Goal: Information Seeking & Learning: Learn about a topic

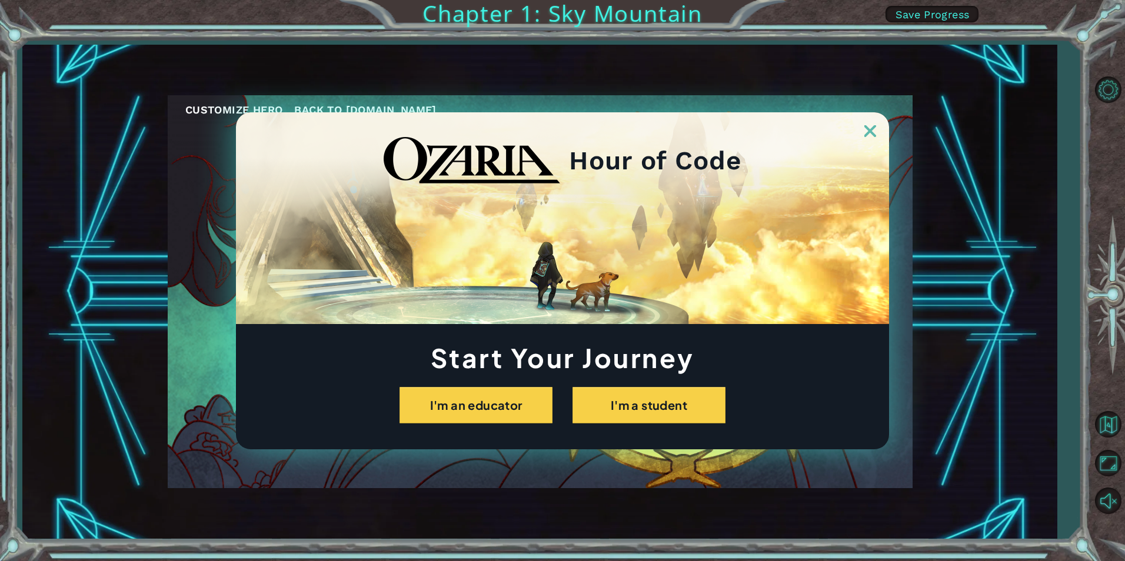
click at [872, 129] on img at bounding box center [870, 131] width 12 height 12
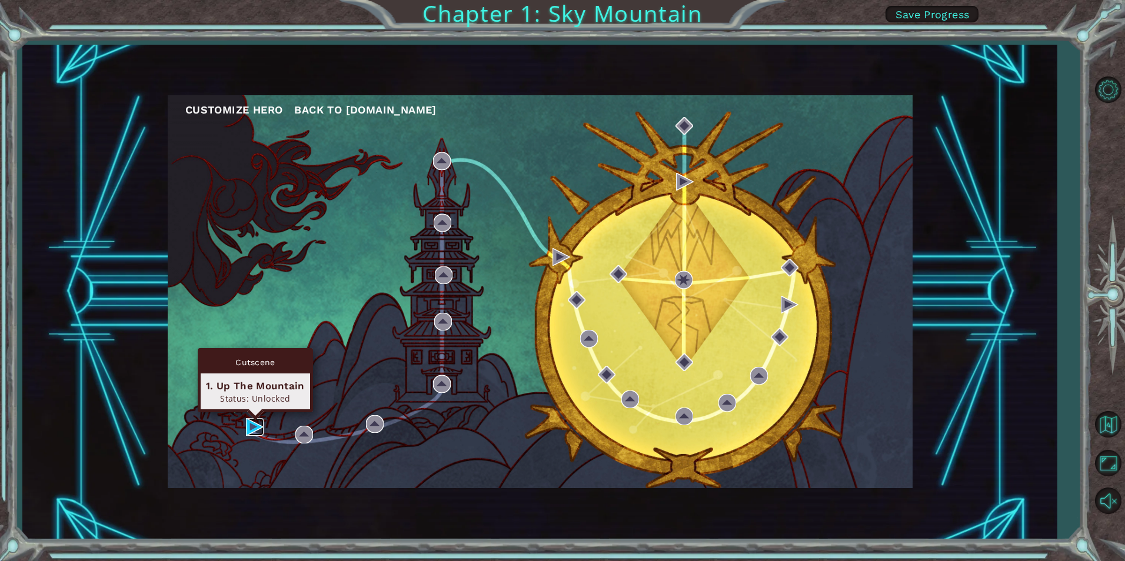
click at [258, 419] on img at bounding box center [255, 427] width 18 height 18
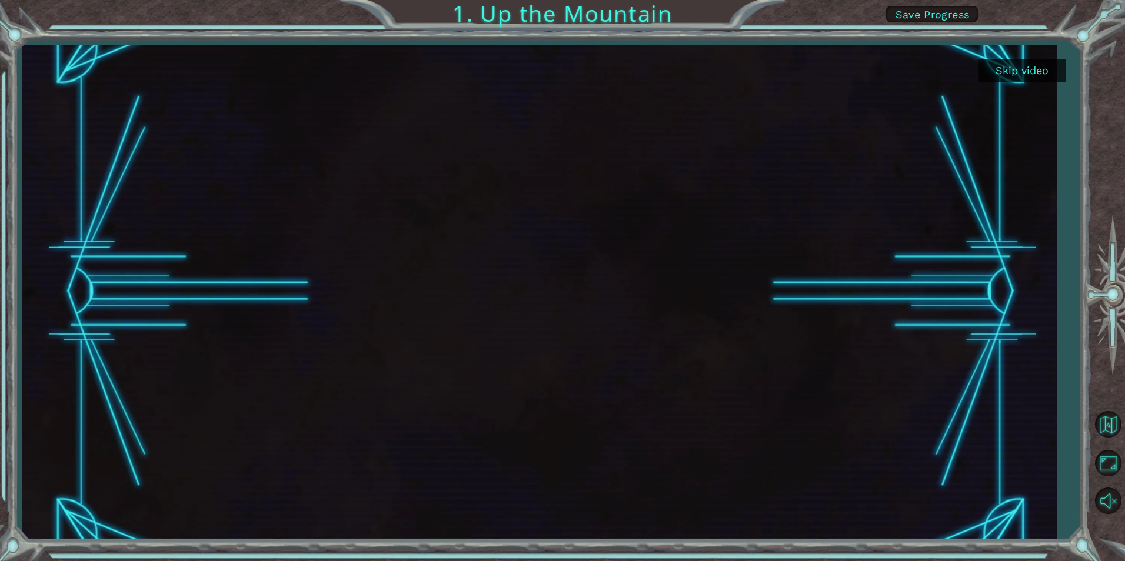
click at [1037, 70] on button "Skip video" at bounding box center [1022, 70] width 88 height 23
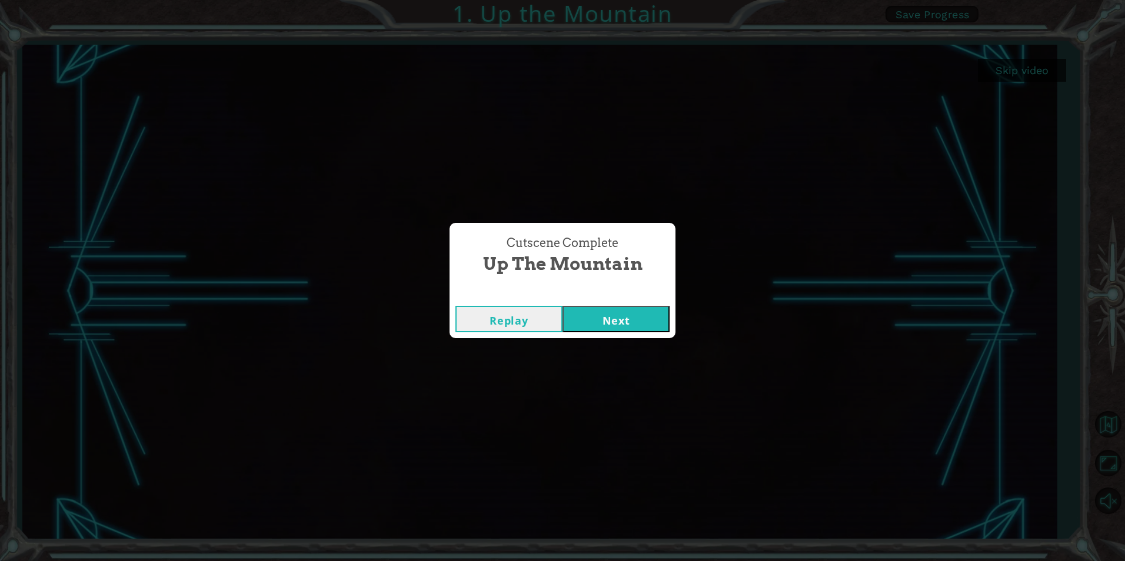
click at [602, 319] on button "Next" at bounding box center [615, 319] width 107 height 26
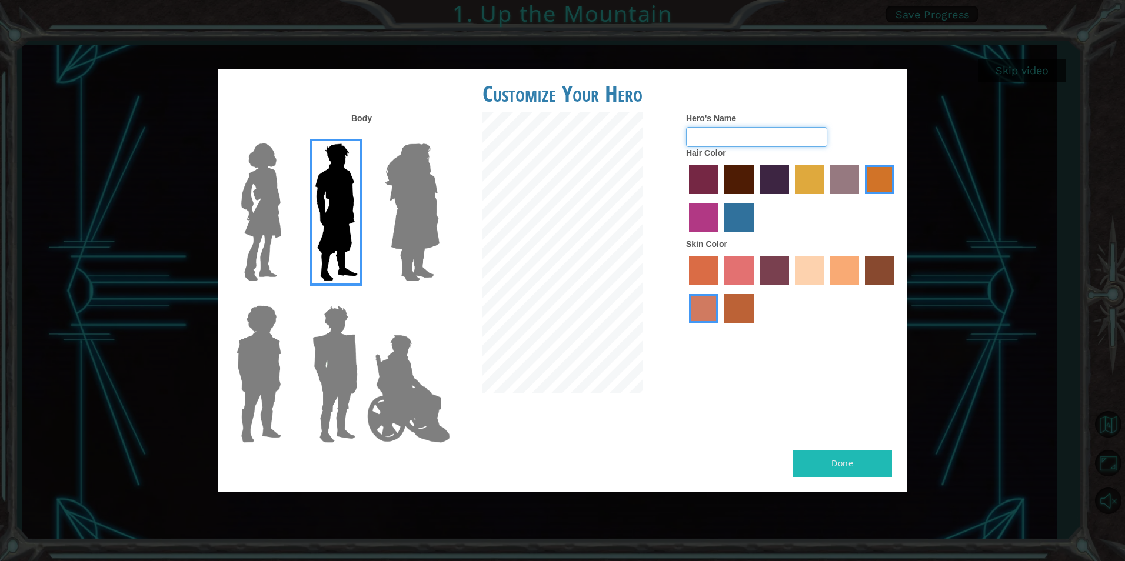
click at [721, 141] on input "Hero's Name" at bounding box center [756, 137] width 141 height 20
type input "[PERSON_NAME]"
click at [741, 179] on label "maroon hair color" at bounding box center [738, 179] width 29 height 29
click at [720, 198] on input "maroon hair color" at bounding box center [720, 198] width 0 height 0
click at [804, 282] on label "sandy beach skin color" at bounding box center [809, 270] width 29 height 29
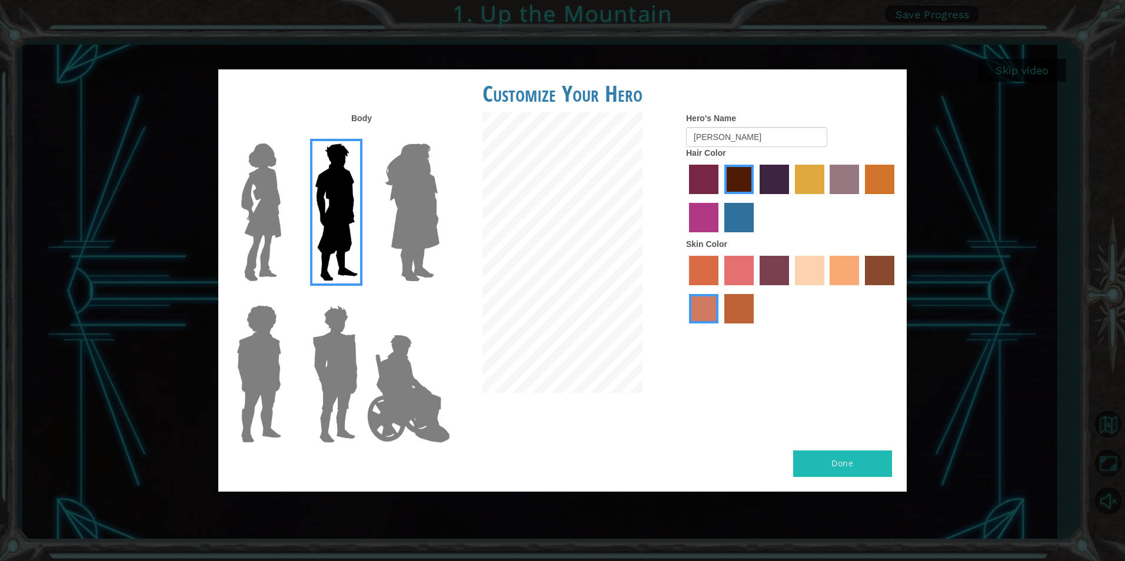
click at [791, 289] on input "sandy beach skin color" at bounding box center [791, 289] width 0 height 0
click at [848, 457] on button "Done" at bounding box center [842, 464] width 99 height 26
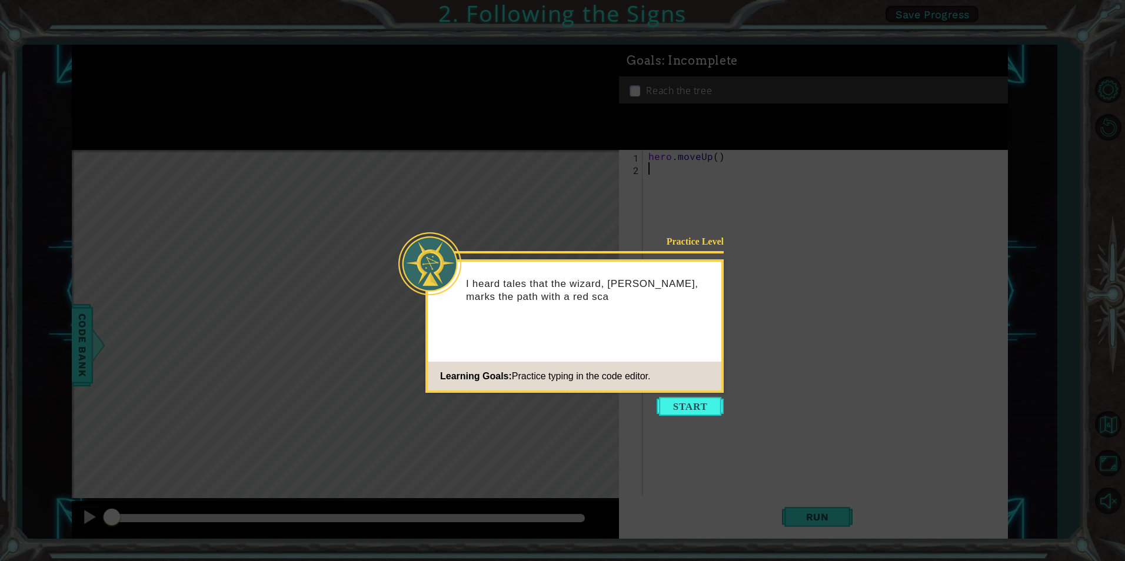
click at [681, 407] on button "Start" at bounding box center [690, 406] width 67 height 19
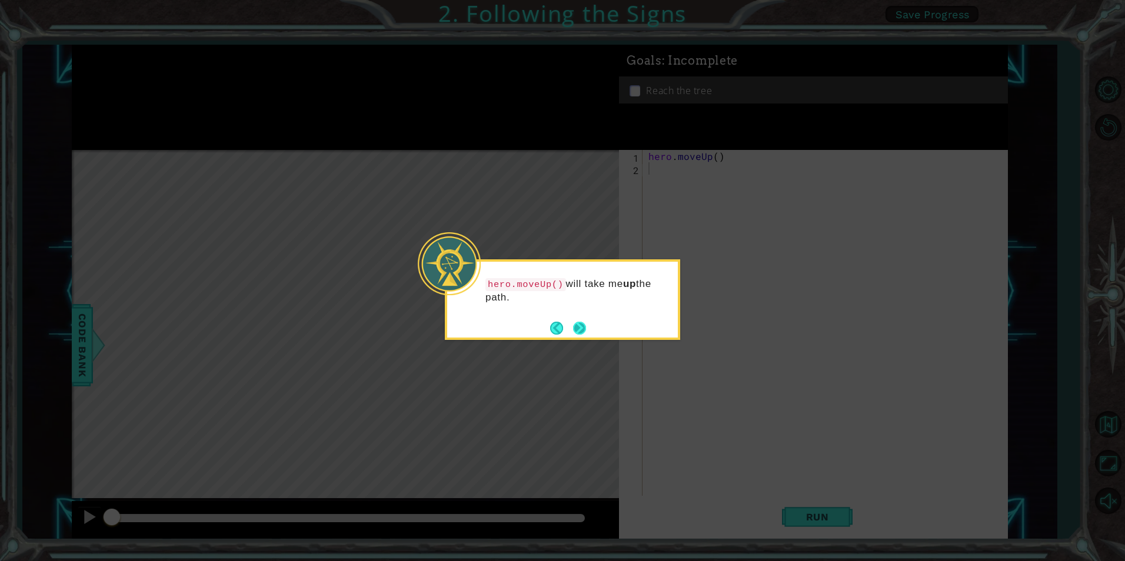
click at [577, 326] on button "Next" at bounding box center [579, 328] width 13 height 13
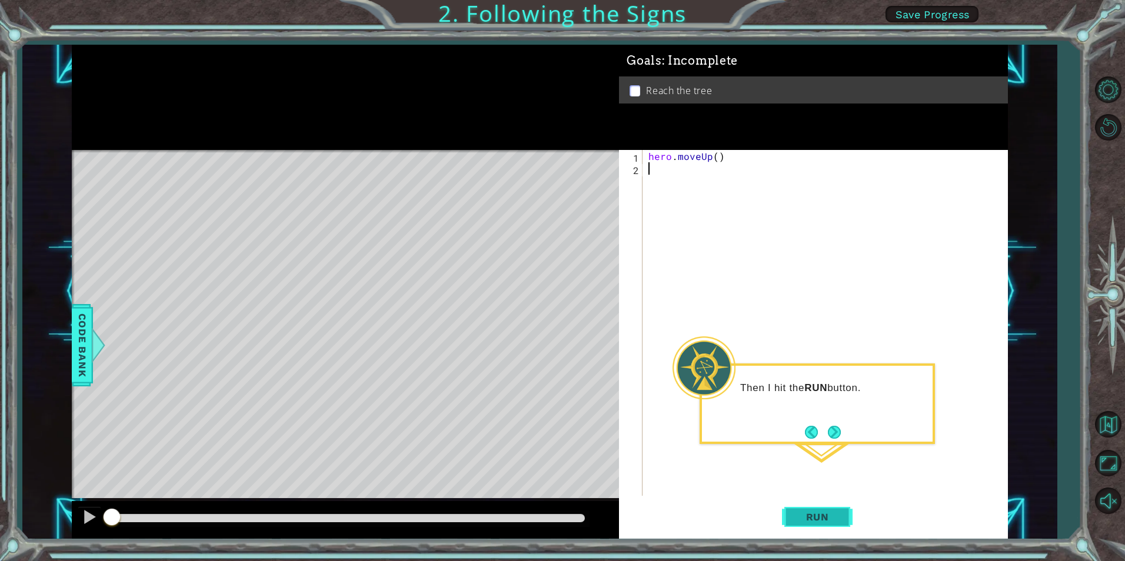
click at [813, 513] on span "Run" at bounding box center [817, 517] width 46 height 12
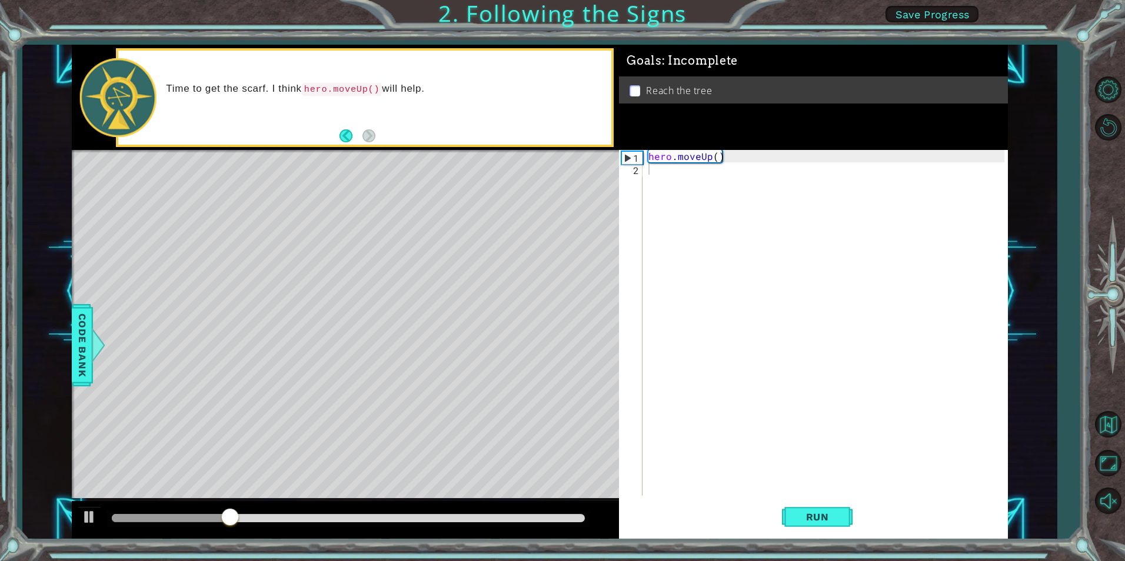
click at [422, 219] on div "Level Map" at bounding box center [344, 323] width 544 height 346
drag, startPoint x: 378, startPoint y: 396, endPoint x: 391, endPoint y: 386, distance: 16.4
click at [379, 396] on div "Level Map" at bounding box center [344, 323] width 544 height 346
click at [371, 88] on code "hero.moveUp()" at bounding box center [342, 89] width 81 height 13
click at [391, 87] on p "Time to get the scarf. I think hero.moveUp() will help." at bounding box center [384, 89] width 437 height 14
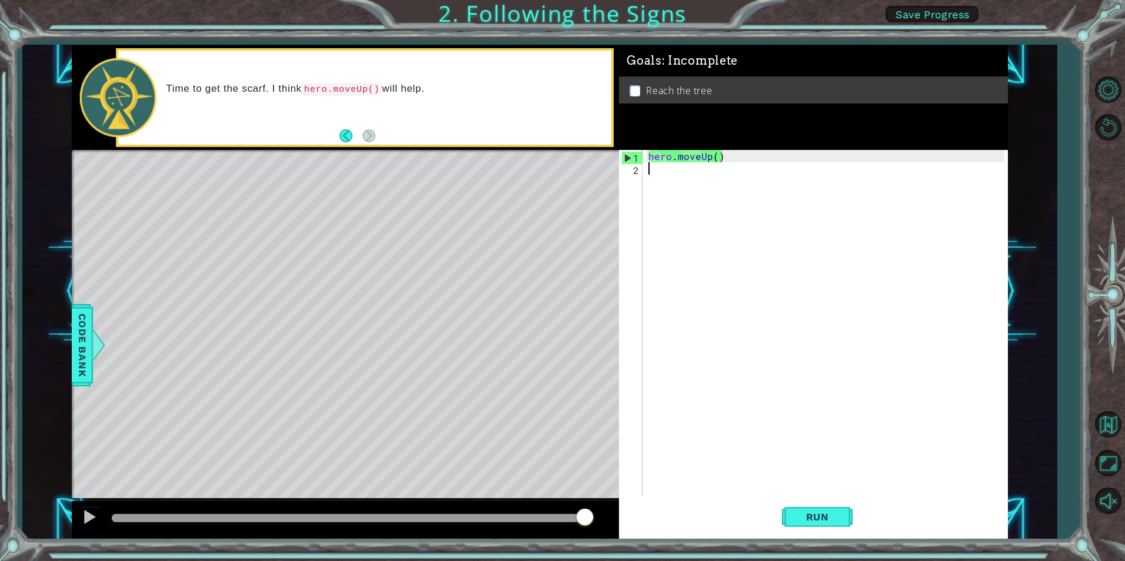
click at [639, 169] on div "2" at bounding box center [631, 170] width 21 height 12
click at [634, 170] on div "2" at bounding box center [631, 170] width 21 height 12
click at [345, 136] on button "Back" at bounding box center [350, 135] width 23 height 13
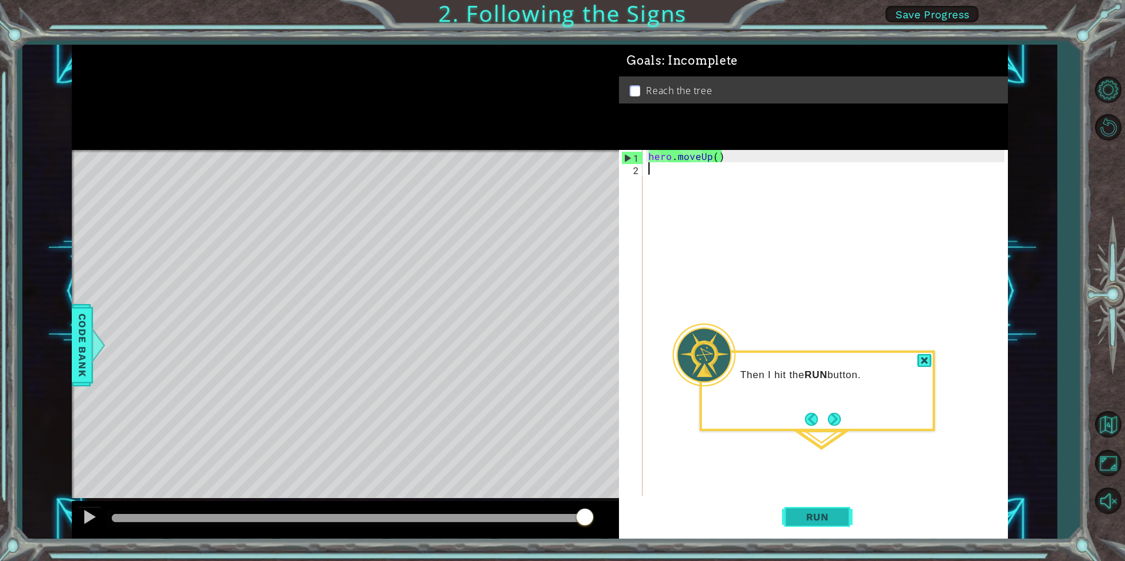
click at [817, 515] on span "Run" at bounding box center [817, 517] width 46 height 12
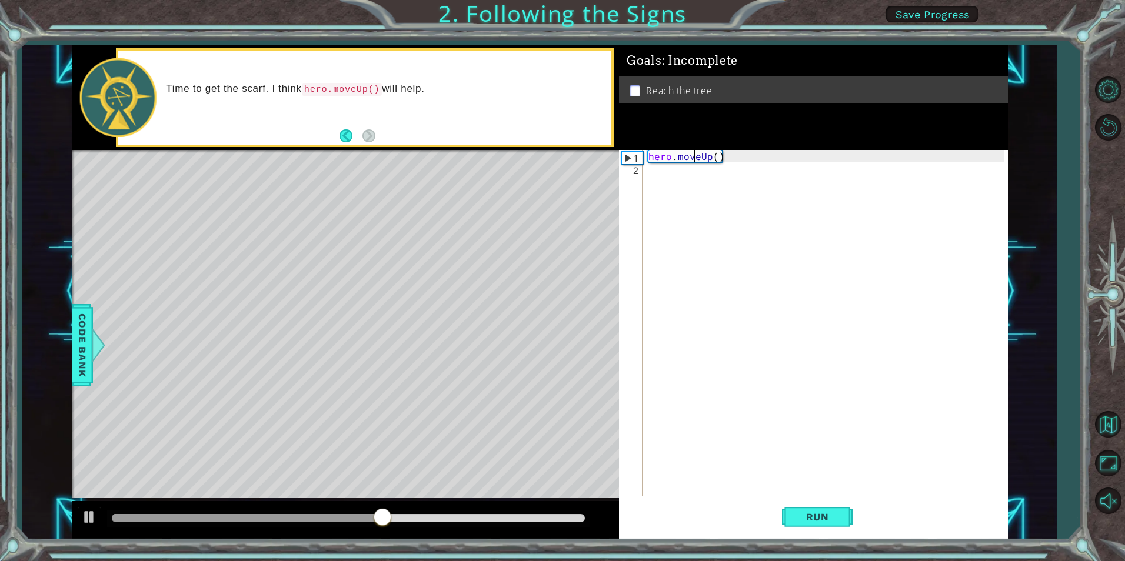
click at [692, 162] on div "hero . moveUp ( )" at bounding box center [828, 335] width 364 height 371
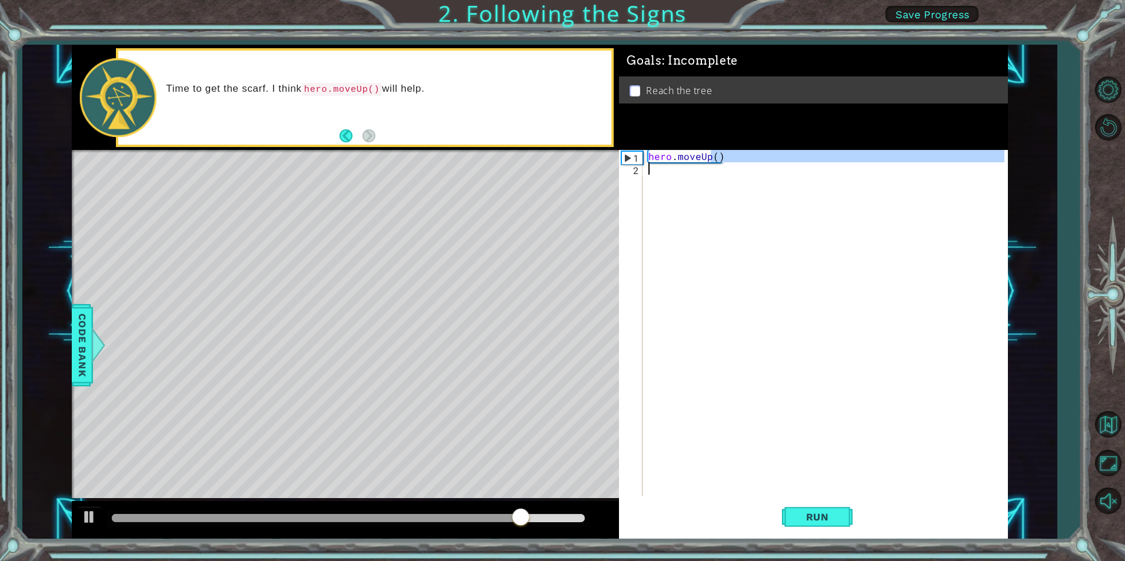
drag, startPoint x: 713, startPoint y: 155, endPoint x: 715, endPoint y: 167, distance: 11.9
click at [715, 167] on div "hero . moveUp ( )" at bounding box center [828, 335] width 364 height 371
type textarea "hero.moveUp()"
click at [722, 218] on div "hero . moveUp ( )" at bounding box center [825, 323] width 358 height 346
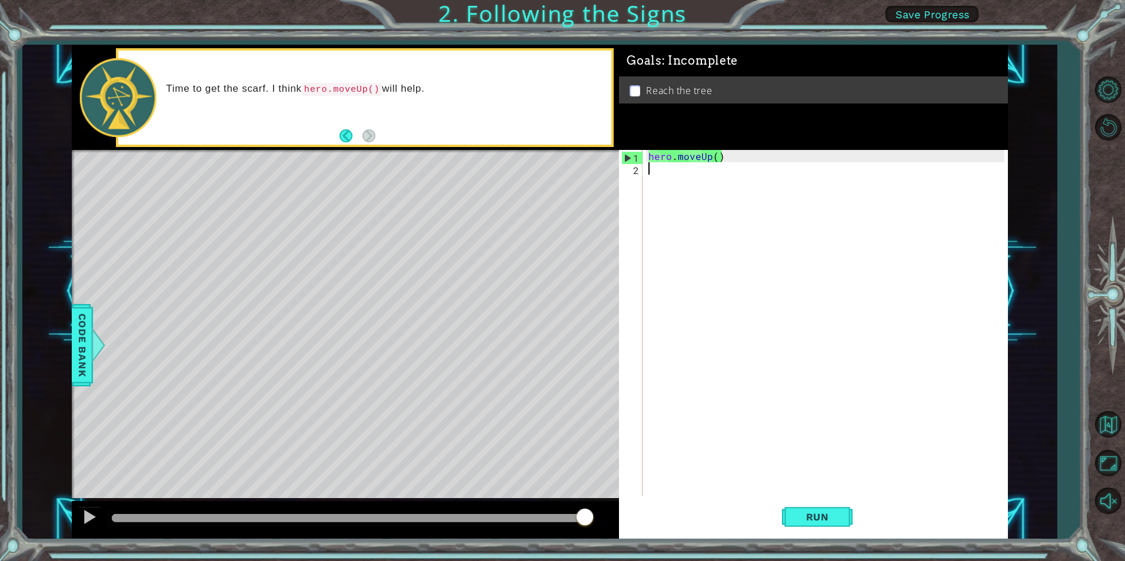
drag, startPoint x: 629, startPoint y: 165, endPoint x: 636, endPoint y: 168, distance: 7.6
click at [632, 165] on div "2" at bounding box center [631, 170] width 21 height 12
click at [636, 168] on div "2" at bounding box center [631, 170] width 21 height 12
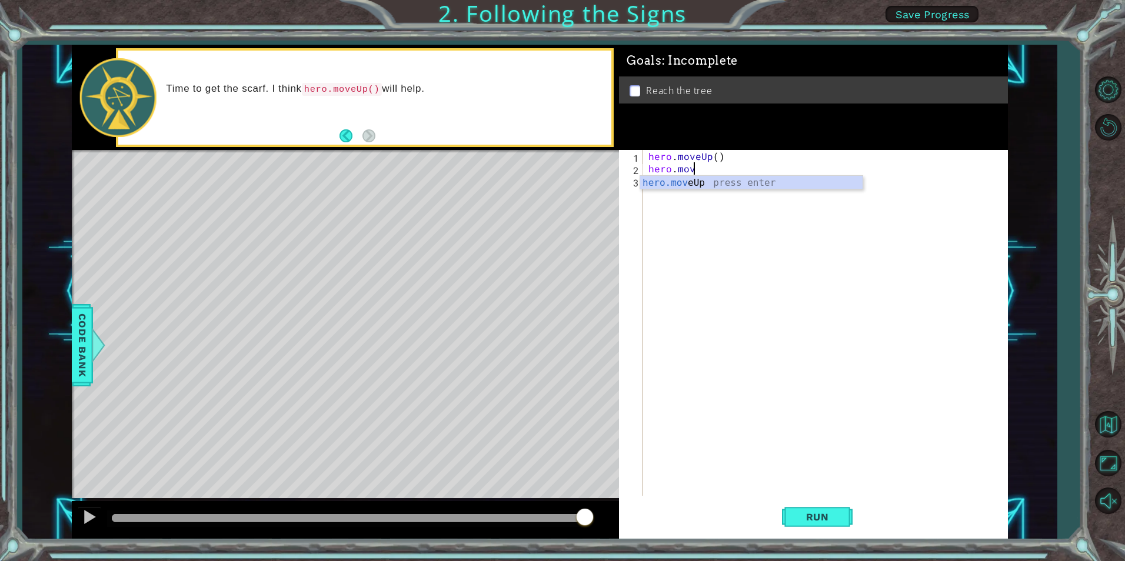
scroll to position [0, 2]
type textarea "hero.move"
click at [697, 181] on div "hero.move Up press enter" at bounding box center [751, 197] width 222 height 42
click at [825, 522] on span "Run" at bounding box center [817, 517] width 46 height 12
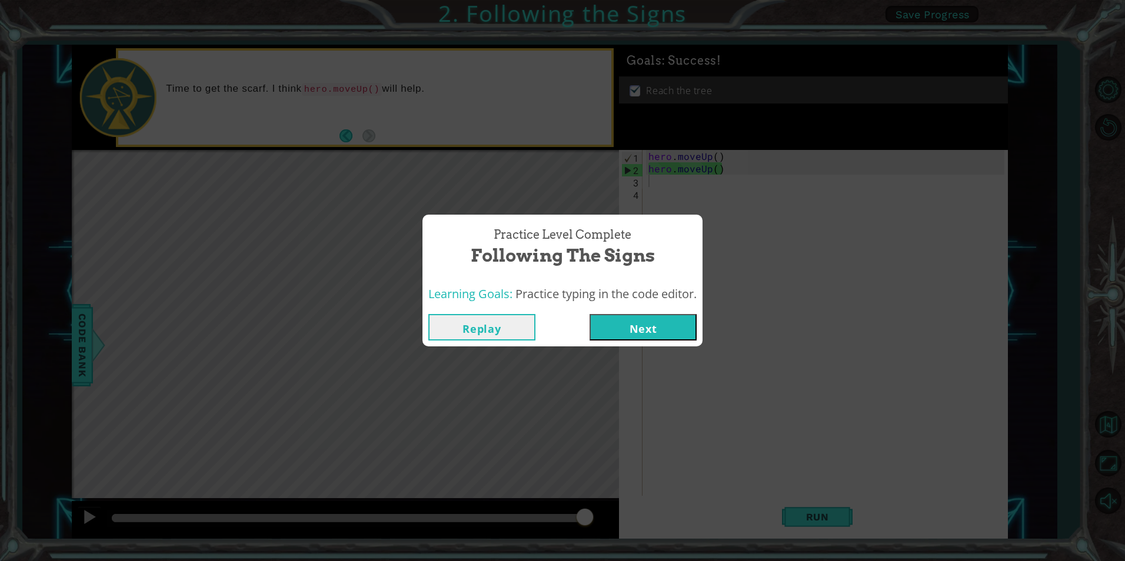
click at [645, 324] on button "Next" at bounding box center [642, 327] width 107 height 26
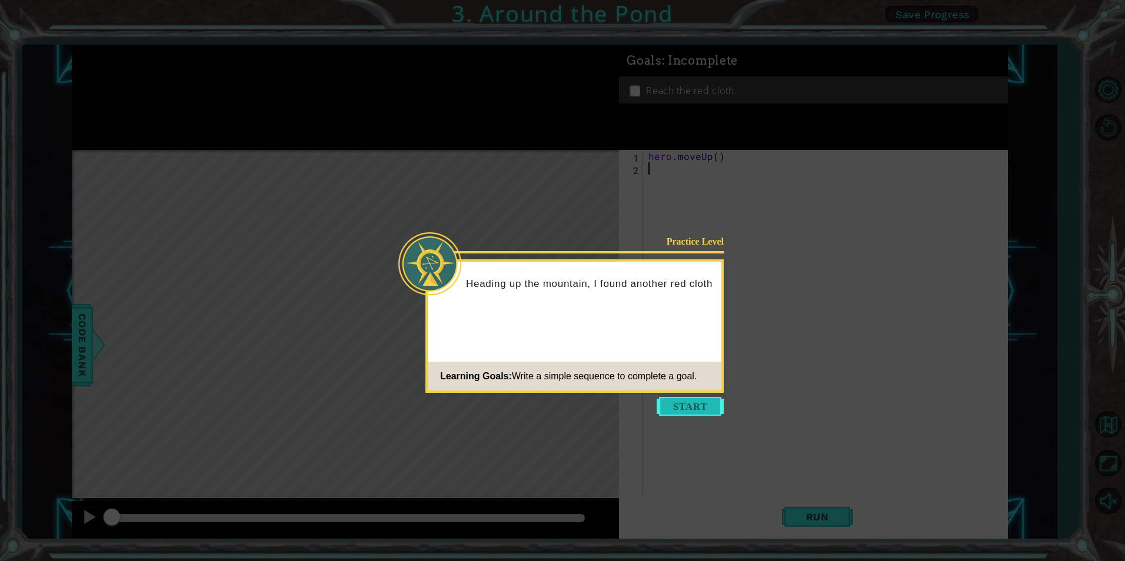
click at [675, 407] on button "Start" at bounding box center [690, 406] width 67 height 19
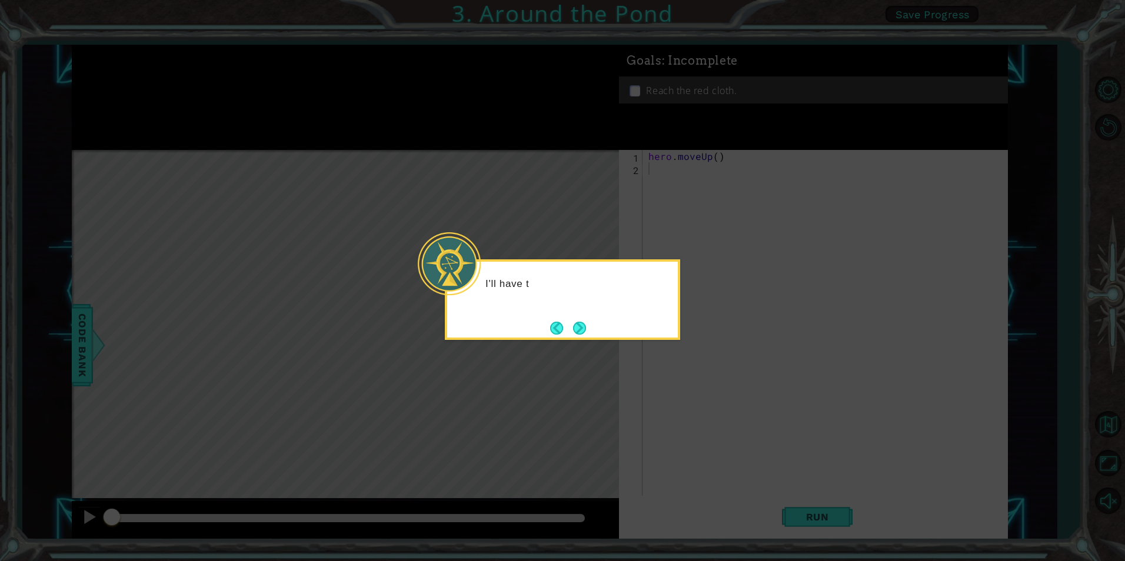
click at [664, 349] on icon at bounding box center [562, 280] width 1125 height 561
click at [575, 322] on button "Next" at bounding box center [579, 328] width 13 height 13
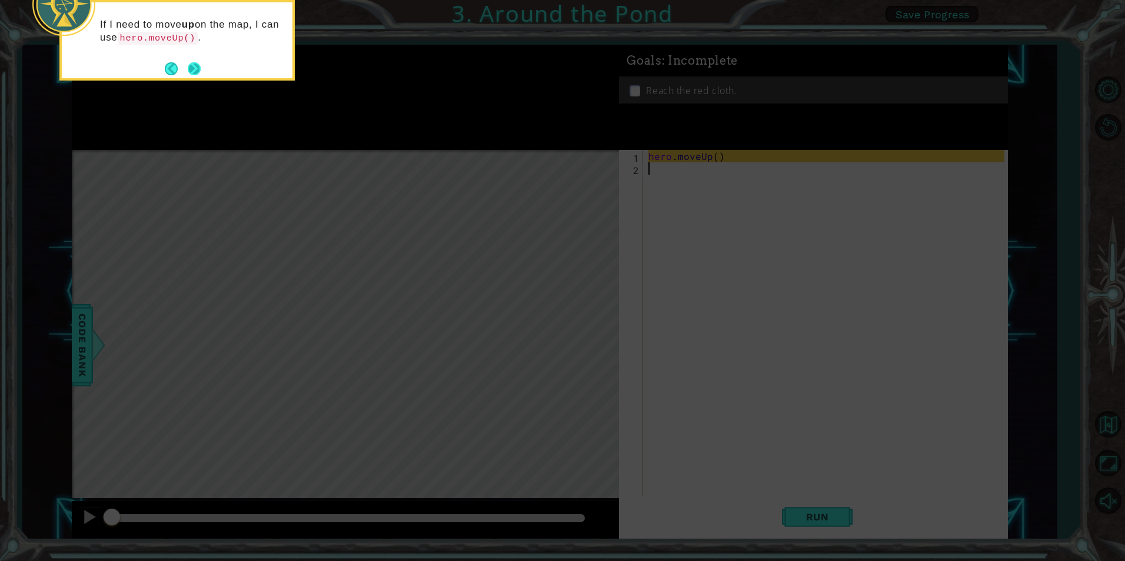
click at [189, 62] on button "Next" at bounding box center [195, 69] width 14 height 14
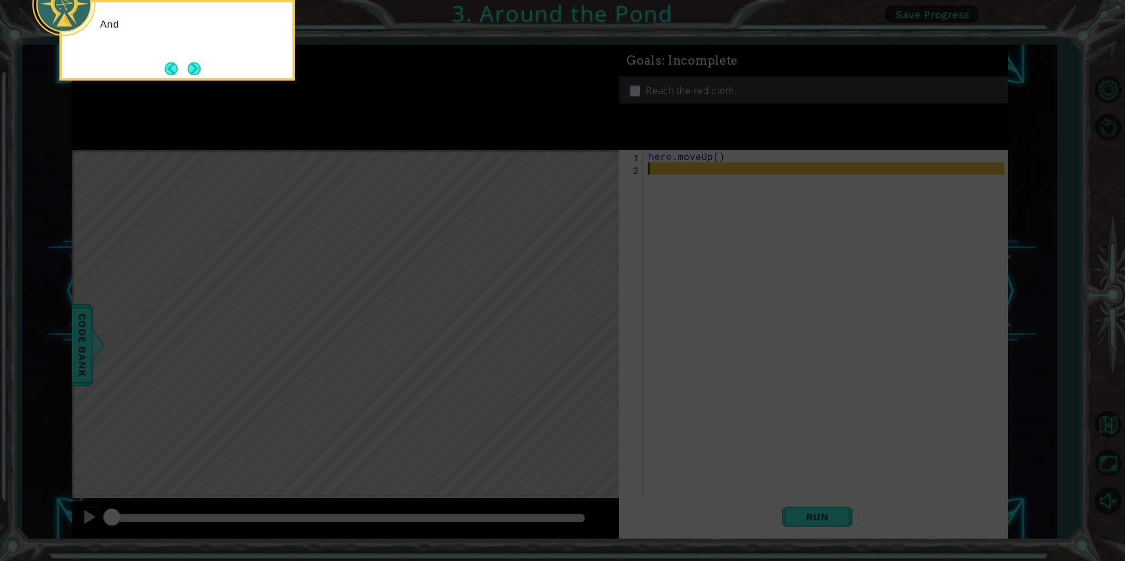
click at [189, 62] on button "Next" at bounding box center [194, 68] width 13 height 13
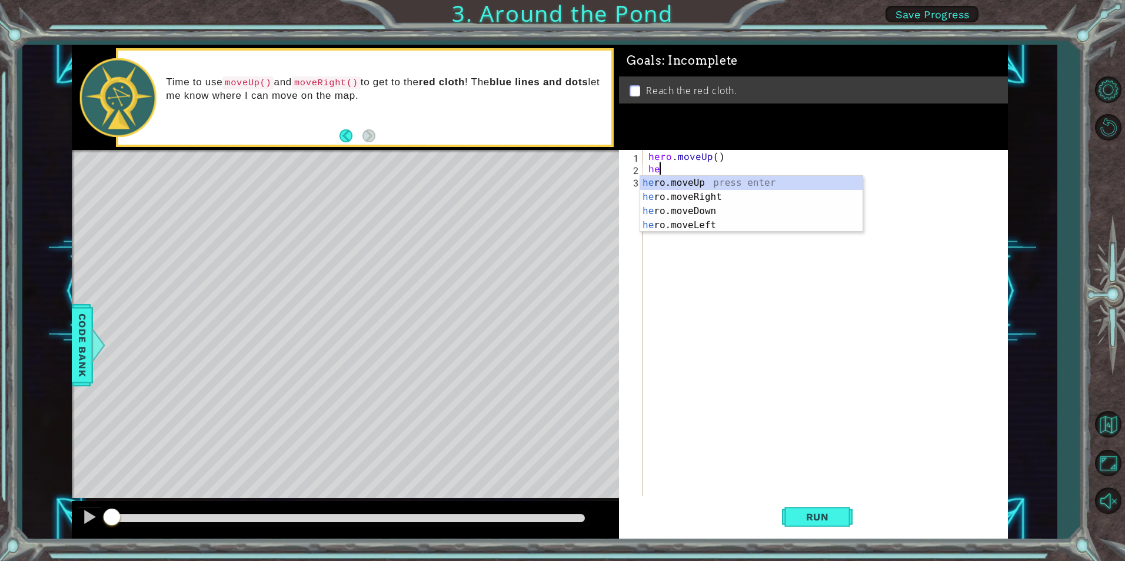
type textarea "her"
click at [669, 185] on div "her o.moveUp press enter her o.moveRight press enter her o.moveDown press enter…" at bounding box center [751, 218] width 222 height 85
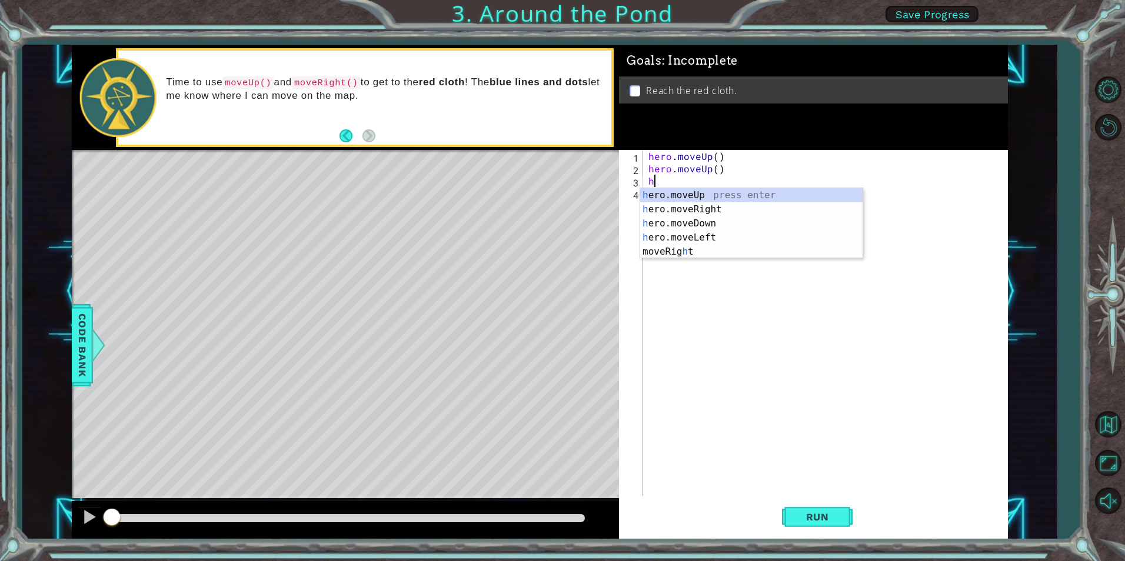
type textarea "her"
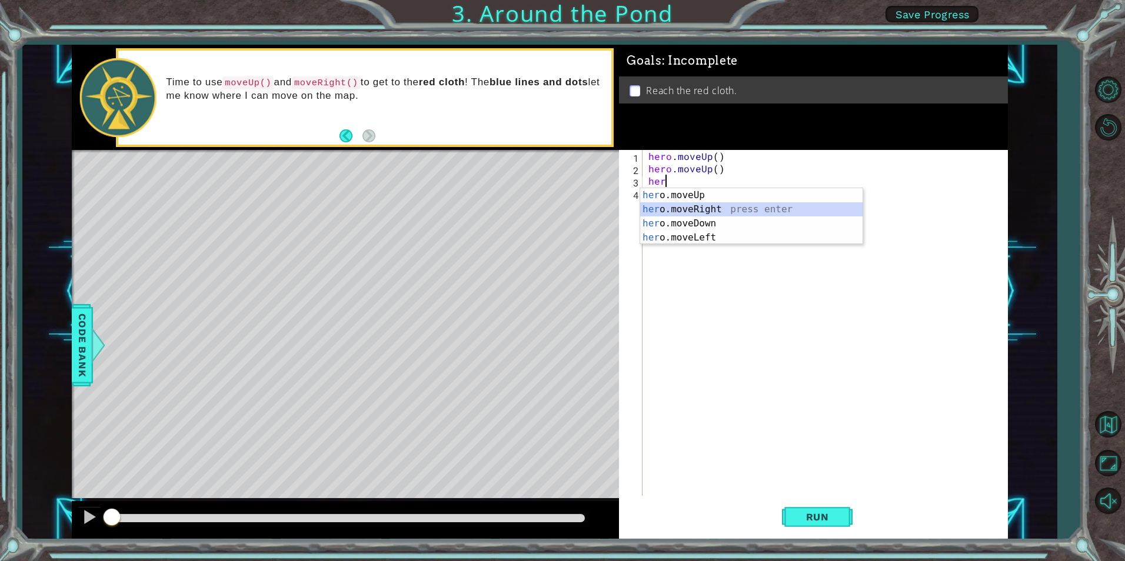
click at [697, 208] on div "her o.moveUp press enter her o.moveRight press enter her o.moveDown press enter…" at bounding box center [751, 230] width 222 height 85
type textarea "hero"
click at [706, 204] on div "hero .moveUp press enter hero .moveRight press enter hero .moveDown press enter…" at bounding box center [751, 243] width 222 height 85
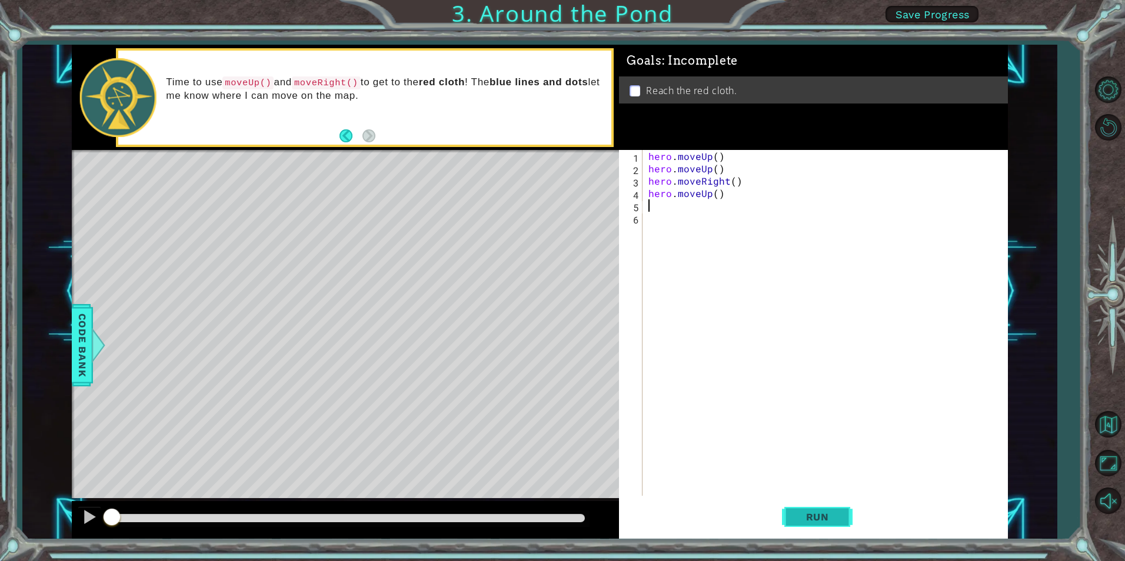
click at [828, 523] on button "Run" at bounding box center [817, 517] width 71 height 39
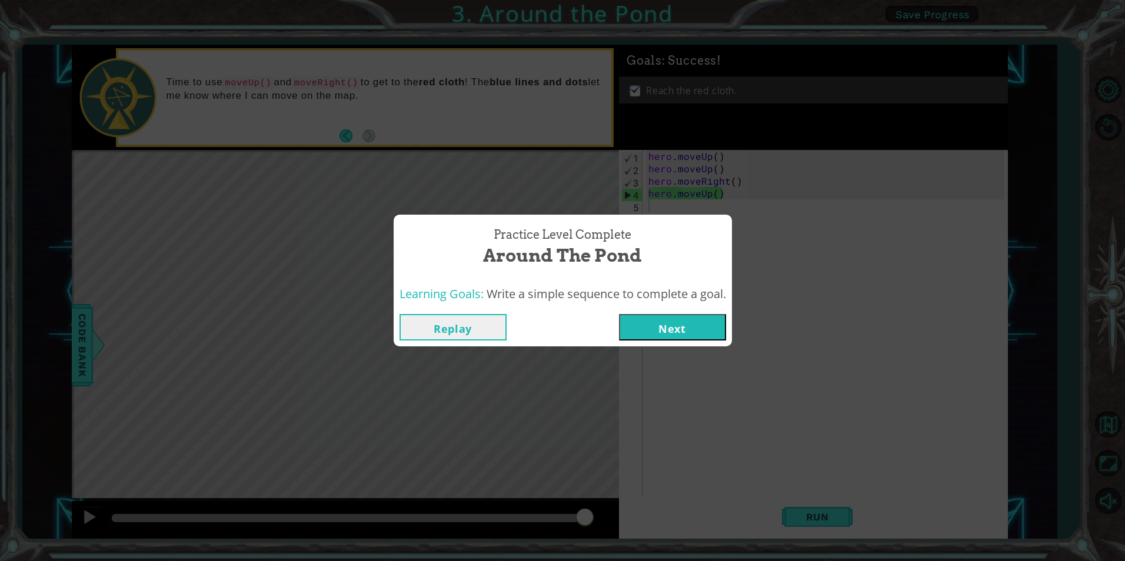
click at [649, 328] on button "Next" at bounding box center [672, 327] width 107 height 26
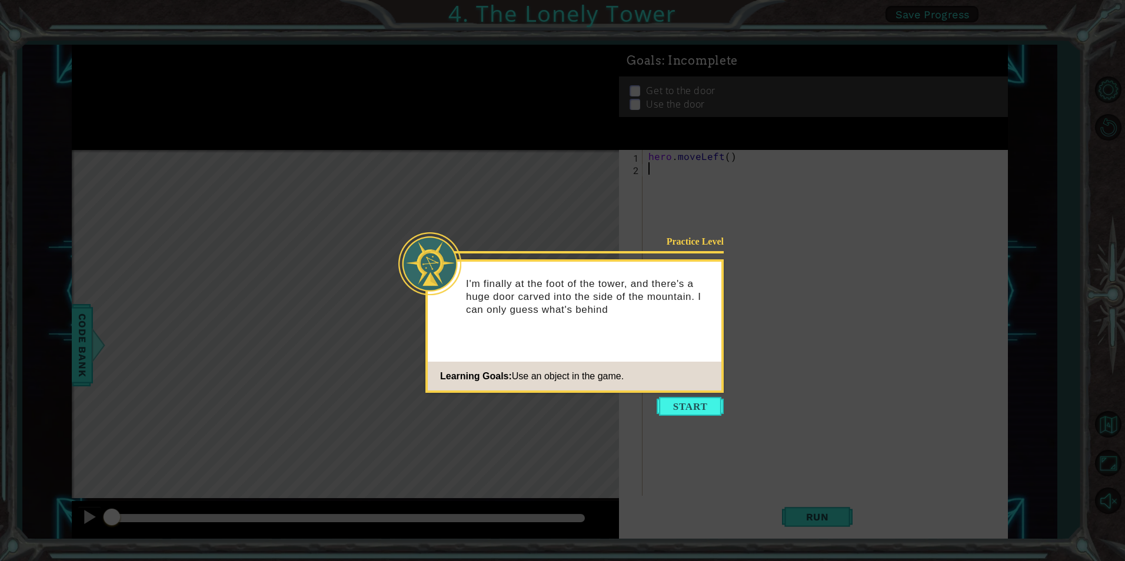
click at [701, 409] on button "Start" at bounding box center [690, 406] width 67 height 19
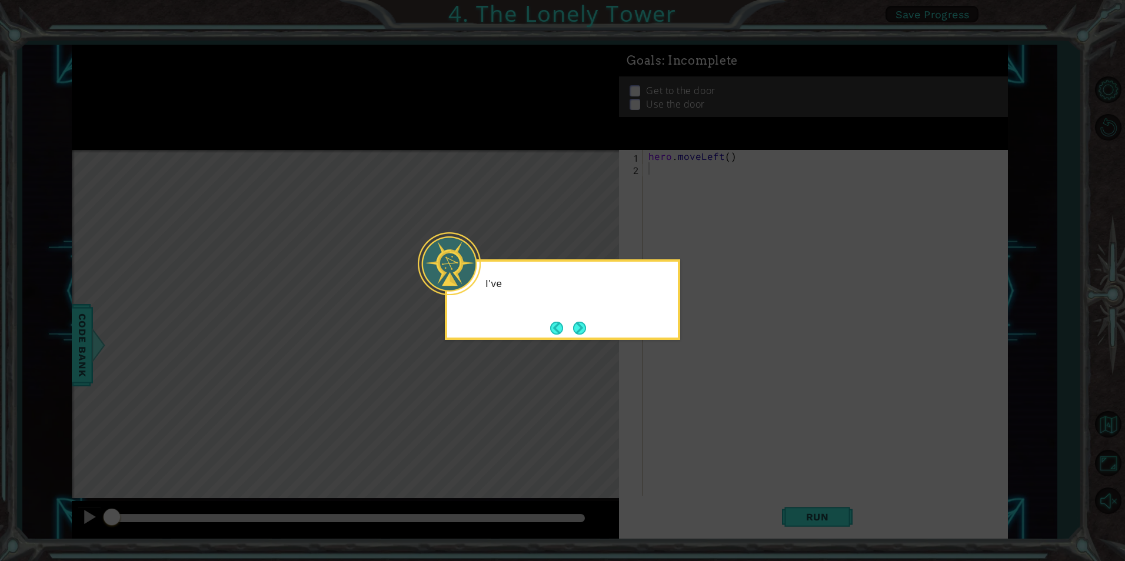
click at [548, 314] on div "I've" at bounding box center [562, 299] width 235 height 81
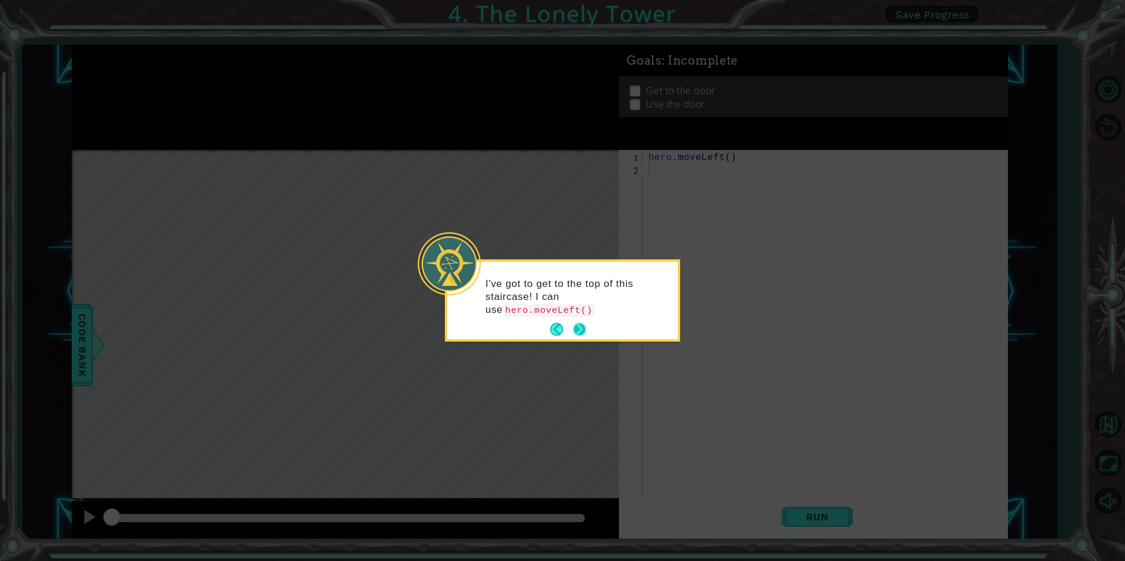
click at [576, 325] on button "Next" at bounding box center [579, 330] width 16 height 16
click at [579, 324] on button "Next" at bounding box center [579, 328] width 13 height 13
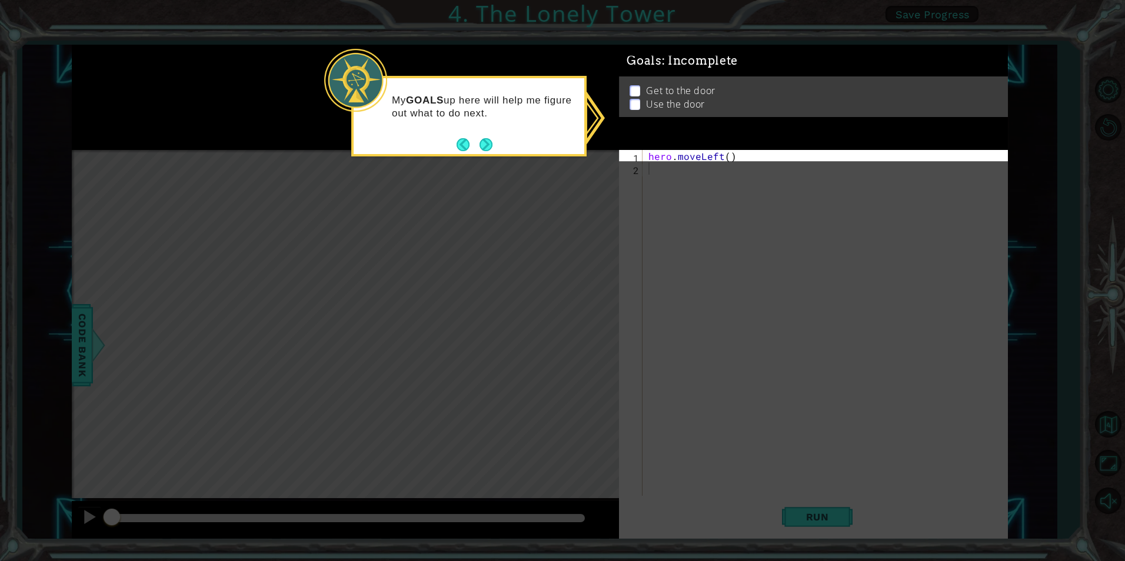
click at [488, 147] on button "Next" at bounding box center [486, 144] width 15 height 15
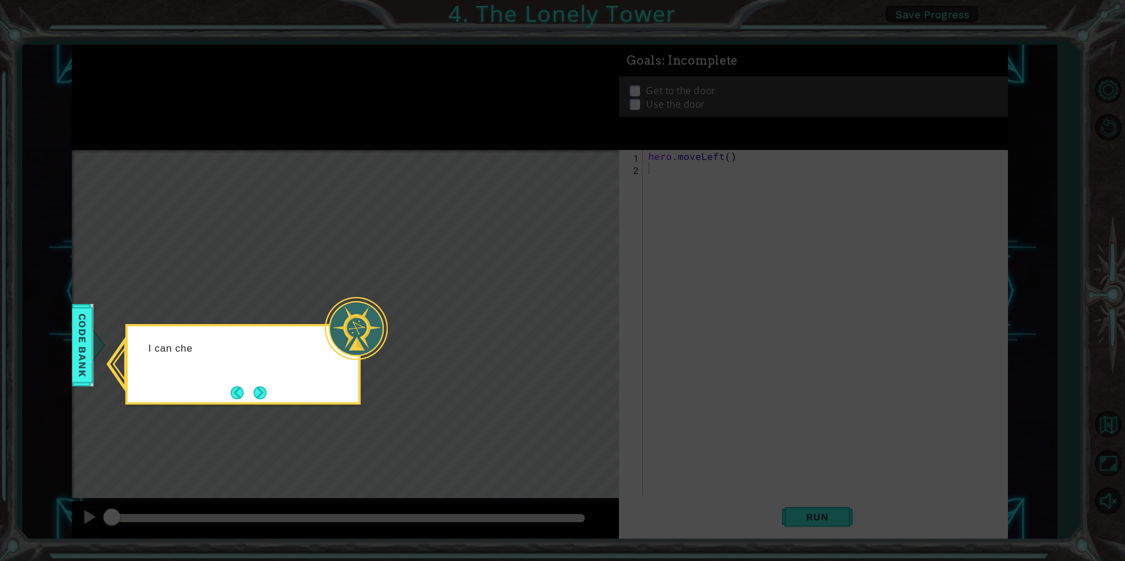
drag, startPoint x: 468, startPoint y: 221, endPoint x: 439, endPoint y: 276, distance: 62.1
click at [469, 221] on icon at bounding box center [562, 280] width 1125 height 561
drag, startPoint x: 256, startPoint y: 388, endPoint x: 258, endPoint y: 399, distance: 11.3
click at [257, 389] on button "Next" at bounding box center [260, 392] width 13 height 13
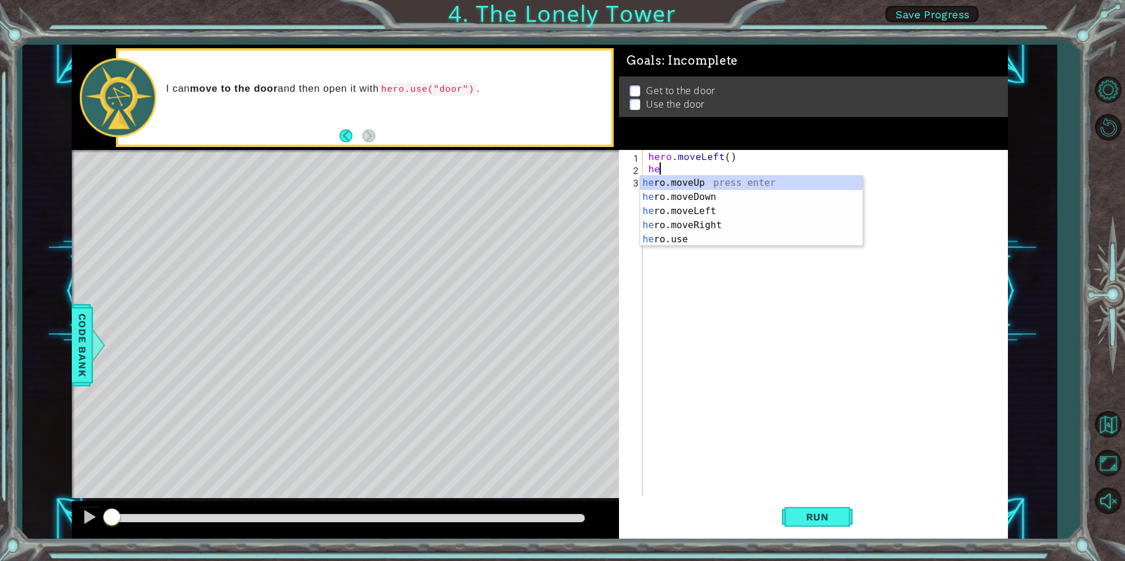
type textarea "her"
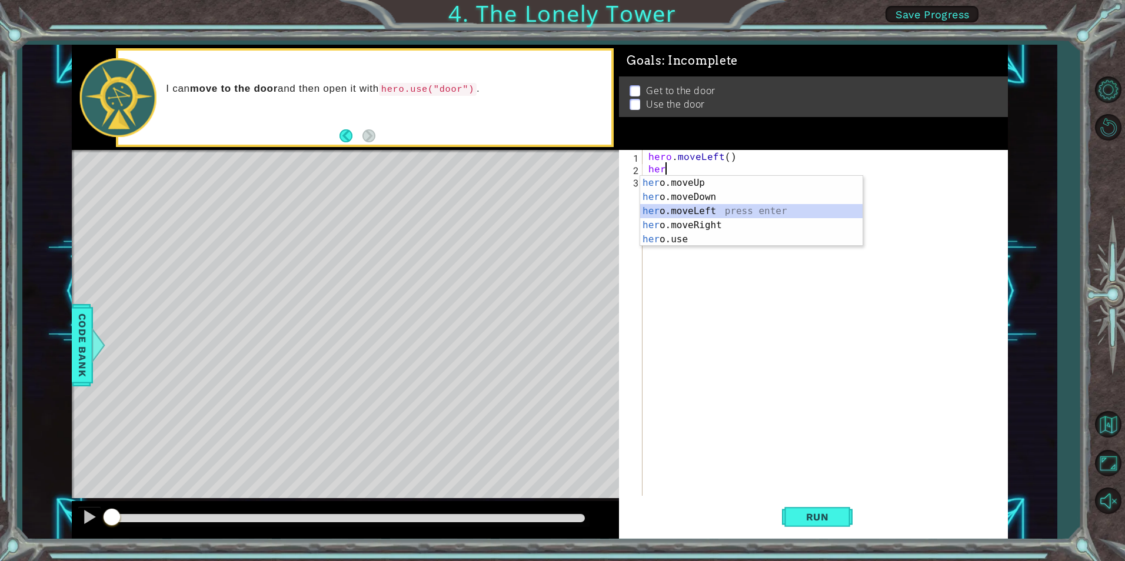
click at [660, 212] on div "her o.moveUp press enter her o.moveDown press enter her o.moveLeft press enter …" at bounding box center [751, 225] width 222 height 99
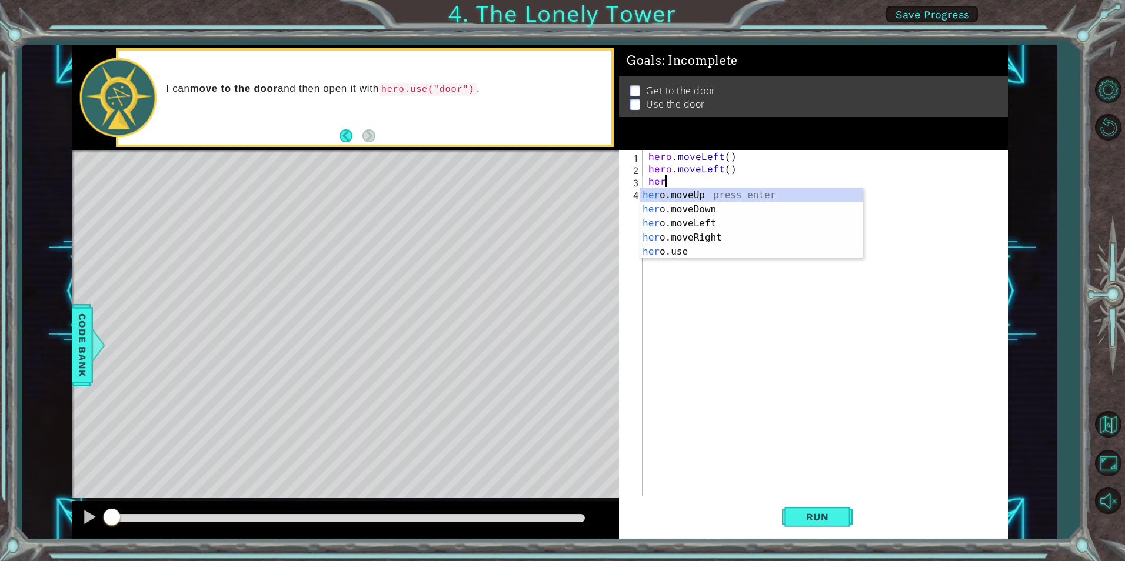
type textarea "hero"
click at [668, 191] on div "hero .moveUp press enter hero .moveDown press enter hero .moveLeft press enter …" at bounding box center [751, 237] width 222 height 99
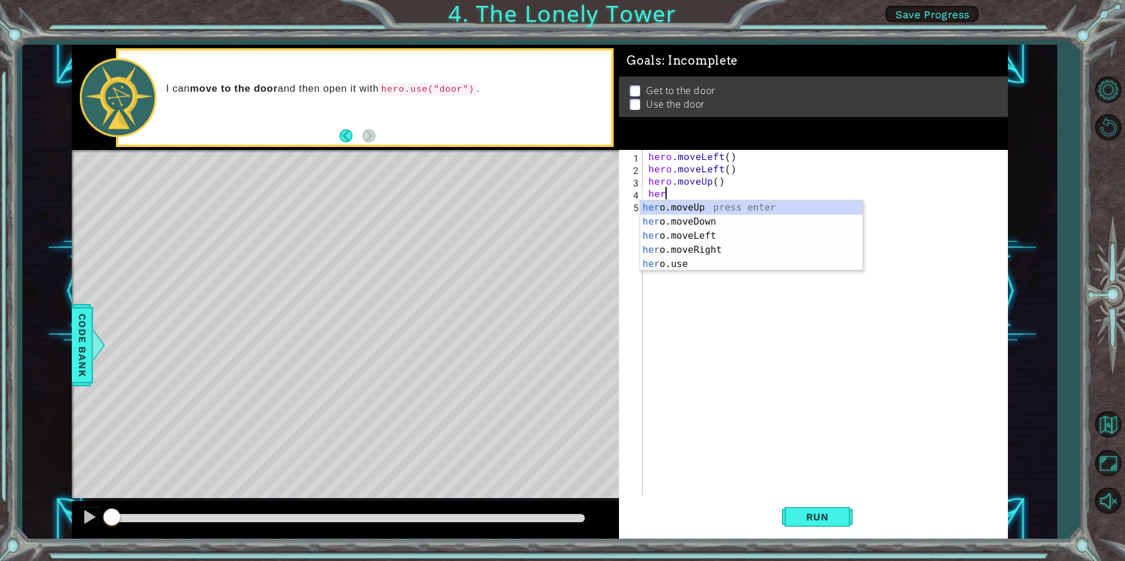
type textarea "hero"
click at [707, 204] on div "hero .moveUp press enter hero .moveDown press enter hero .moveLeft press enter …" at bounding box center [751, 250] width 222 height 99
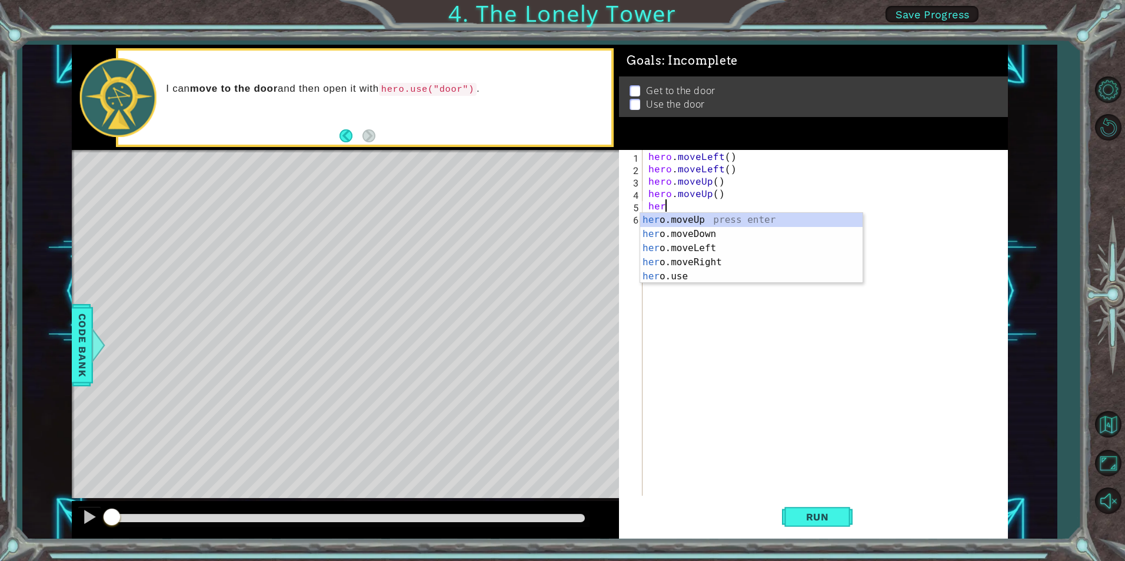
type textarea "hero"
click at [656, 258] on div "hero .moveUp press enter hero .moveDown press enter hero .moveLeft press enter …" at bounding box center [751, 262] width 222 height 99
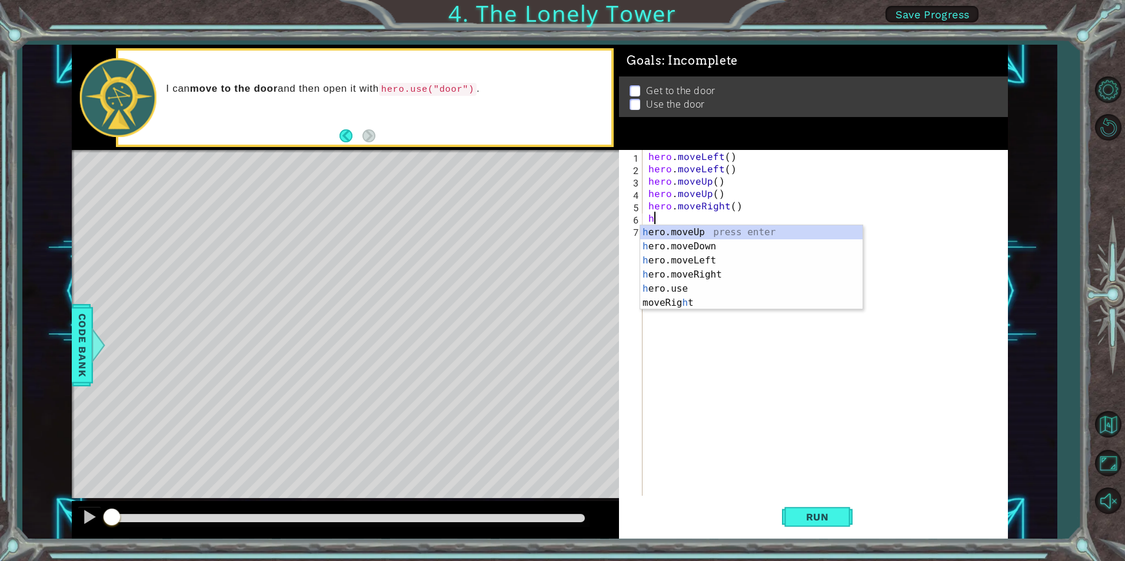
type textarea "her"
click at [674, 268] on div "her o.moveUp press enter her o.moveDown press enter her o.moveLeft press enter …" at bounding box center [751, 274] width 222 height 99
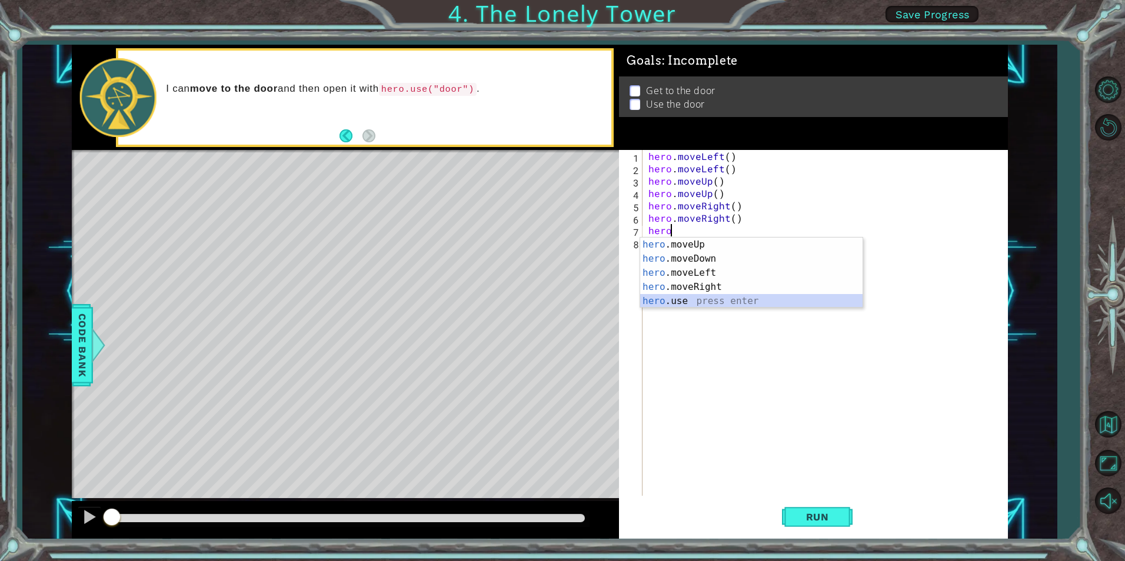
click at [665, 303] on div "hero .moveUp press enter hero .moveDown press enter hero .moveLeft press enter …" at bounding box center [751, 287] width 222 height 99
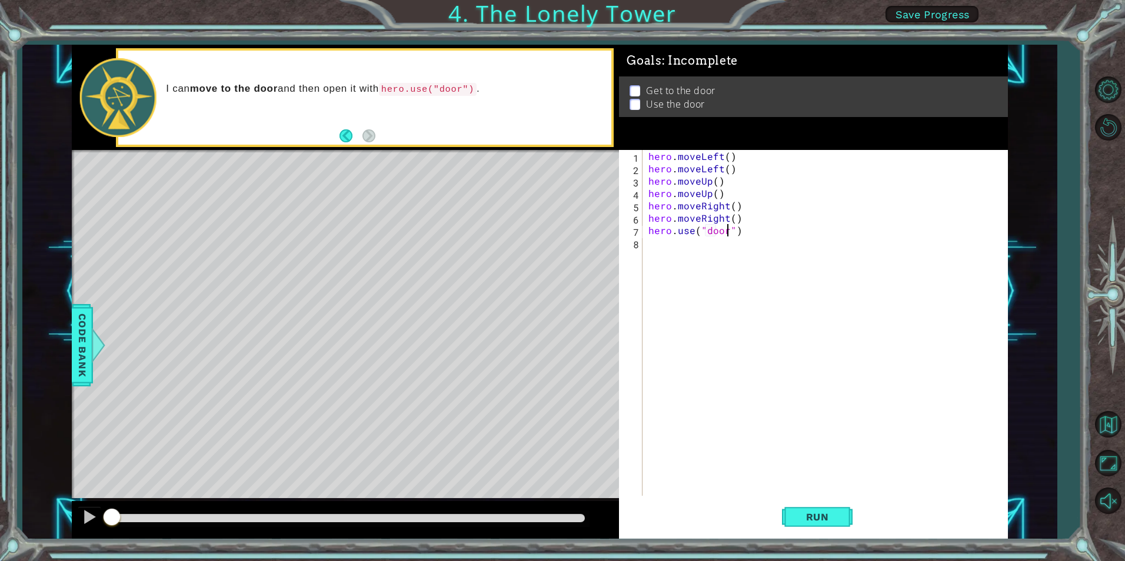
scroll to position [0, 5]
type textarea "hero.use("door")"
click at [838, 512] on span "Run" at bounding box center [817, 517] width 46 height 12
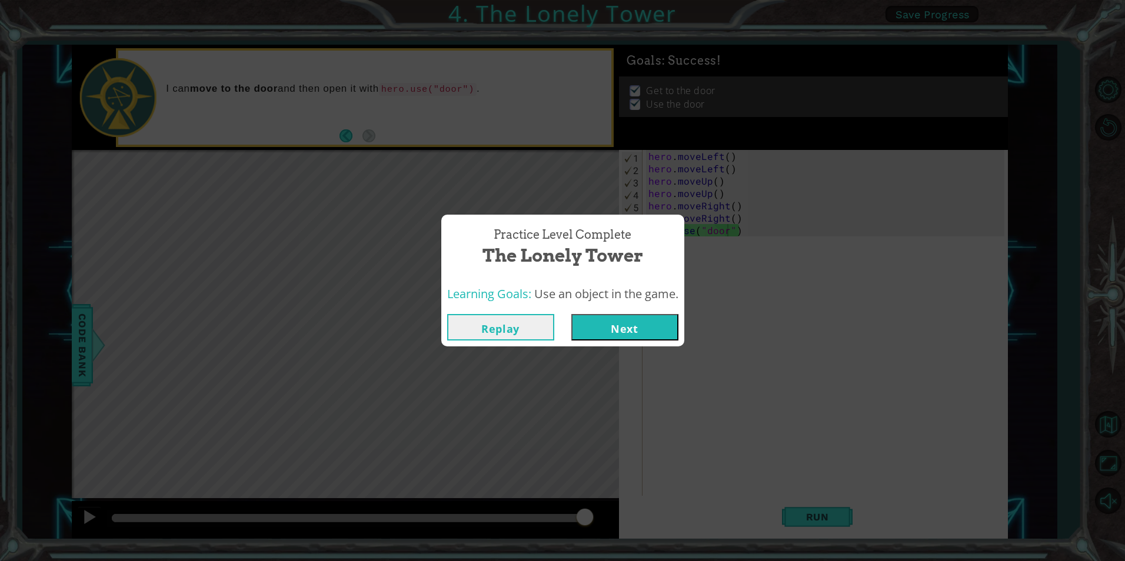
click at [625, 315] on button "Next" at bounding box center [624, 327] width 107 height 26
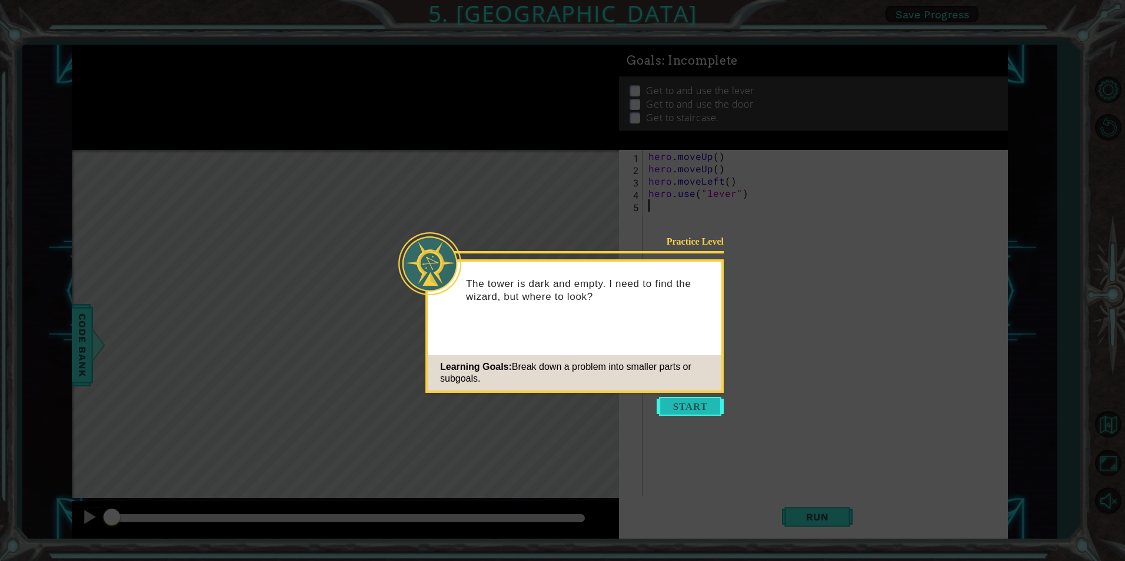
click at [674, 401] on button "Start" at bounding box center [690, 406] width 67 height 19
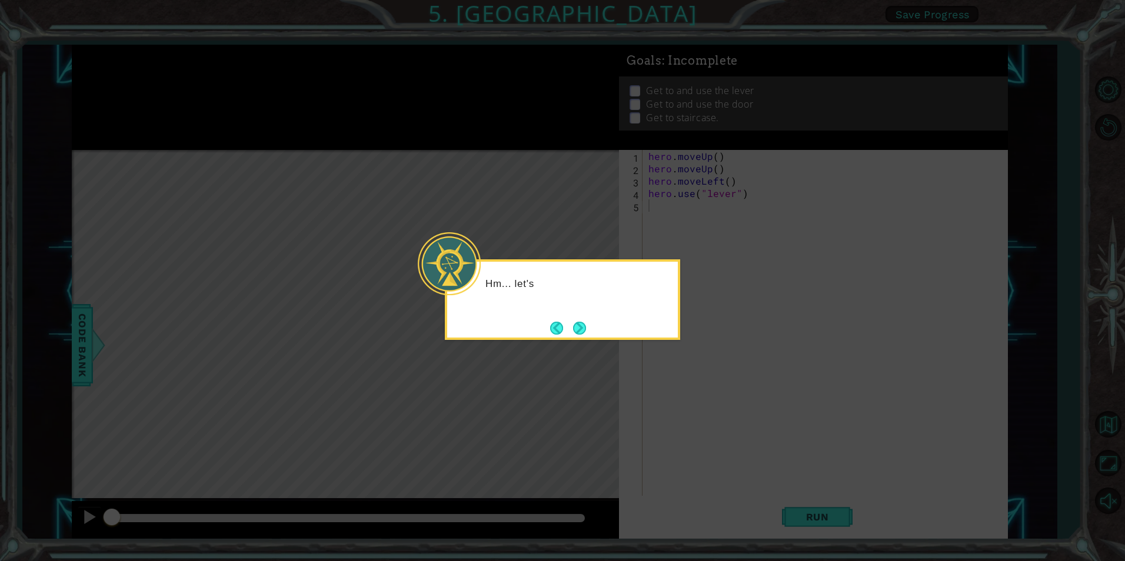
click at [595, 290] on p "Hm... let's" at bounding box center [577, 284] width 184 height 13
click at [591, 325] on div "Hm... let's break down this problem into smaller parts." at bounding box center [562, 295] width 231 height 59
click at [567, 324] on button "Back" at bounding box center [561, 328] width 23 height 13
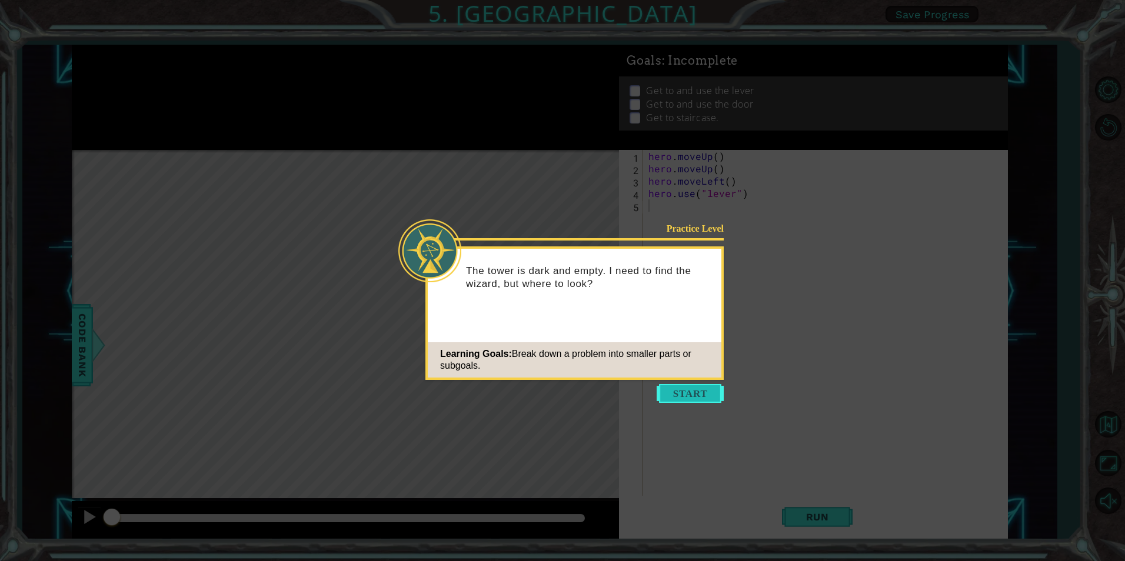
click at [689, 392] on button "Start" at bounding box center [690, 393] width 67 height 19
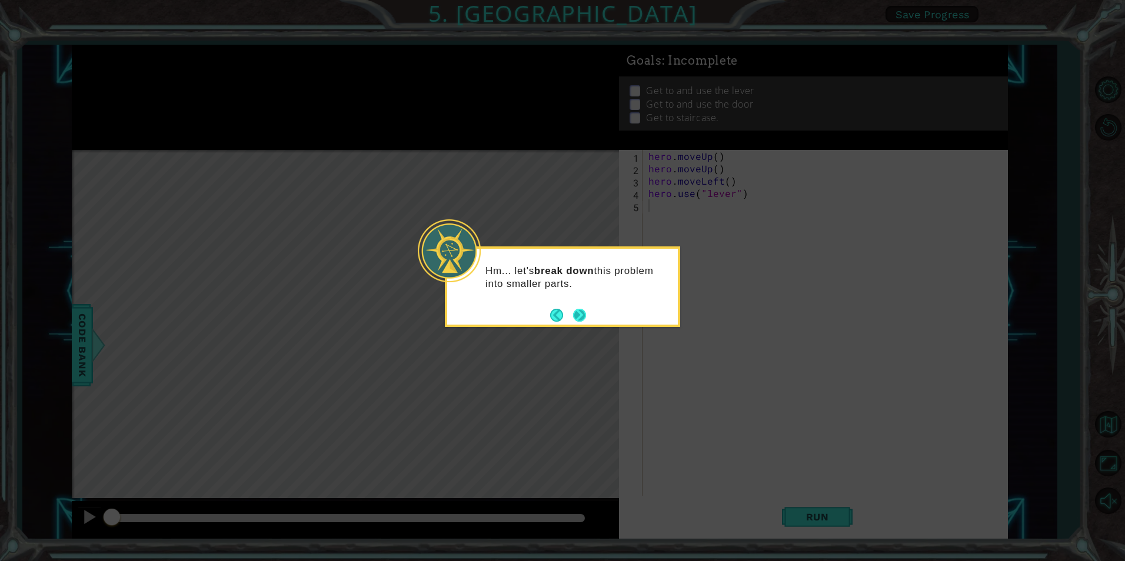
click at [579, 312] on button "Next" at bounding box center [580, 315] width 14 height 14
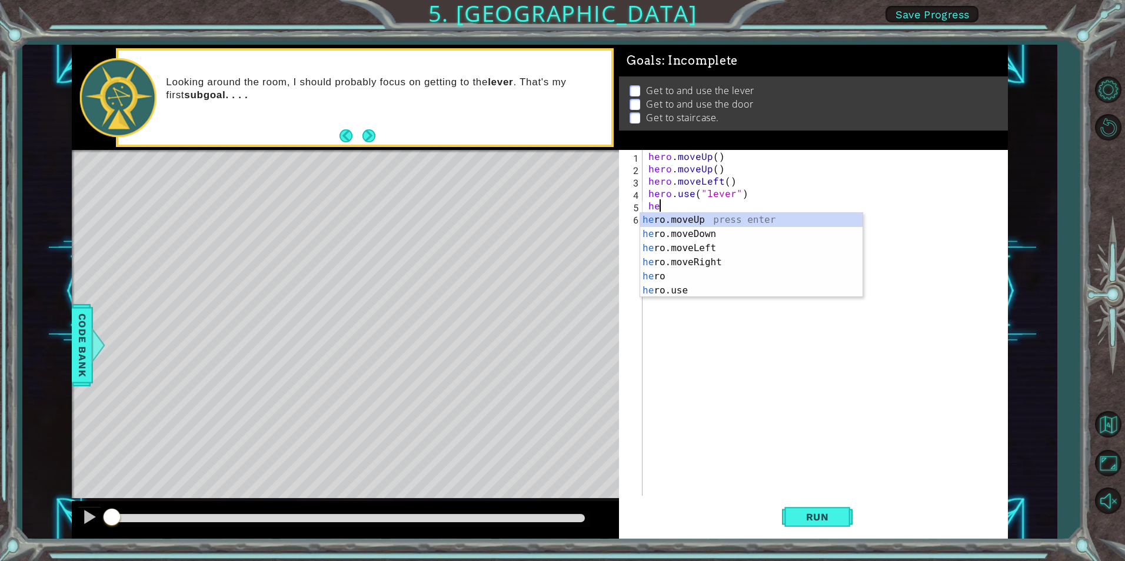
type textarea "her"
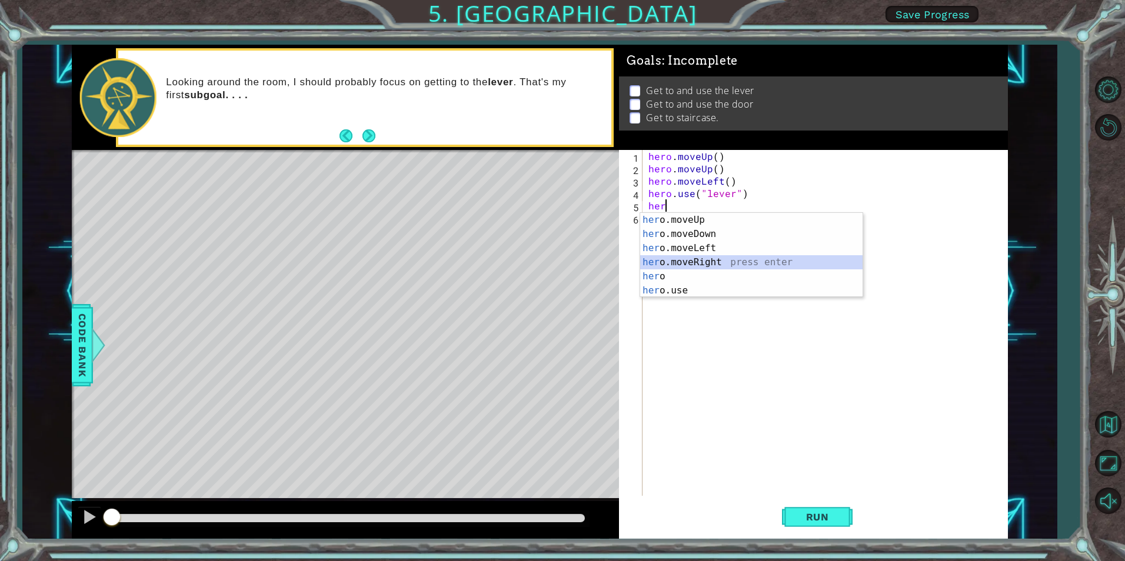
click at [691, 265] on div "her o.moveUp press enter her o.moveDown press enter her o.moveLeft press enter …" at bounding box center [751, 269] width 222 height 113
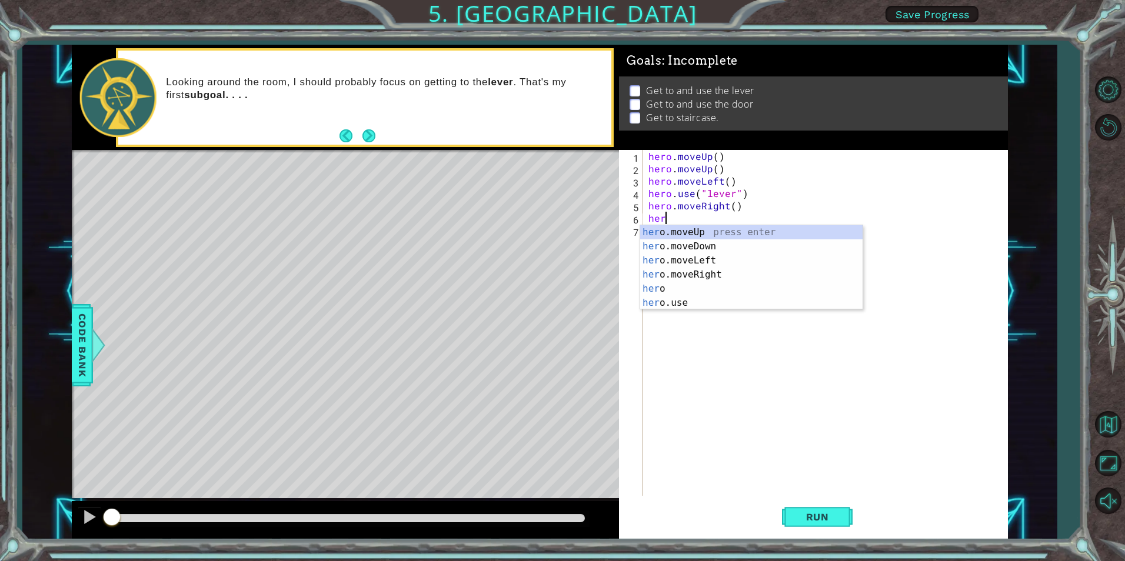
type textarea "hero"
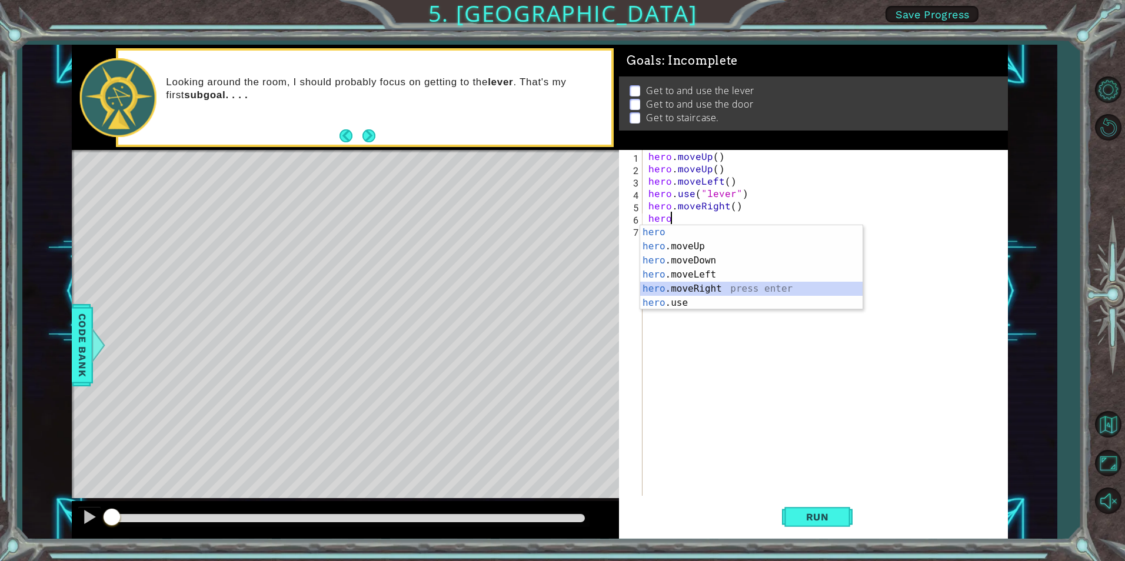
click at [667, 290] on div "hero press enter hero .moveUp press enter hero .moveDown press enter hero .move…" at bounding box center [751, 281] width 222 height 113
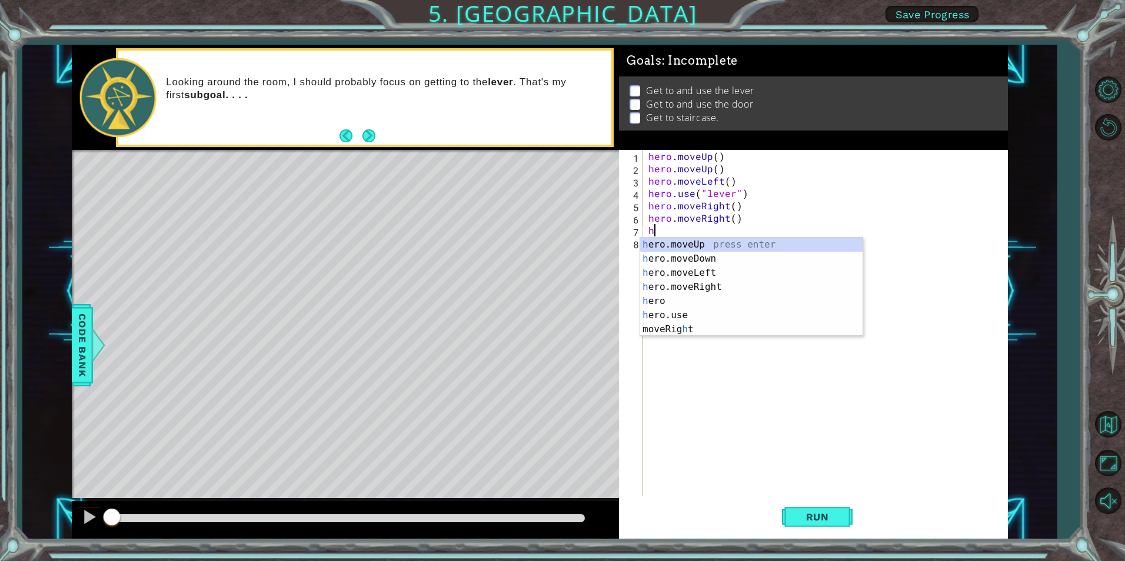
type textarea "he"
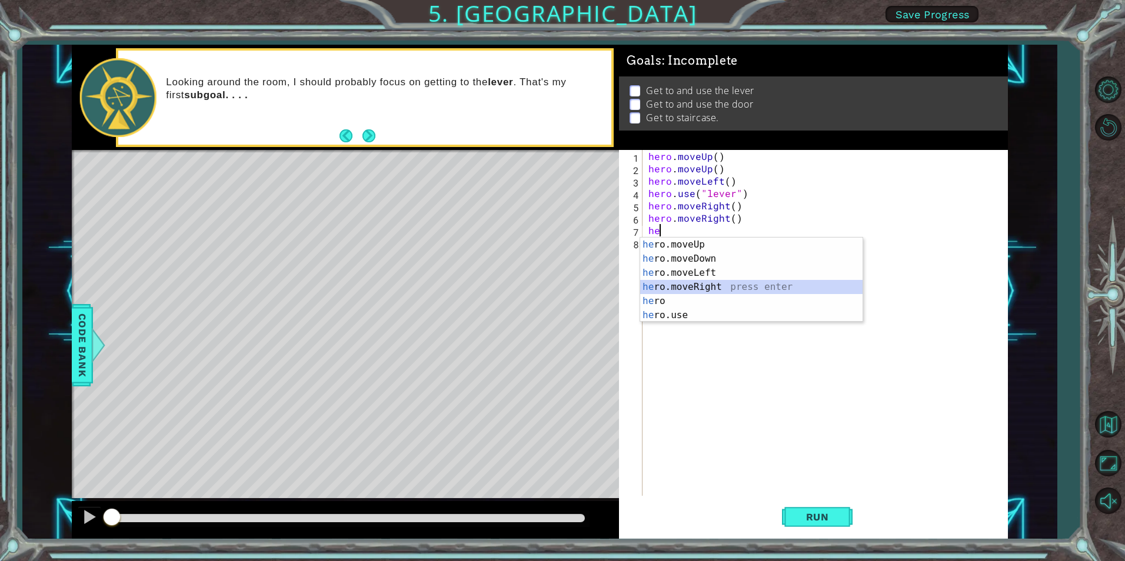
click at [687, 288] on div "he ro.moveUp press enter he ro.moveDown press enter he ro.moveLeft press enter …" at bounding box center [751, 294] width 222 height 113
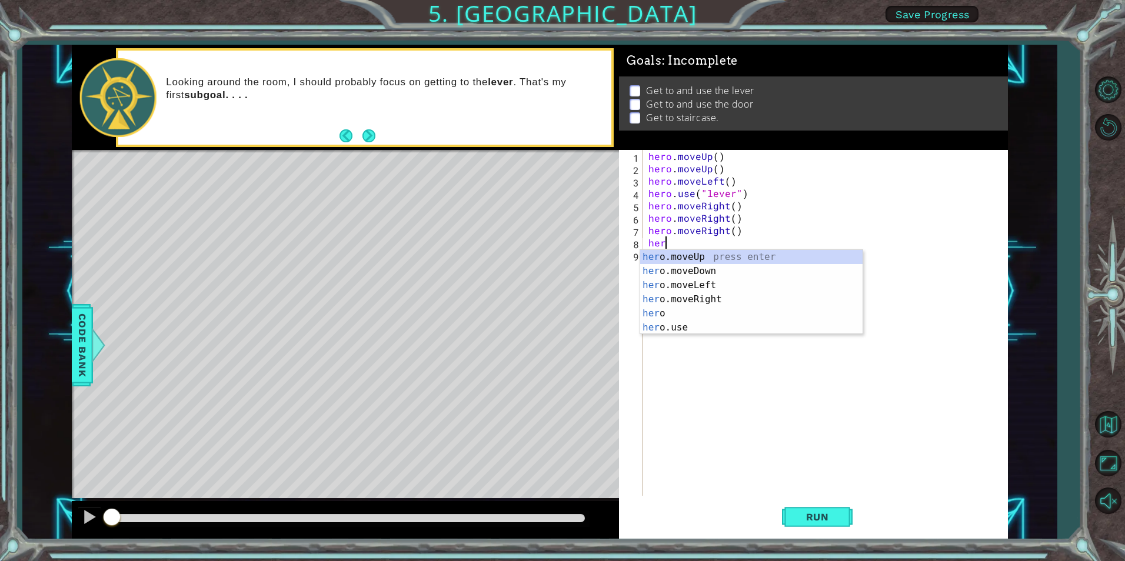
scroll to position [0, 1]
click at [727, 327] on div "her o.moveUp press enter her o.moveDown press enter her o.moveLeft press enter …" at bounding box center [751, 306] width 222 height 113
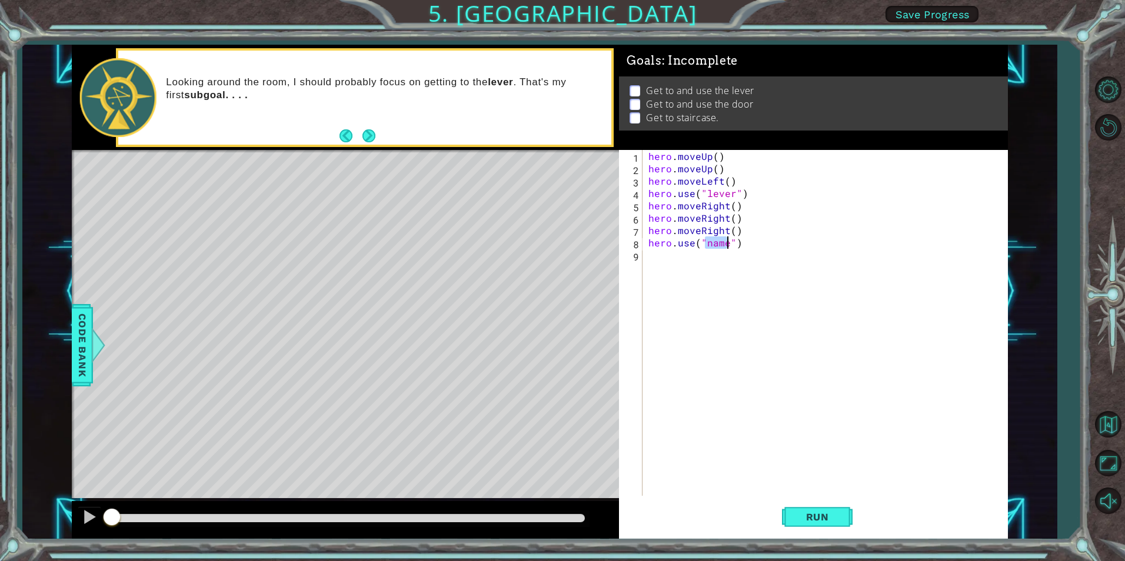
scroll to position [0, 4]
type textarea "hero.use("door")"
click at [697, 272] on div "hero . moveUp ( ) hero . moveUp ( ) hero . moveLeft ( ) hero . use ( "lever" ) …" at bounding box center [828, 335] width 364 height 371
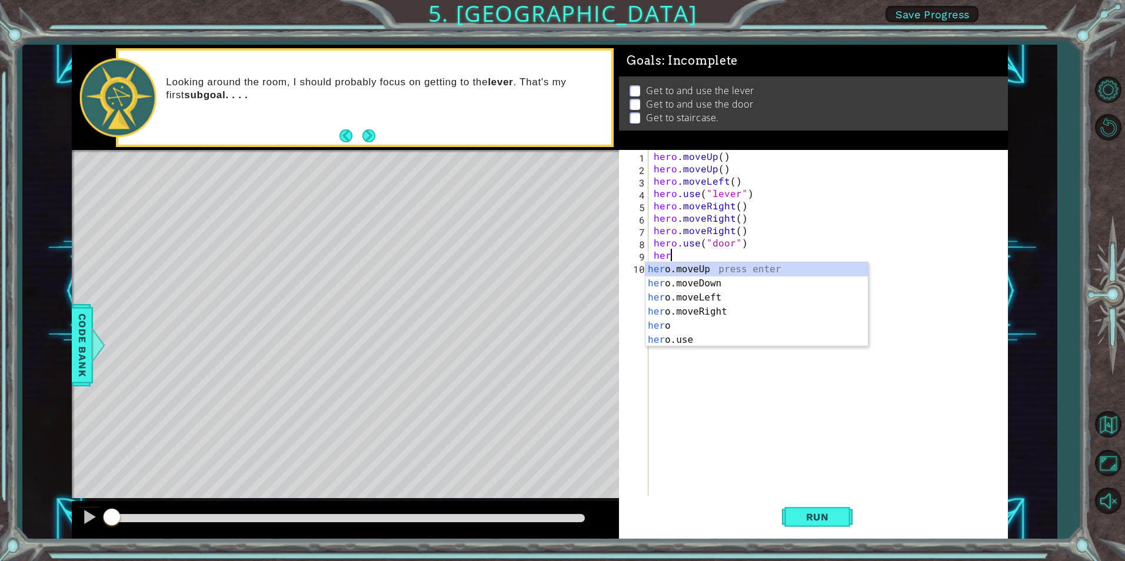
scroll to position [0, 1]
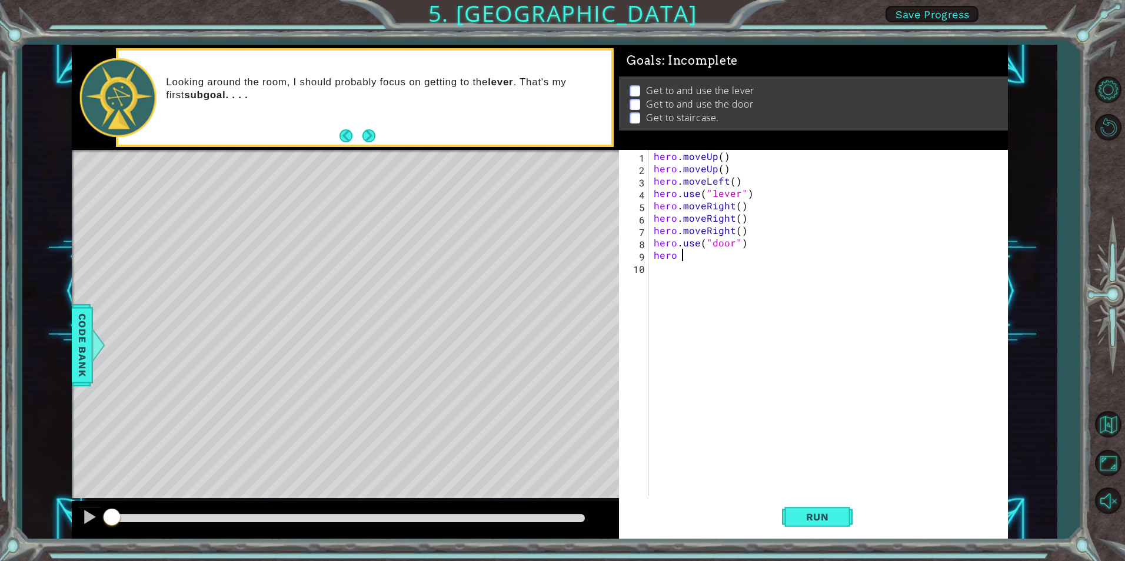
type textarea "hero"
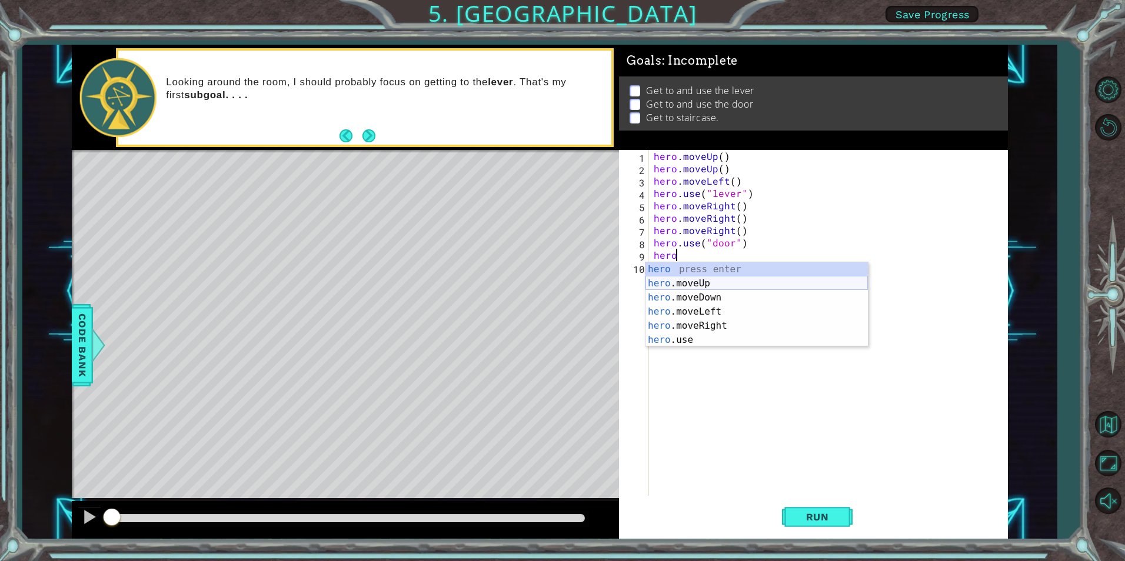
click at [694, 285] on div "hero press enter hero .moveUp press enter hero .moveDown press enter hero .move…" at bounding box center [756, 318] width 222 height 113
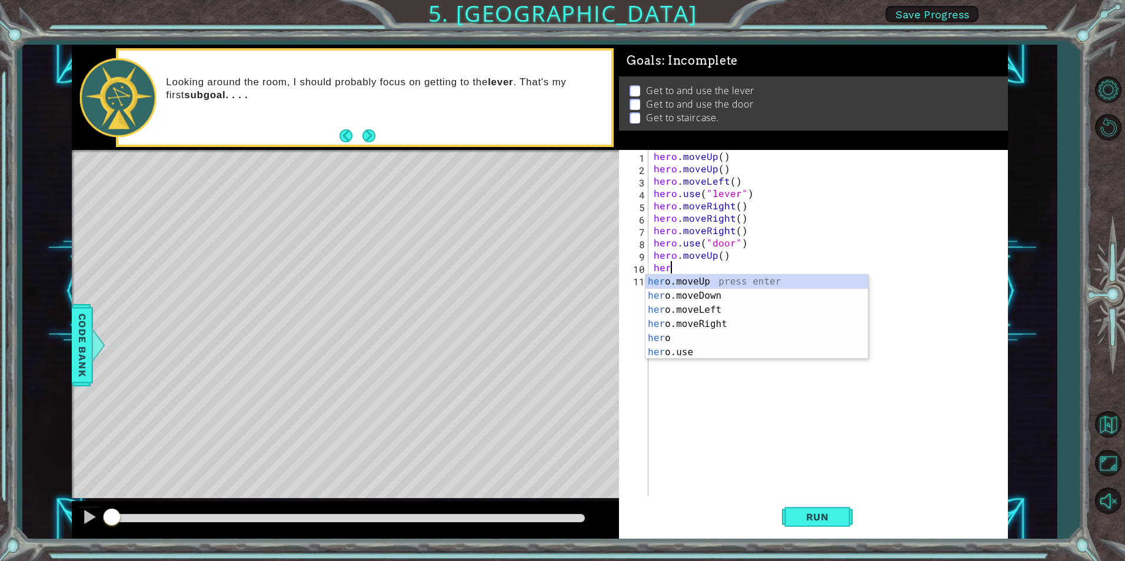
type textarea "hero"
click at [671, 326] on div "hero press enter hero .moveUp press enter hero .moveDown press enter hero .move…" at bounding box center [756, 331] width 222 height 113
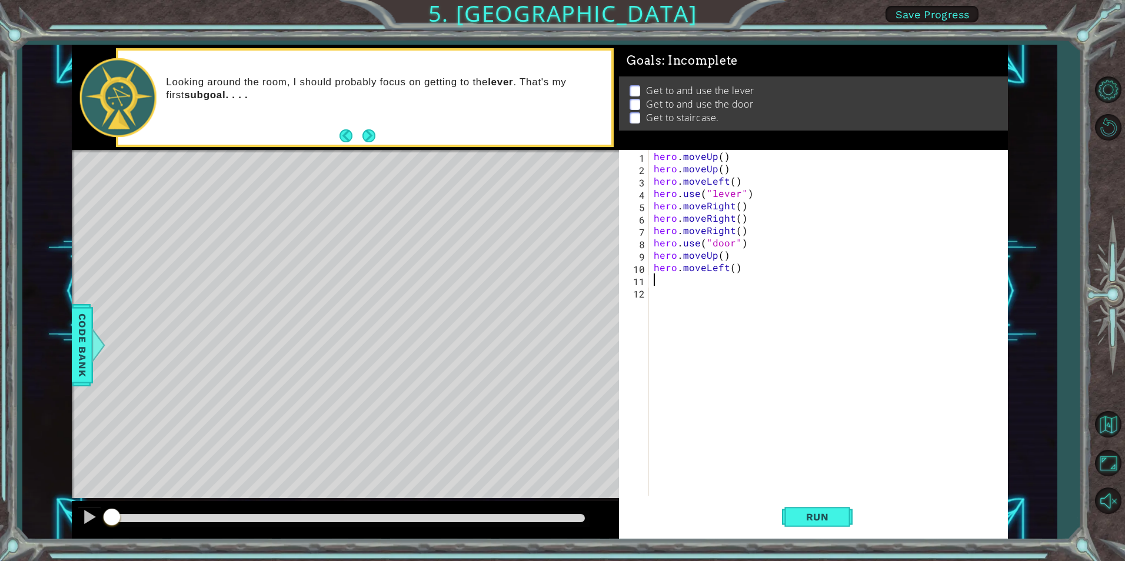
scroll to position [0, 0]
click at [812, 520] on span "Run" at bounding box center [817, 517] width 46 height 12
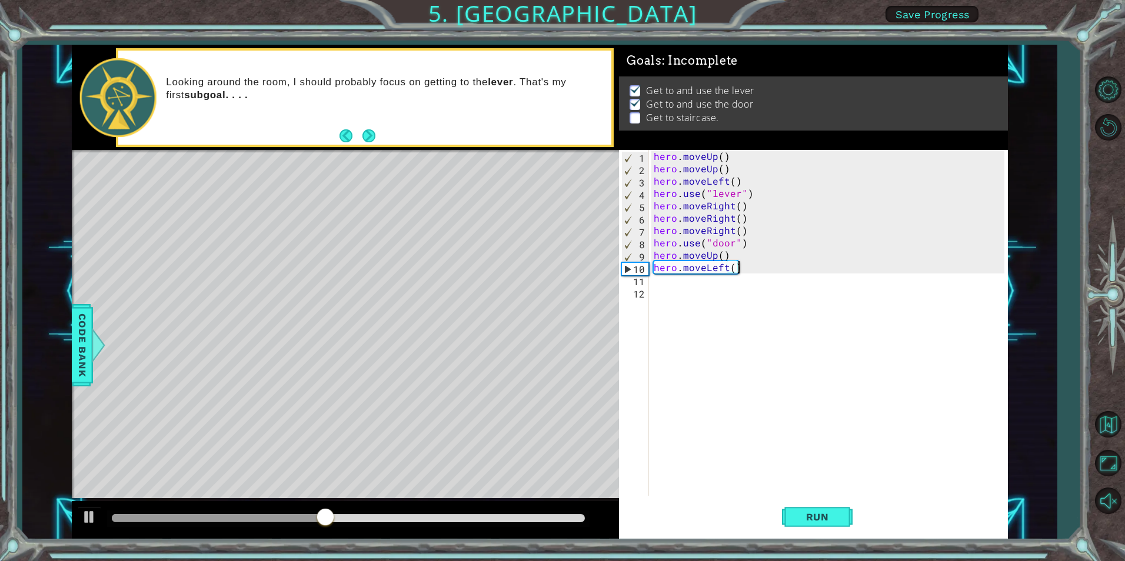
click at [746, 269] on div "hero . moveUp ( ) hero . moveUp ( ) hero . moveLeft ( ) hero . use ( "lever" ) …" at bounding box center [830, 335] width 358 height 371
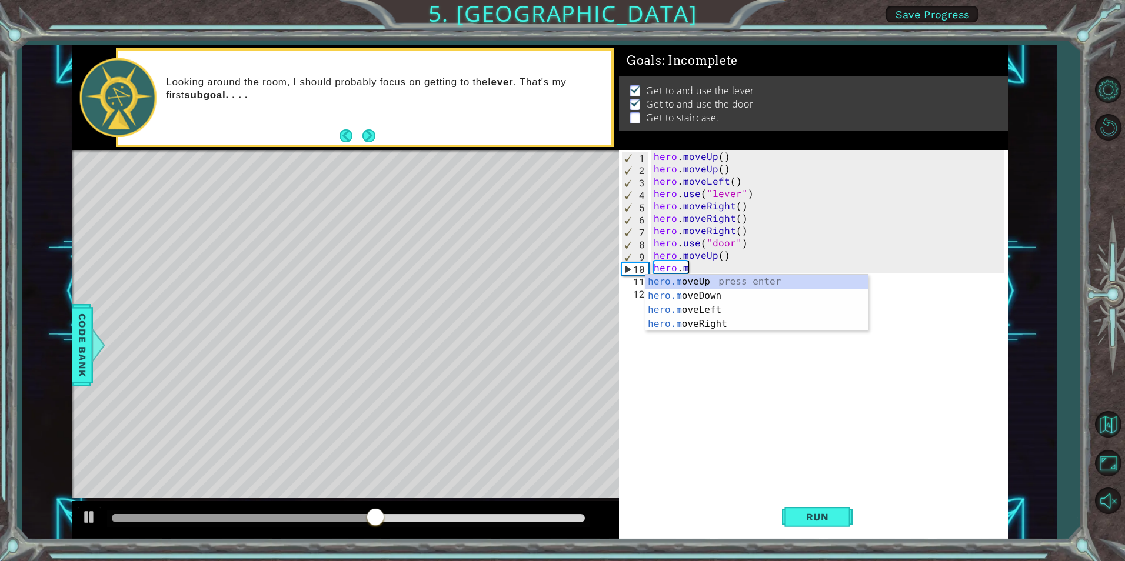
type textarea "hero."
click at [730, 277] on div "hero. moveUp press enter hero. moveDown press enter hero. moveLeft press enter …" at bounding box center [756, 324] width 222 height 99
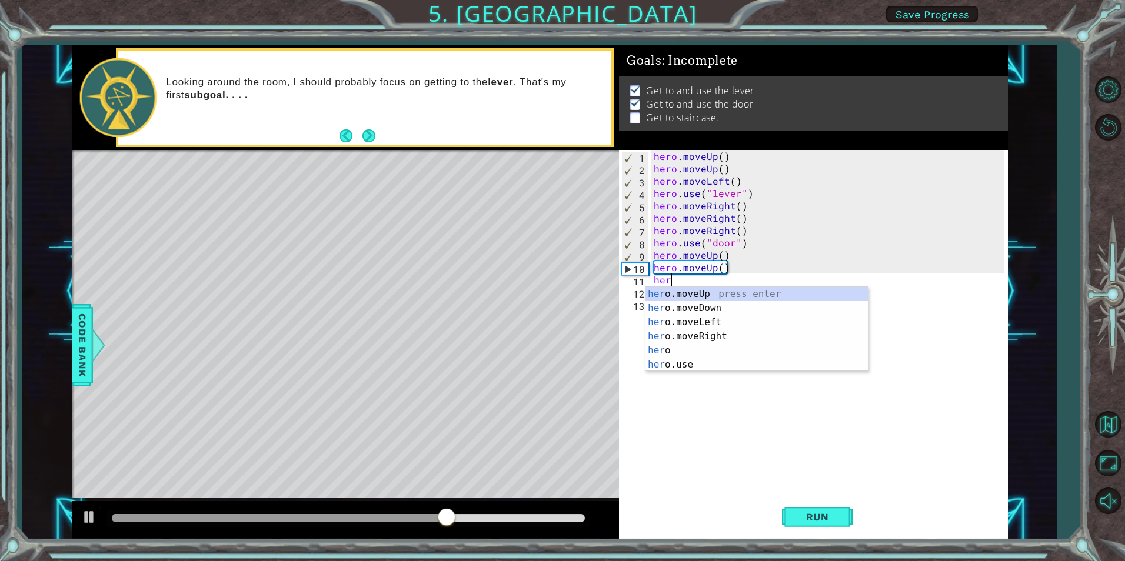
scroll to position [0, 1]
type textarea "hero"
click at [690, 334] on div "hero press enter hero .moveUp press enter hero .moveDown press enter hero .move…" at bounding box center [756, 343] width 222 height 113
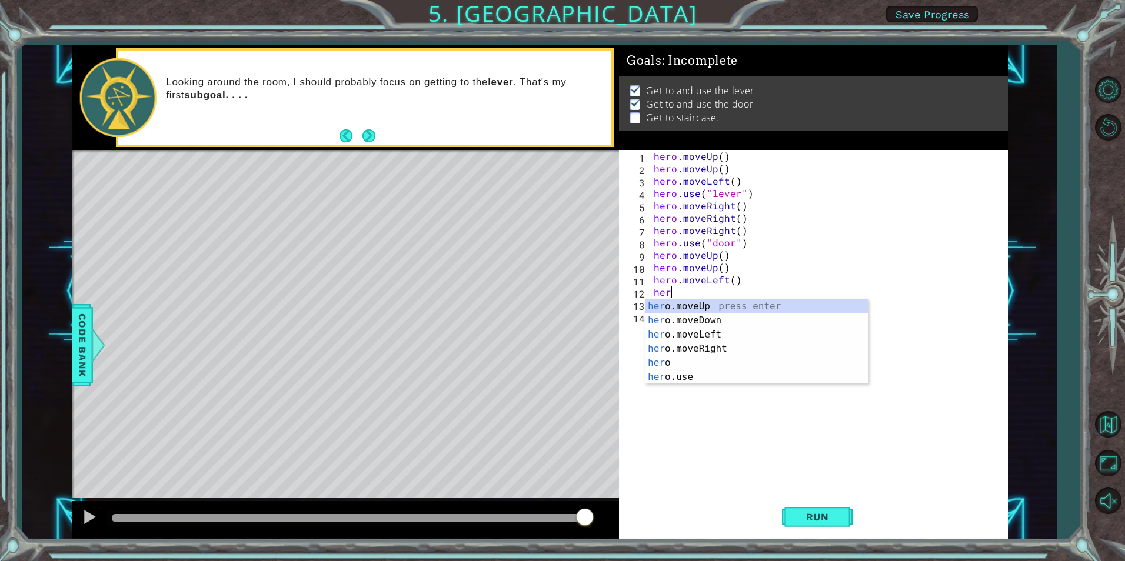
type textarea "hero"
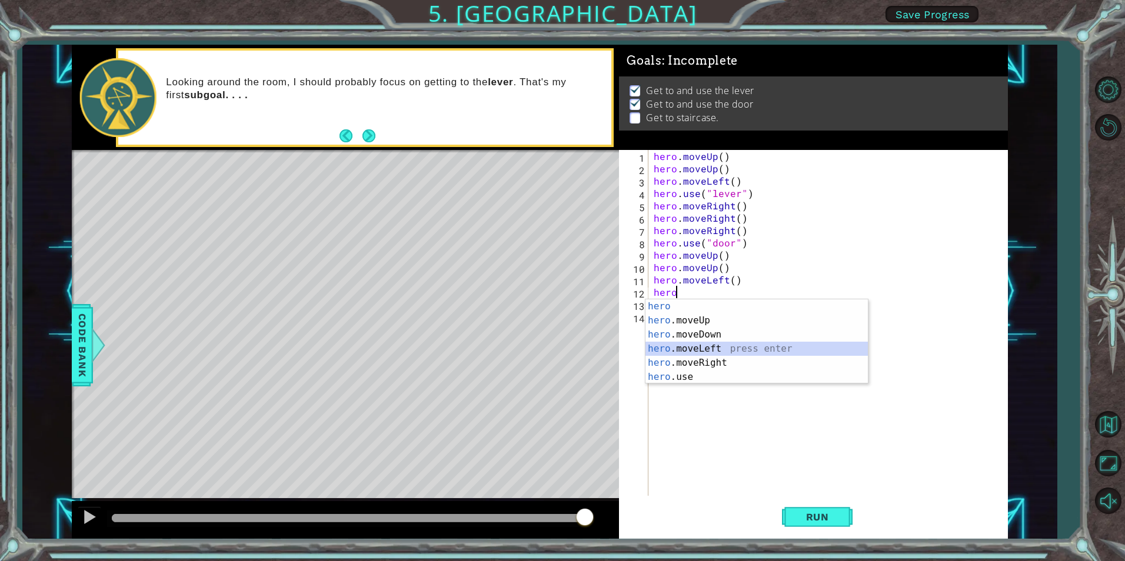
click at [674, 346] on div "hero press enter hero .moveUp press enter hero .moveDown press enter hero .move…" at bounding box center [756, 355] width 222 height 113
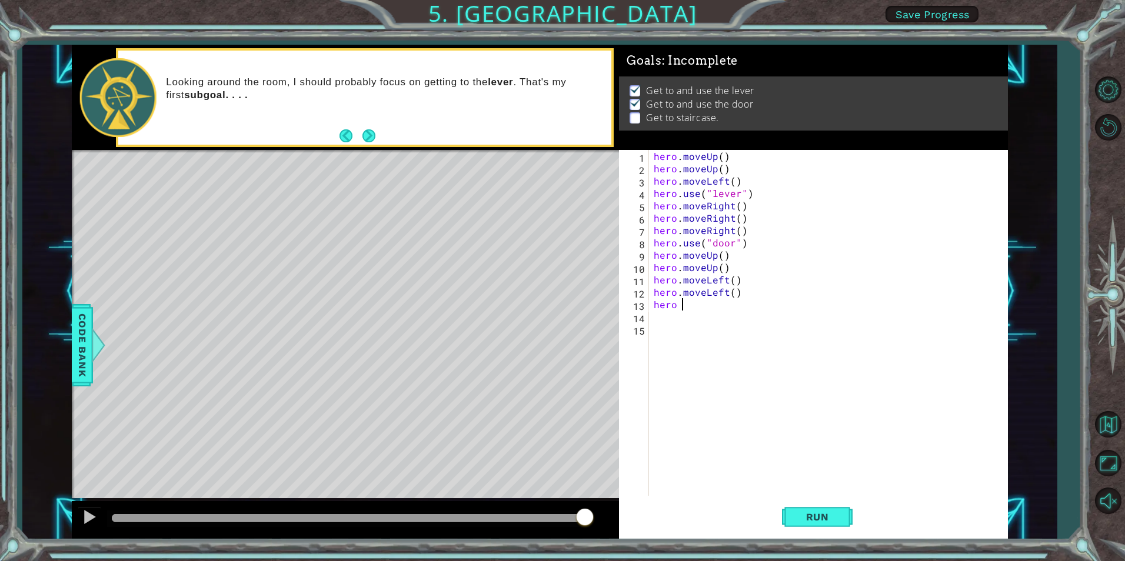
scroll to position [0, 2]
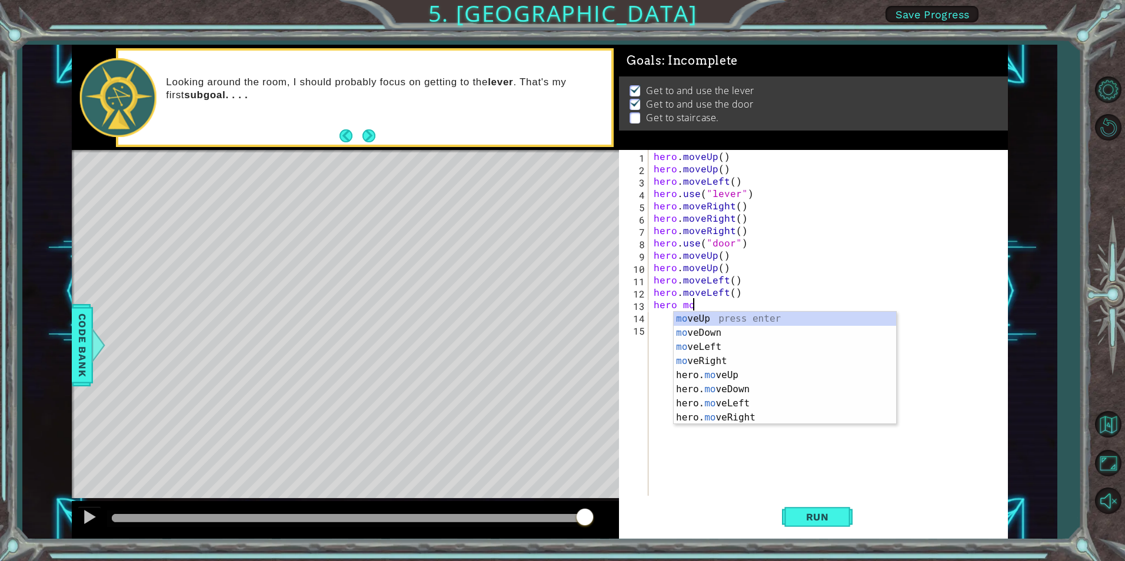
type textarea "hero m"
click at [684, 314] on div "m oveUp press enter m oveDown press enter m oveLeft press enter m oveRight pres…" at bounding box center [785, 382] width 222 height 141
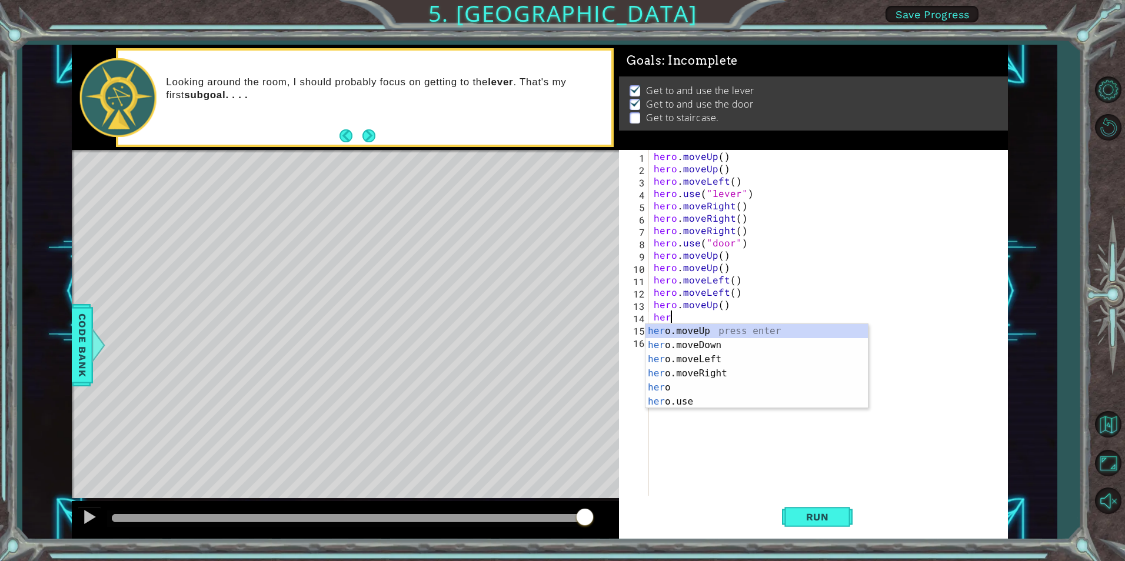
scroll to position [0, 1]
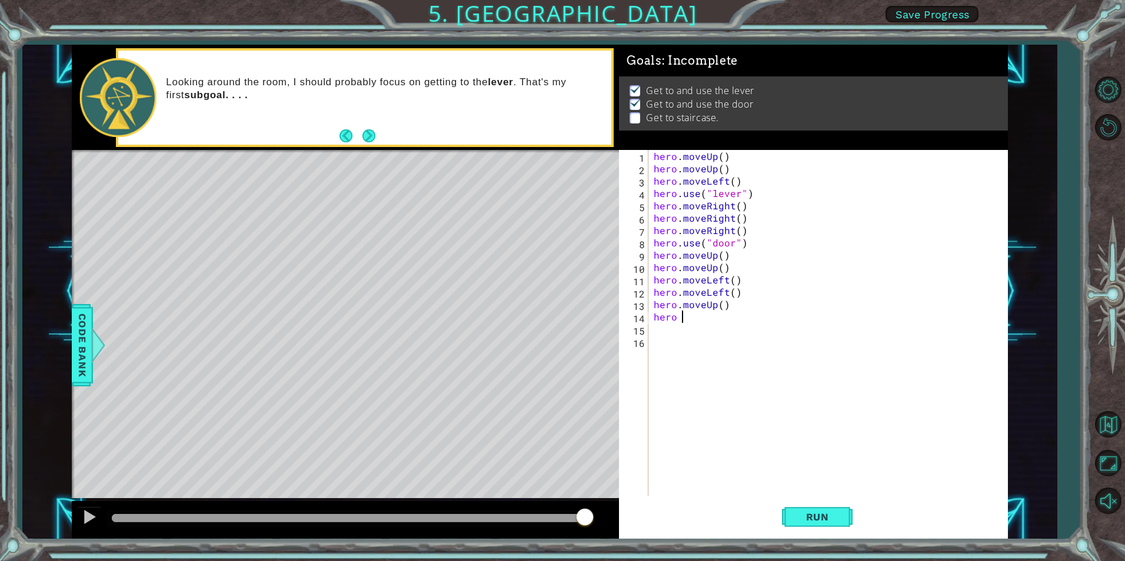
type textarea "hero"
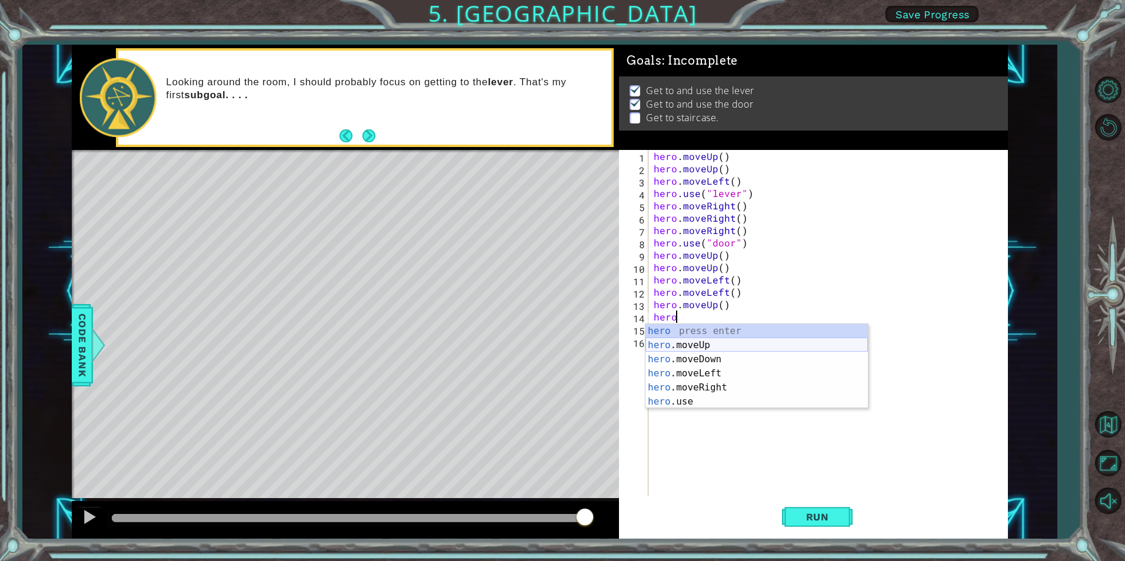
click at [715, 339] on div "hero press enter hero .moveUp press enter hero .moveDown press enter hero .move…" at bounding box center [756, 380] width 222 height 113
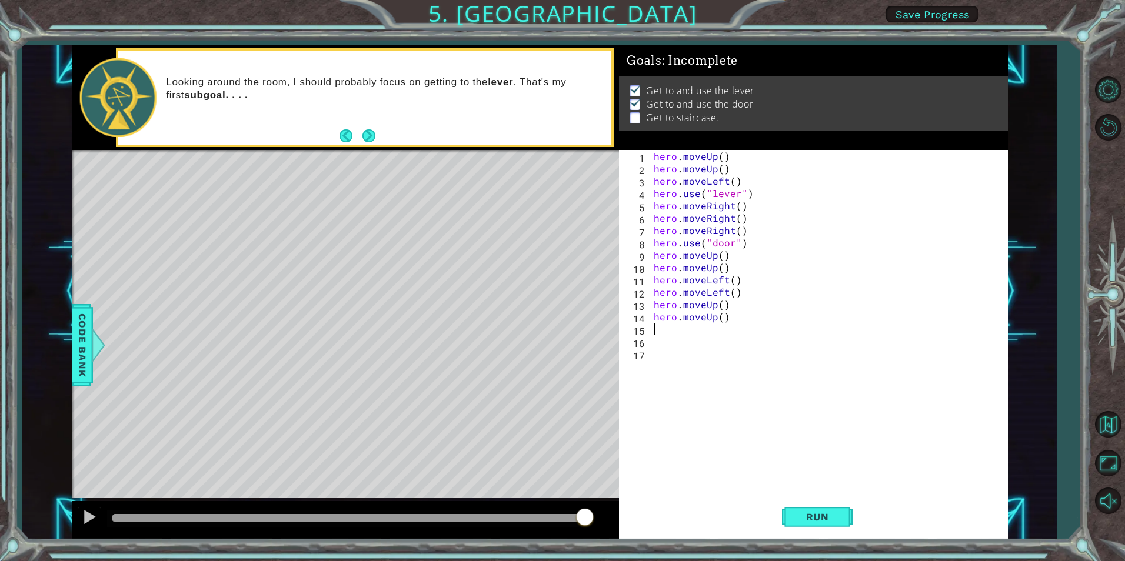
scroll to position [0, 0]
click at [787, 508] on button "Run" at bounding box center [817, 517] width 71 height 39
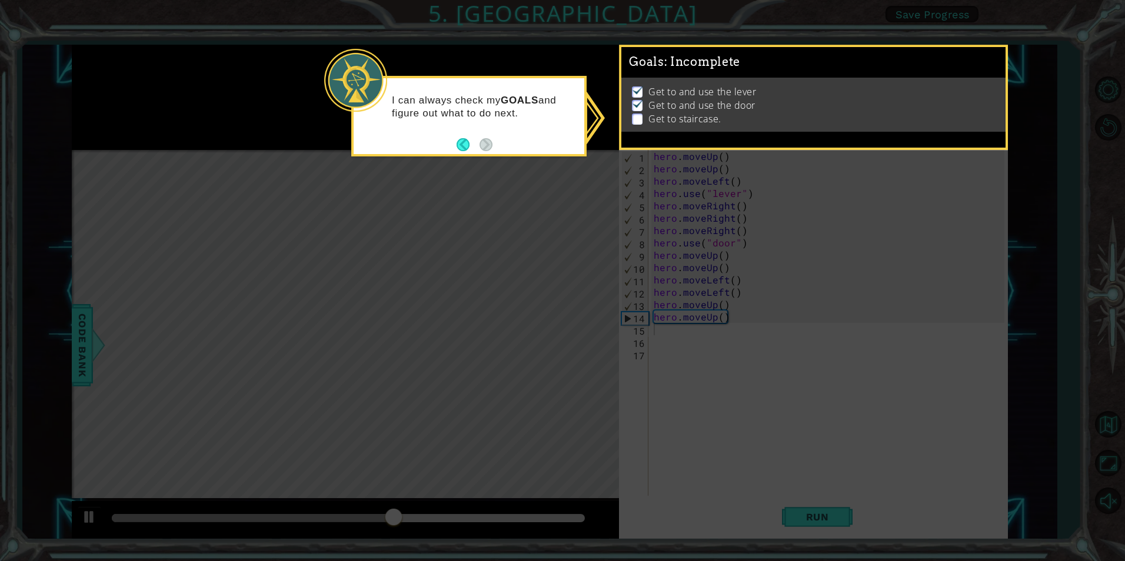
drag, startPoint x: 629, startPoint y: 106, endPoint x: 635, endPoint y: 108, distance: 6.9
click at [632, 105] on ul "Get to and use the lever Get to and use the door Get to staircase." at bounding box center [813, 105] width 369 height 41
click at [637, 114] on p at bounding box center [637, 119] width 11 height 11
click at [619, 129] on icon at bounding box center [562, 280] width 1125 height 561
click at [589, 129] on icon at bounding box center [562, 280] width 1125 height 561
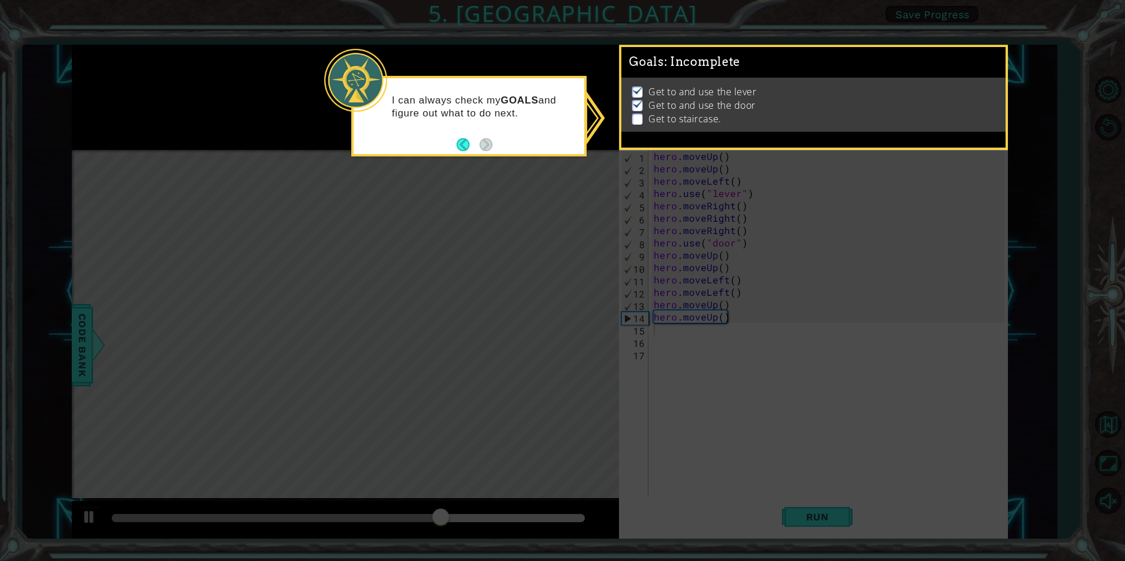
click at [594, 124] on icon at bounding box center [562, 280] width 1125 height 561
click at [638, 150] on icon at bounding box center [562, 280] width 1125 height 561
click at [621, 135] on body "1 ההההההההההההההההההההההההההההההההההההההההההההההההההההההההההההההההההההההההההההה…" at bounding box center [562, 280] width 1125 height 561
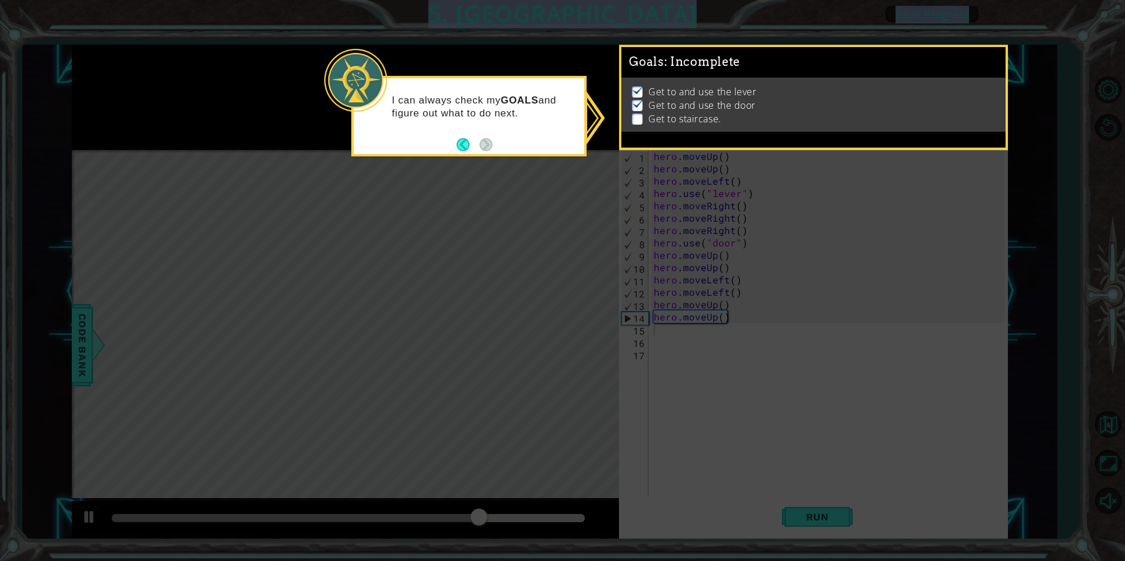
click at [626, 126] on div "Get to and use the lever Get to and use the door Get to staircase." at bounding box center [813, 105] width 384 height 54
click at [625, 131] on div "Get to and use the lever Get to and use the door Get to staircase." at bounding box center [813, 105] width 384 height 54
drag, startPoint x: 625, startPoint y: 131, endPoint x: 658, endPoint y: 162, distance: 45.8
click at [658, 162] on icon at bounding box center [562, 280] width 1125 height 561
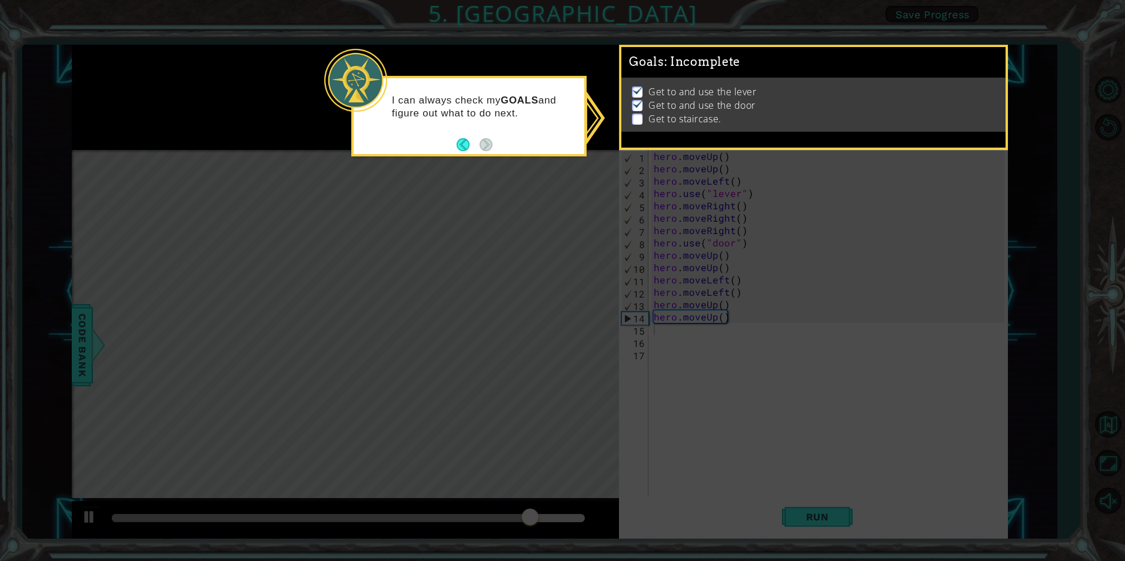
click at [572, 106] on div "I can always check my GOALS and figure out what to do next." at bounding box center [469, 112] width 231 height 59
drag, startPoint x: 430, startPoint y: 112, endPoint x: 418, endPoint y: 116, distance: 12.8
click at [418, 116] on p "I can always check my GOALS and figure out what to do next." at bounding box center [484, 107] width 184 height 26
drag, startPoint x: 418, startPoint y: 116, endPoint x: 381, endPoint y: 112, distance: 36.7
click at [381, 112] on div "I can always check my GOALS and figure out what to do next." at bounding box center [469, 112] width 231 height 59
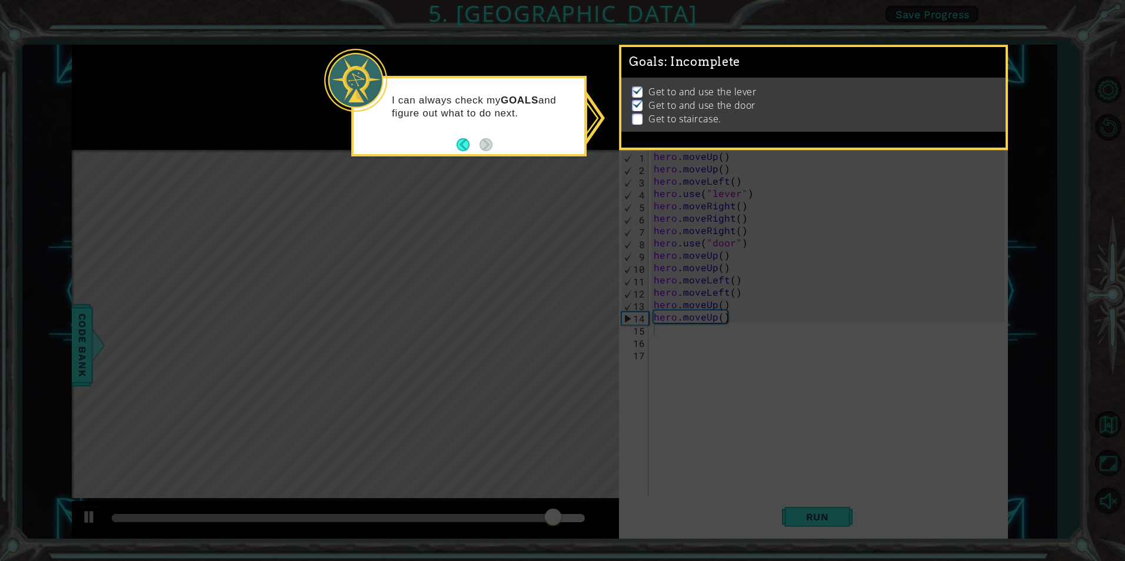
click at [538, 168] on icon at bounding box center [562, 280] width 1125 height 561
click at [487, 139] on div "I can always check my GOALS and figure out what to do next." at bounding box center [469, 110] width 231 height 64
click at [516, 188] on icon at bounding box center [562, 280] width 1125 height 561
click at [714, 132] on div "Get to and use the lever Get to and use the door Get to staircase." at bounding box center [813, 105] width 384 height 54
click at [638, 121] on p at bounding box center [637, 119] width 11 height 11
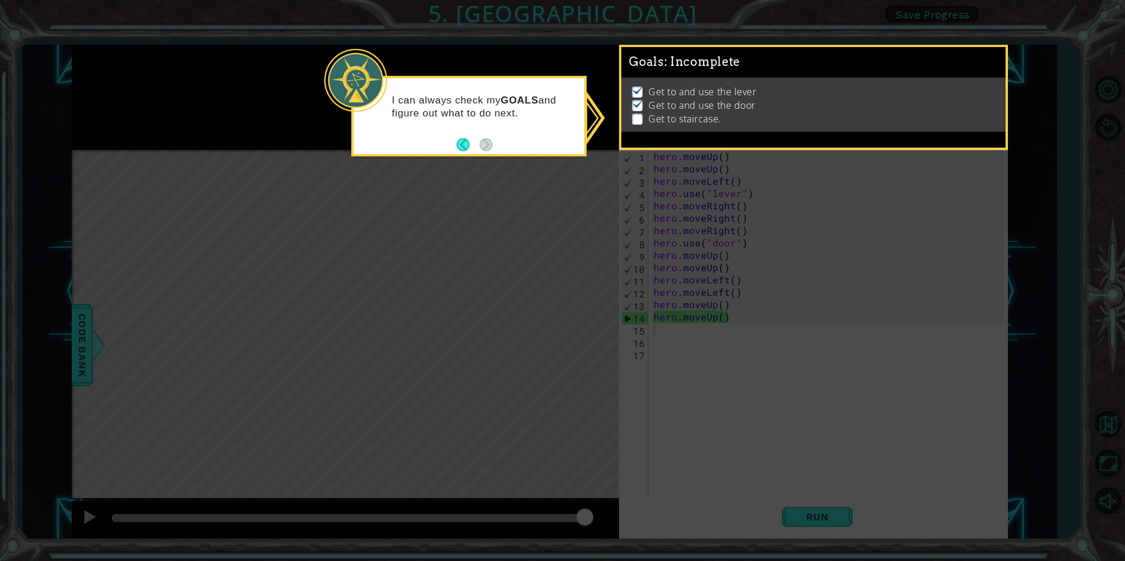
click at [638, 106] on p at bounding box center [637, 105] width 11 height 11
click at [638, 101] on img at bounding box center [638, 103] width 12 height 9
click at [643, 85] on img at bounding box center [638, 89] width 12 height 9
click at [624, 138] on div "Goals : Incomplete Get to and use the lever Get to and use the door Get to stai…" at bounding box center [813, 97] width 389 height 105
click at [625, 154] on icon at bounding box center [562, 280] width 1125 height 561
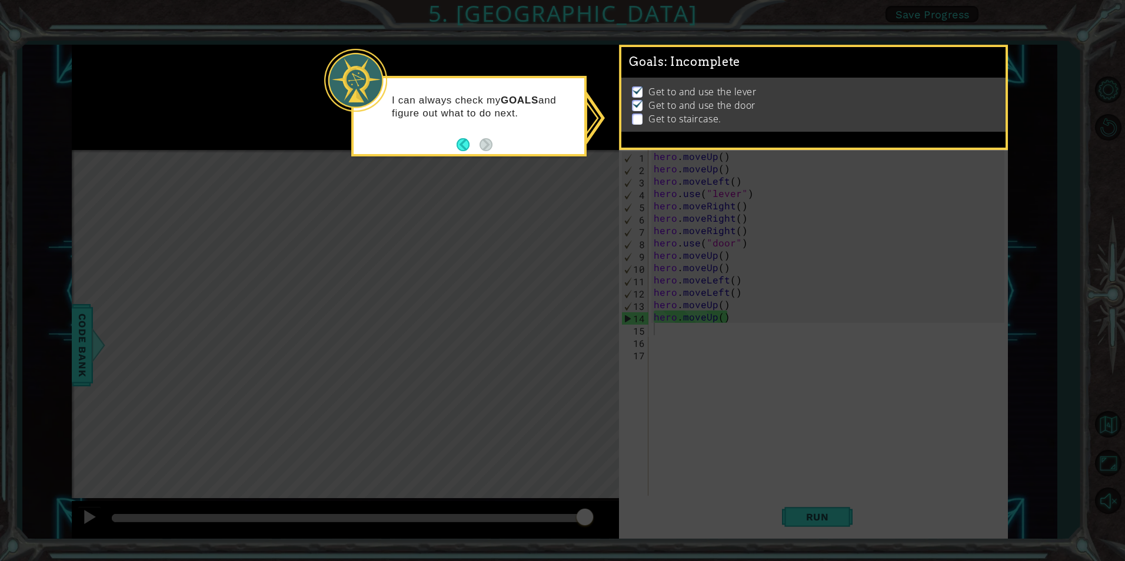
click at [637, 114] on p at bounding box center [637, 119] width 11 height 11
click at [671, 118] on p "Get to staircase." at bounding box center [684, 118] width 72 height 13
click at [753, 469] on icon at bounding box center [562, 280] width 1125 height 561
click at [665, 328] on icon at bounding box center [562, 280] width 1125 height 561
click at [658, 327] on icon at bounding box center [562, 280] width 1125 height 561
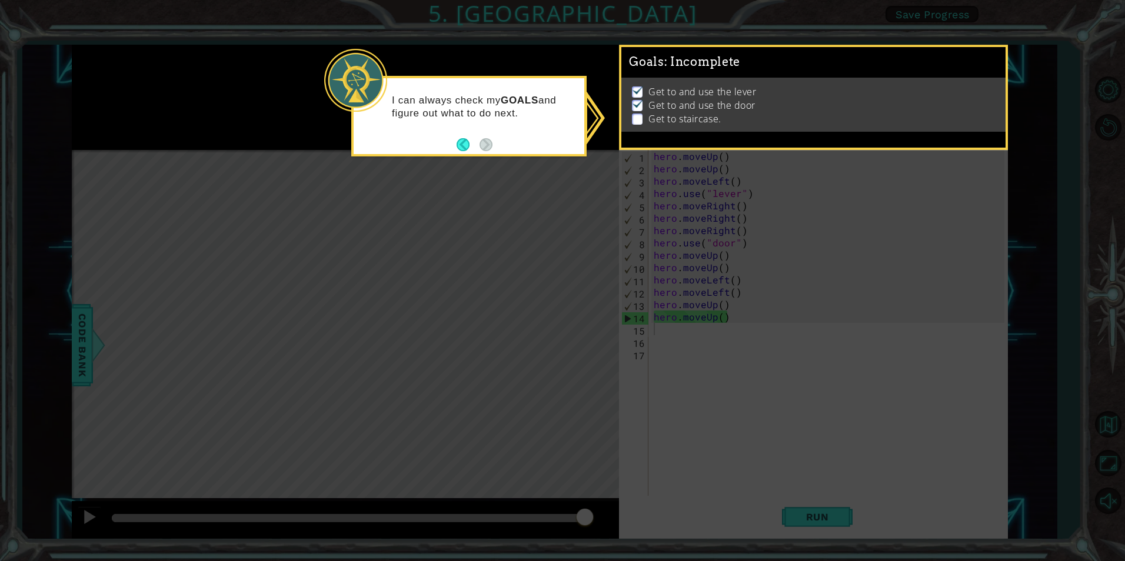
click at [1040, 188] on icon at bounding box center [562, 280] width 1125 height 561
click at [629, 109] on div "Get to and use the lever Get to and use the door Get to staircase." at bounding box center [813, 105] width 384 height 54
drag, startPoint x: 651, startPoint y: 104, endPoint x: 646, endPoint y: 98, distance: 7.5
click at [651, 104] on p "Get to and use the door" at bounding box center [701, 105] width 107 height 13
drag, startPoint x: 643, startPoint y: 94, endPoint x: 639, endPoint y: 104, distance: 10.8
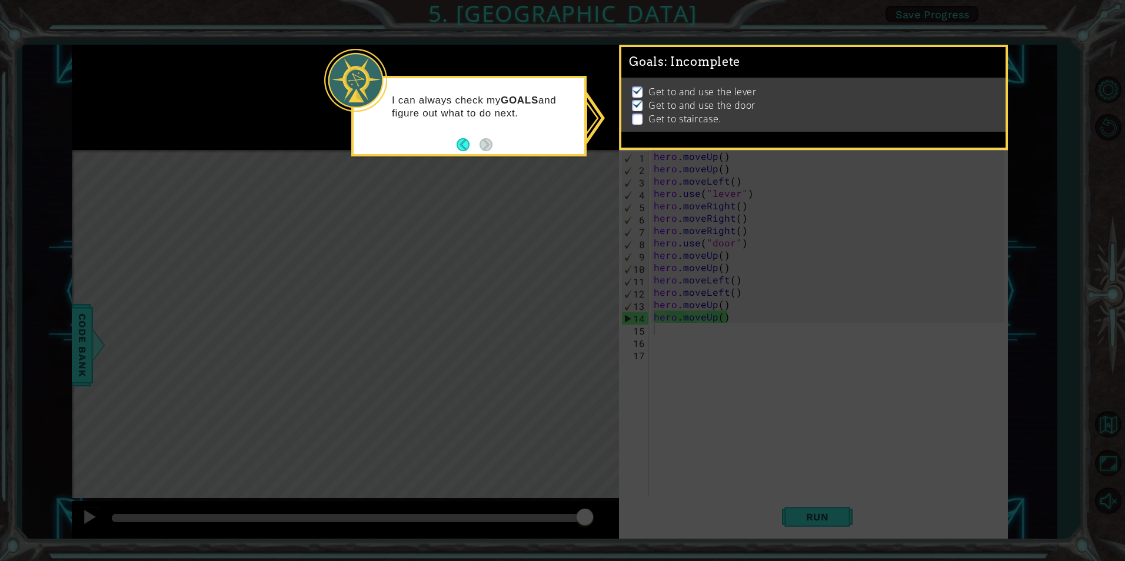
click at [644, 94] on li "Get to and use the lever" at bounding box center [815, 92] width 366 height 14
click at [623, 95] on div "Get to and use the lever Get to and use the door Get to staircase." at bounding box center [813, 105] width 384 height 54
click at [639, 101] on img at bounding box center [638, 103] width 12 height 9
click at [634, 125] on div "Get to and use the lever Get to and use the door Get to staircase." at bounding box center [813, 105] width 384 height 54
click at [637, 92] on img at bounding box center [638, 89] width 12 height 9
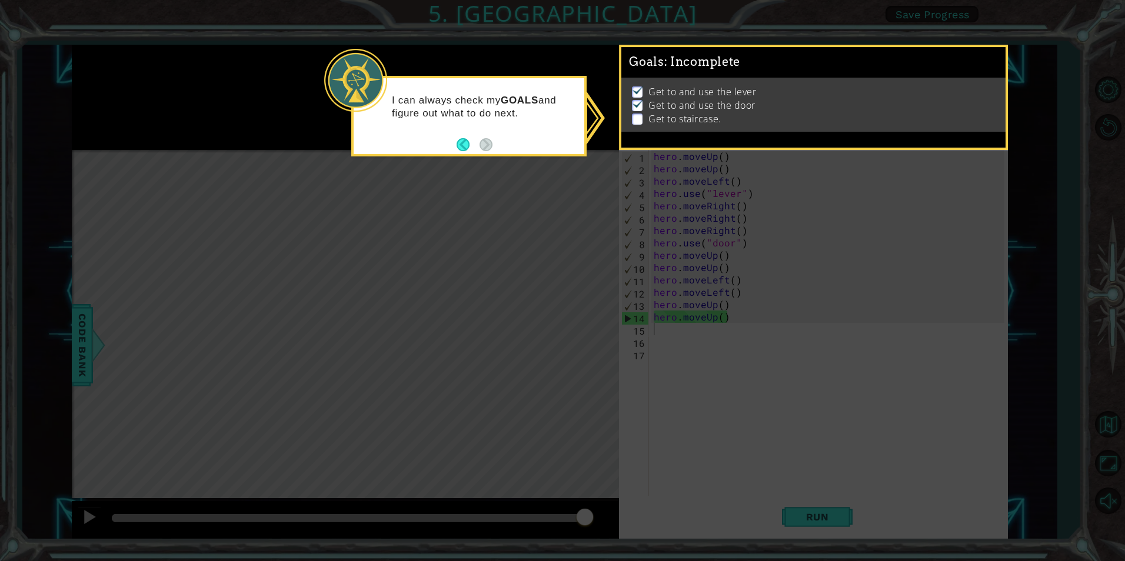
click at [636, 91] on img at bounding box center [638, 89] width 12 height 9
drag, startPoint x: 638, startPoint y: 86, endPoint x: 710, endPoint y: 84, distance: 72.4
click at [638, 86] on img at bounding box center [638, 89] width 12 height 9
click at [734, 99] on p "Get to and use the door" at bounding box center [701, 105] width 107 height 13
click at [686, 132] on div "Get to and use the lever Get to and use the door Get to staircase." at bounding box center [813, 105] width 384 height 54
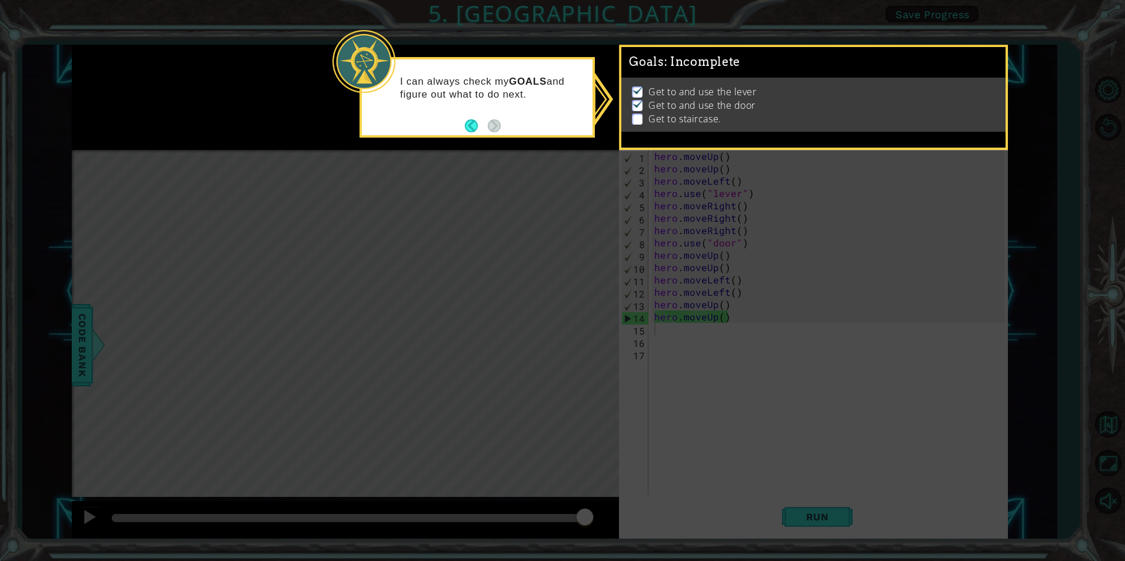
click at [599, 133] on icon at bounding box center [562, 280] width 1125 height 561
click at [636, 132] on div "Get to and use the lever Get to and use the door Get to staircase." at bounding box center [813, 105] width 384 height 54
click at [637, 149] on div "Goals : Incomplete Get to and use the lever Get to and use the door Get to stai…" at bounding box center [813, 97] width 389 height 105
click at [713, 138] on div "Goals : Incomplete Get to and use the lever Get to and use the door Get to stai…" at bounding box center [813, 97] width 389 height 105
click at [738, 138] on div "Goals : Incomplete Get to and use the lever Get to and use the door Get to stai…" at bounding box center [813, 97] width 389 height 105
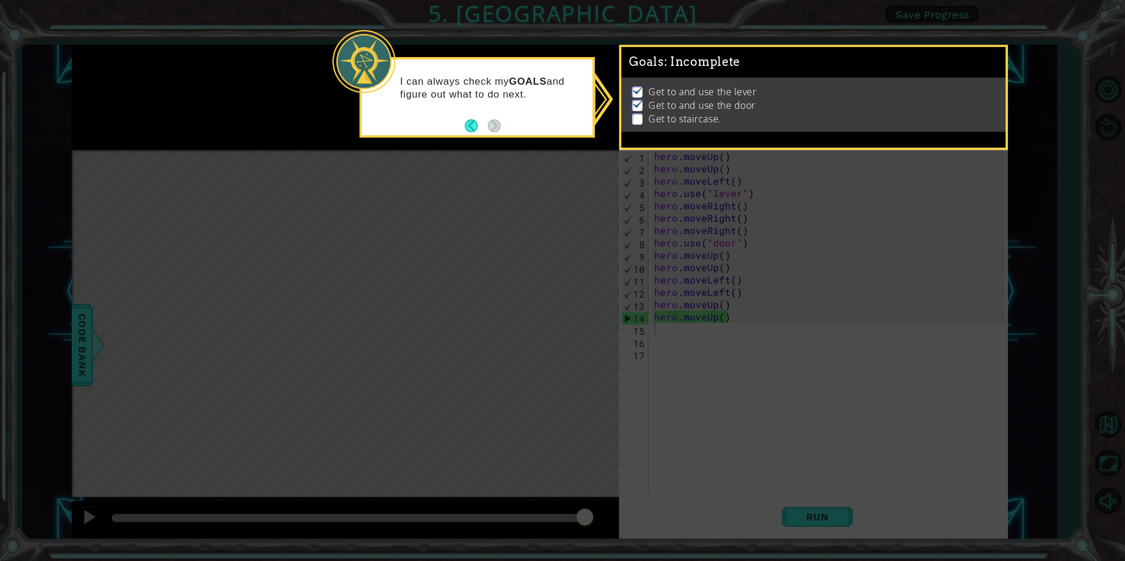
drag, startPoint x: 926, startPoint y: 167, endPoint x: 946, endPoint y: 147, distance: 28.3
click at [927, 167] on icon at bounding box center [562, 280] width 1125 height 561
click at [1008, 135] on icon at bounding box center [562, 280] width 1125 height 561
drag, startPoint x: 928, startPoint y: 128, endPoint x: 872, endPoint y: 143, distance: 57.2
click at [902, 132] on div "Get to and use the lever Get to and use the door Get to staircase." at bounding box center [813, 105] width 384 height 54
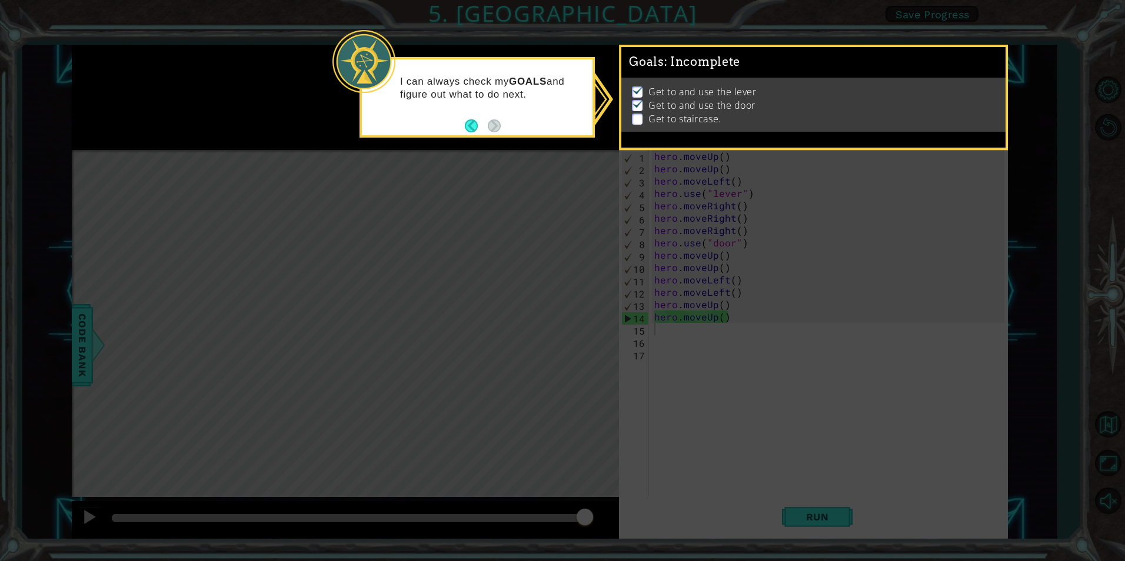
click at [792, 503] on icon at bounding box center [562, 280] width 1125 height 561
click at [492, 135] on div "I can always check my GOALS and figure out what to do next." at bounding box center [476, 97] width 235 height 81
click at [602, 98] on icon at bounding box center [562, 280] width 1125 height 561
click at [604, 90] on icon at bounding box center [562, 280] width 1125 height 561
click at [419, 311] on icon at bounding box center [562, 280] width 1125 height 561
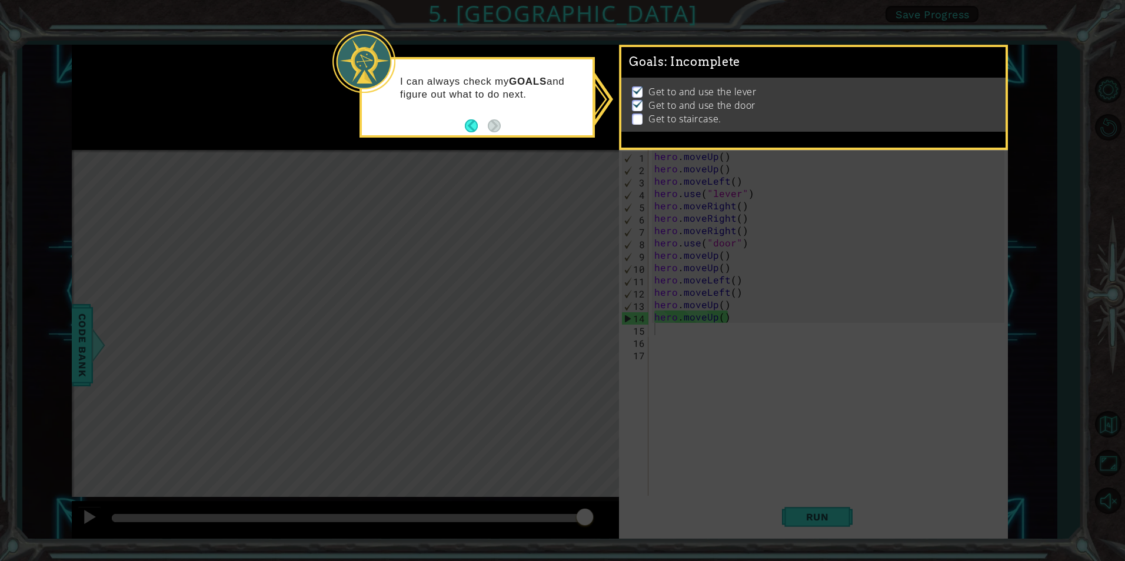
click at [308, 262] on icon at bounding box center [562, 280] width 1125 height 561
drag, startPoint x: 294, startPoint y: 235, endPoint x: 287, endPoint y: 190, distance: 45.8
click at [292, 223] on icon at bounding box center [562, 280] width 1125 height 561
click at [287, 190] on icon at bounding box center [562, 280] width 1125 height 561
click at [302, 202] on icon at bounding box center [562, 280] width 1125 height 561
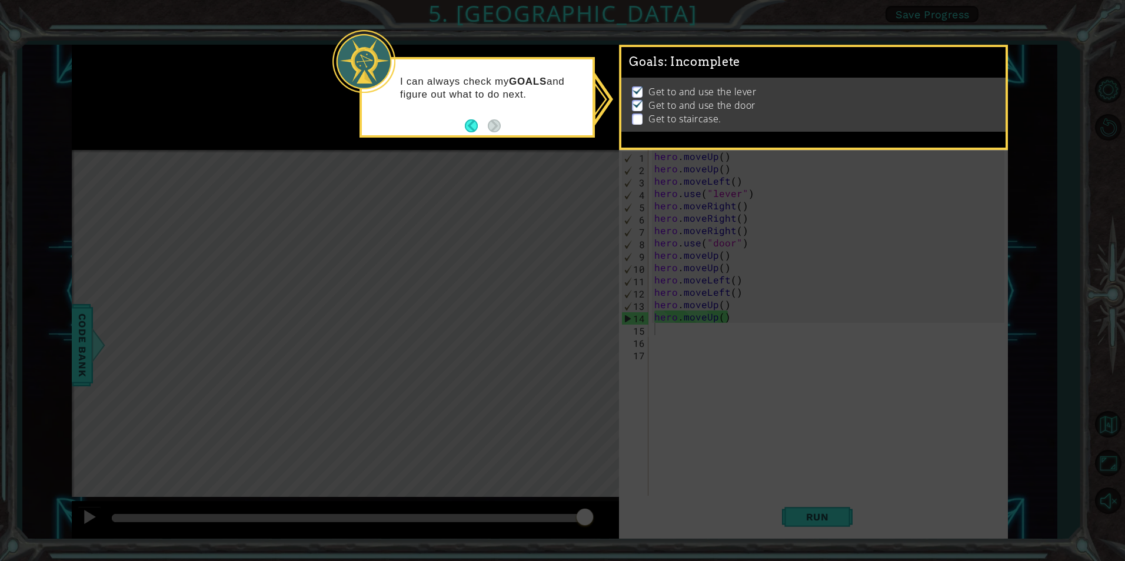
click at [738, 306] on icon at bounding box center [562, 280] width 1125 height 561
click at [751, 346] on icon at bounding box center [562, 280] width 1125 height 561
click at [752, 349] on icon at bounding box center [562, 280] width 1125 height 561
click at [654, 261] on icon at bounding box center [562, 280] width 1125 height 561
click at [720, 328] on icon at bounding box center [562, 280] width 1125 height 561
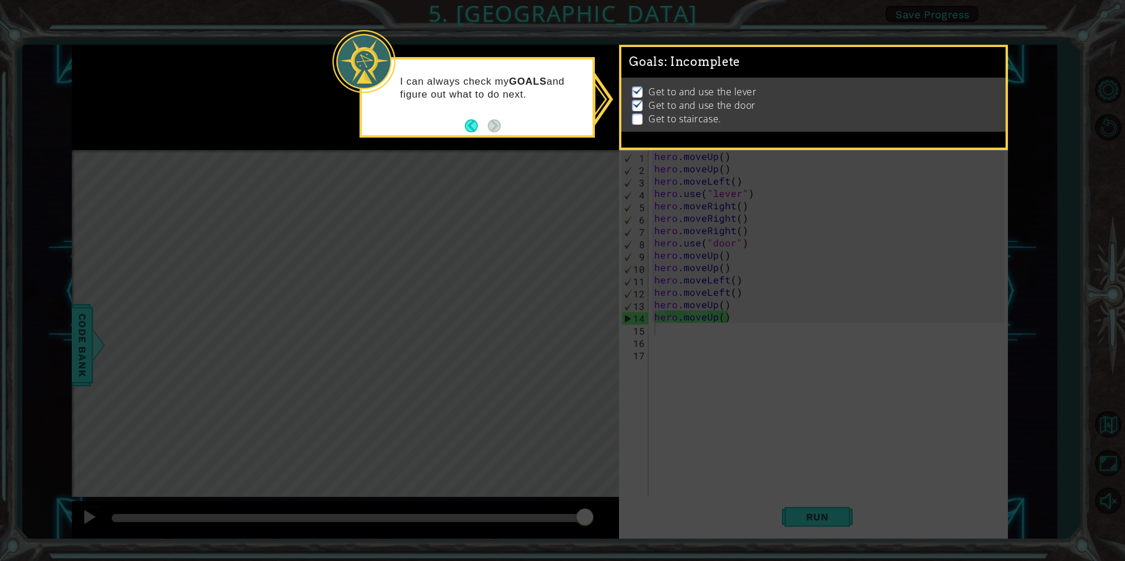
click at [656, 55] on span "Goals : Incomplete" at bounding box center [684, 62] width 111 height 15
click at [682, 46] on div "Goals : Incomplete Get to and use the lever Get to and use the door Get to stai…" at bounding box center [813, 97] width 389 height 105
click at [689, 61] on span ": Incomplete" at bounding box center [702, 62] width 76 height 14
click at [732, 61] on span ": Incomplete" at bounding box center [702, 62] width 76 height 14
click at [636, 89] on img at bounding box center [638, 89] width 12 height 9
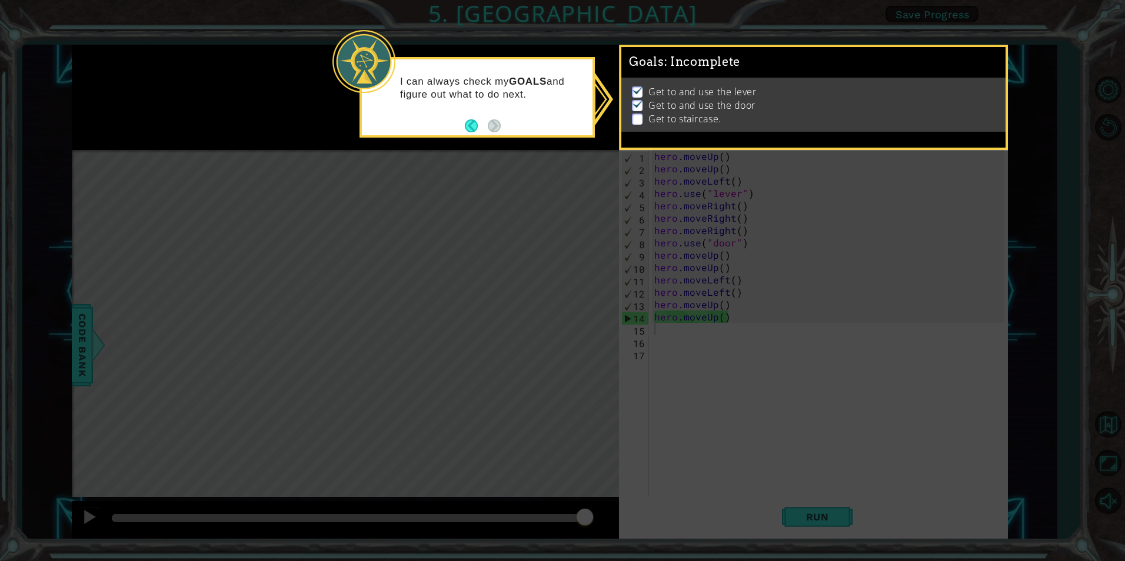
click at [632, 98] on ul "Get to and use the lever Get to and use the door Get to staircase." at bounding box center [813, 105] width 369 height 41
click at [647, 116] on li "Get to staircase." at bounding box center [815, 119] width 366 height 14
click at [364, 58] on div at bounding box center [363, 61] width 63 height 63
click at [607, 99] on icon at bounding box center [562, 280] width 1125 height 561
click at [468, 125] on button "Back" at bounding box center [476, 125] width 23 height 13
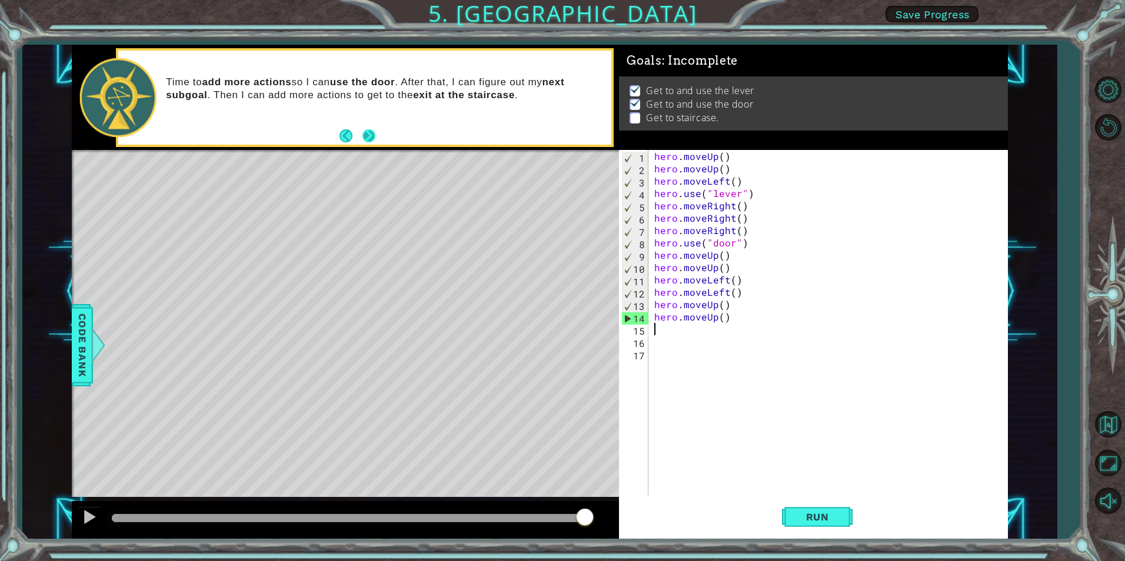
click at [370, 136] on button "Next" at bounding box center [369, 136] width 16 height 16
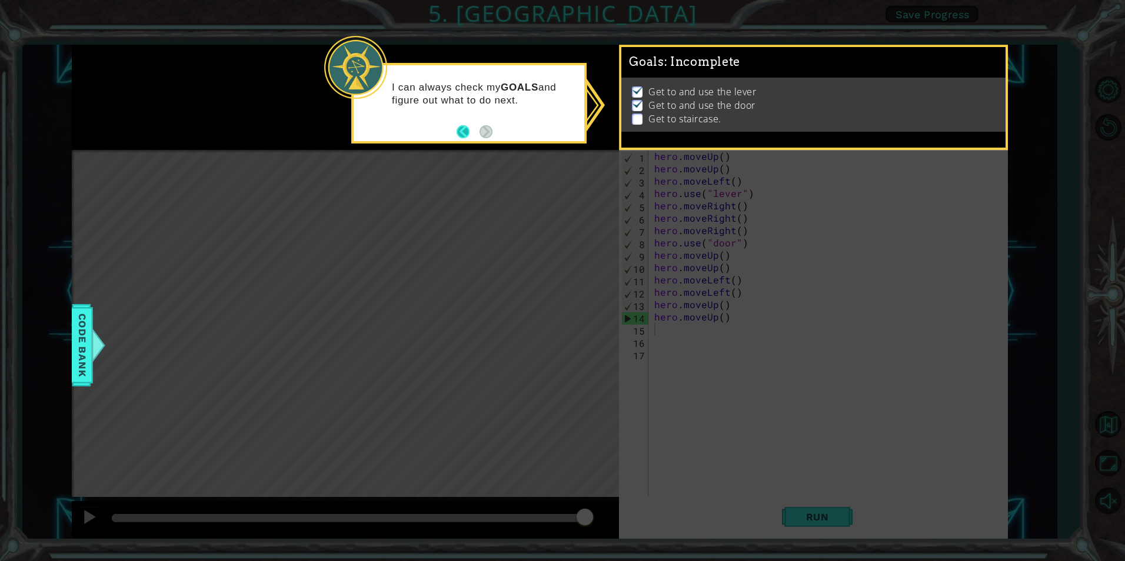
click at [457, 133] on button "Back" at bounding box center [468, 131] width 23 height 13
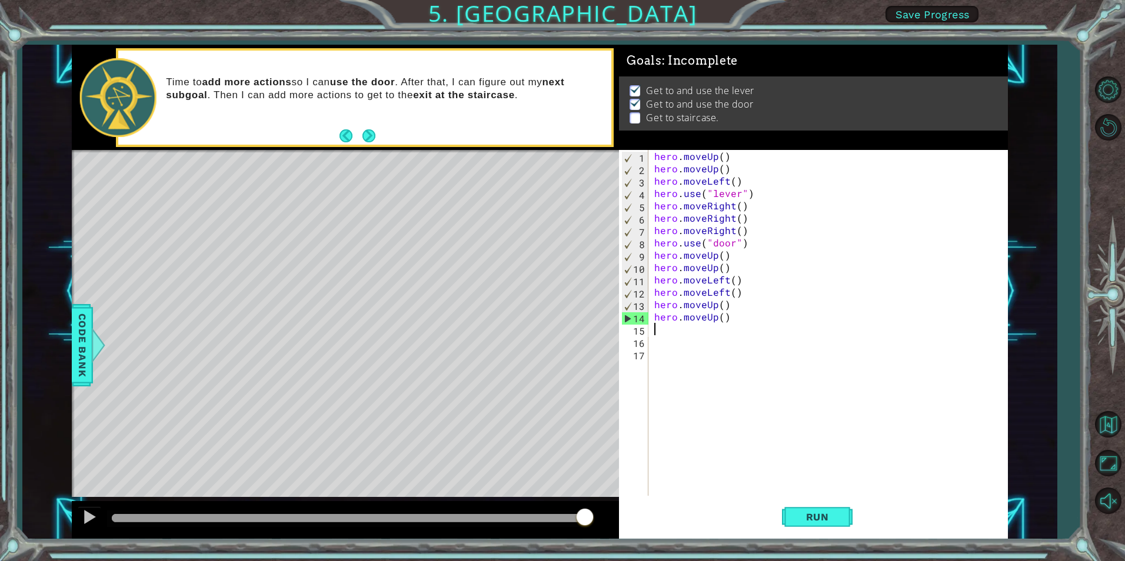
type textarea "m"
type textarea "h"
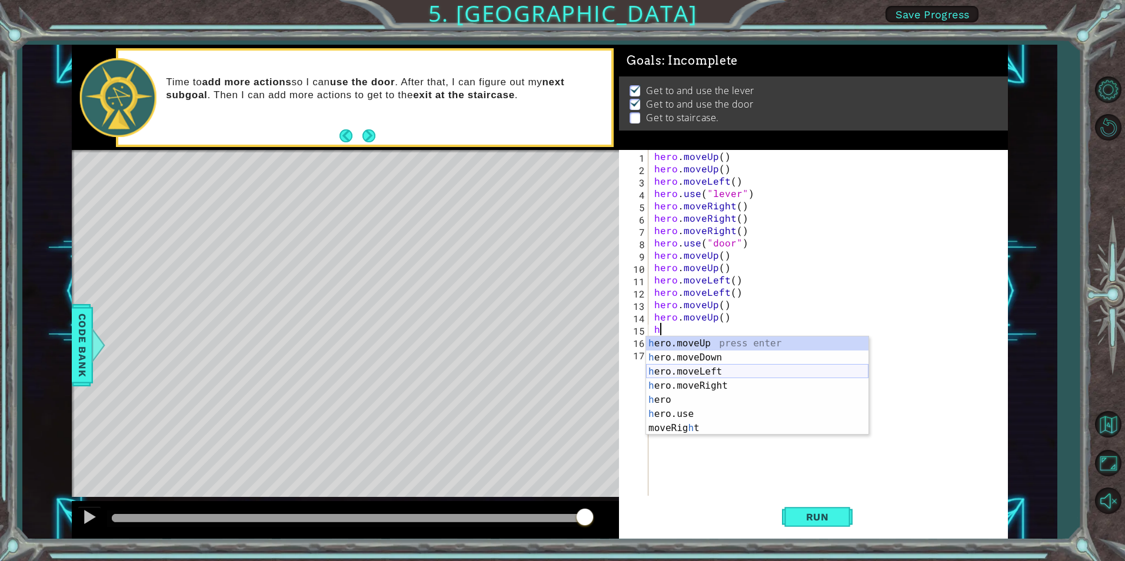
click at [684, 375] on div "h ero.moveUp press enter h ero.moveDown press enter h ero.moveLeft press enter …" at bounding box center [757, 399] width 222 height 127
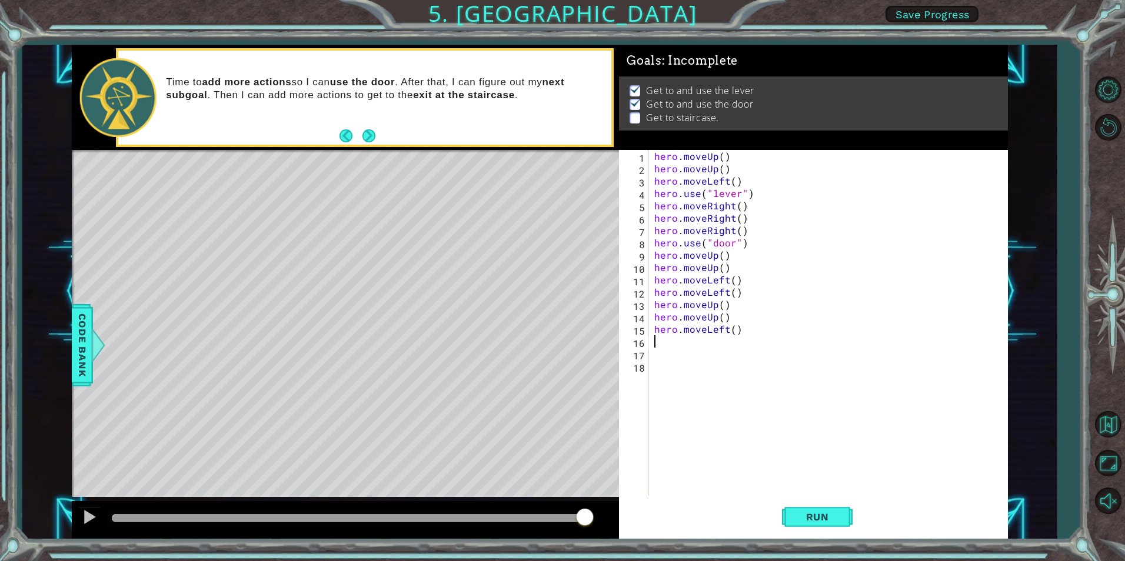
type textarea "h"
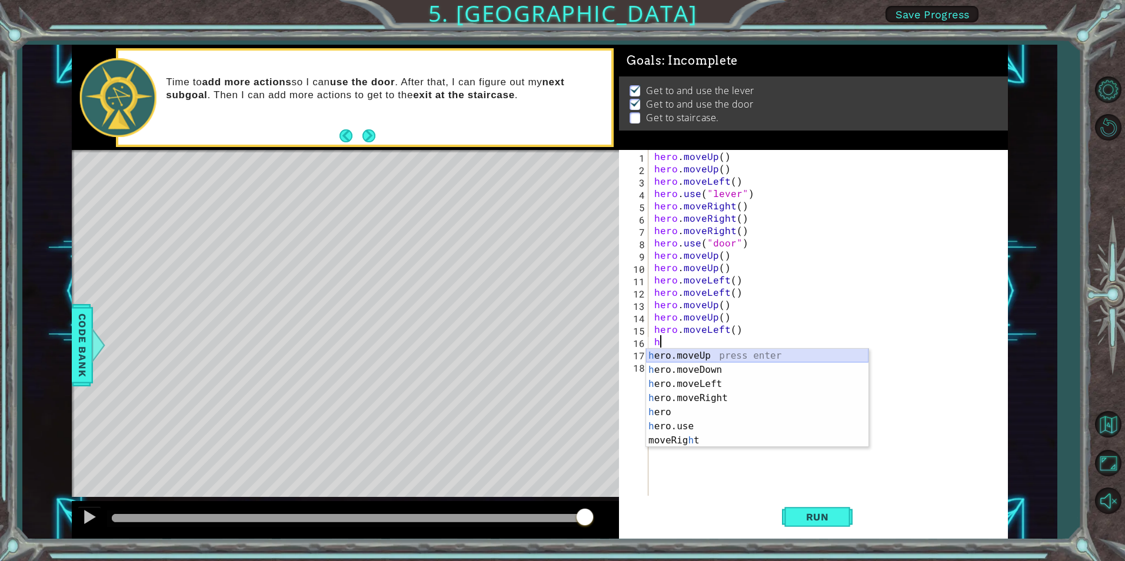
click at [672, 356] on div "h ero.moveUp press enter h ero.moveDown press enter h ero.moveLeft press enter …" at bounding box center [757, 412] width 222 height 127
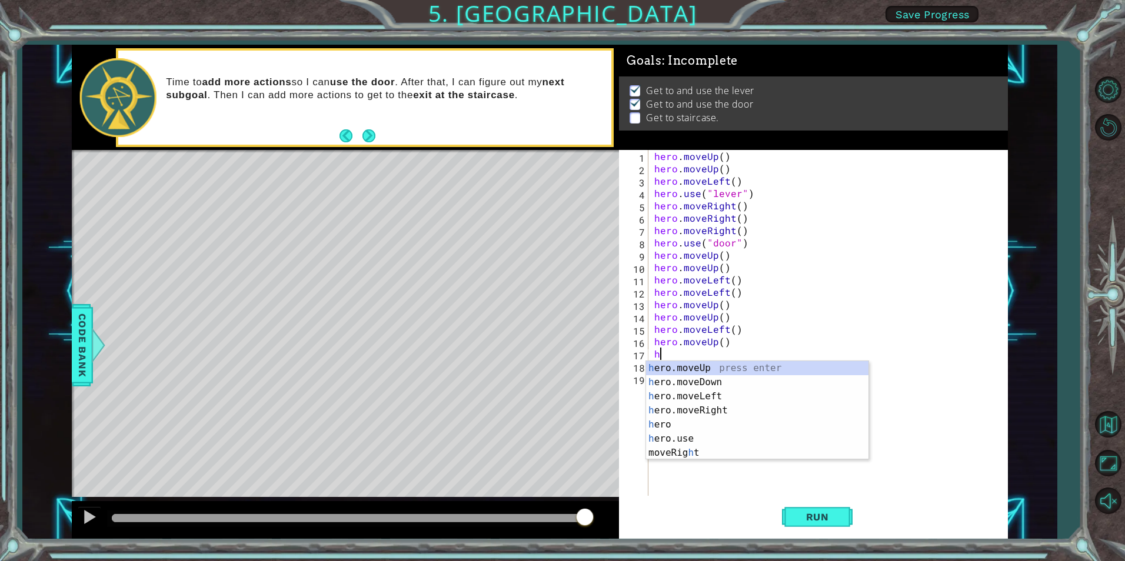
type textarea "he"
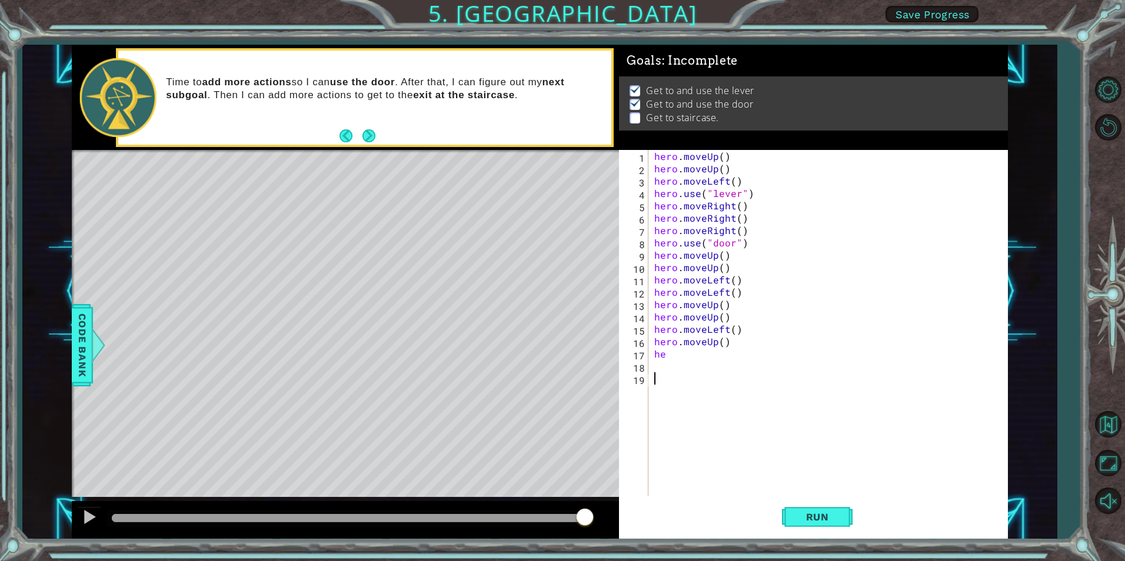
click at [888, 375] on div "hero . moveUp ( ) hero . moveUp ( ) hero . moveLeft ( ) hero . use ( "lever" ) …" at bounding box center [831, 335] width 358 height 371
click at [674, 356] on div "hero . moveUp ( ) hero . moveUp ( ) hero . moveLeft ( ) hero . use ( "lever" ) …" at bounding box center [831, 335] width 358 height 371
type textarea "h"
click at [651, 364] on div "hero.use press enter" at bounding box center [757, 382] width 222 height 42
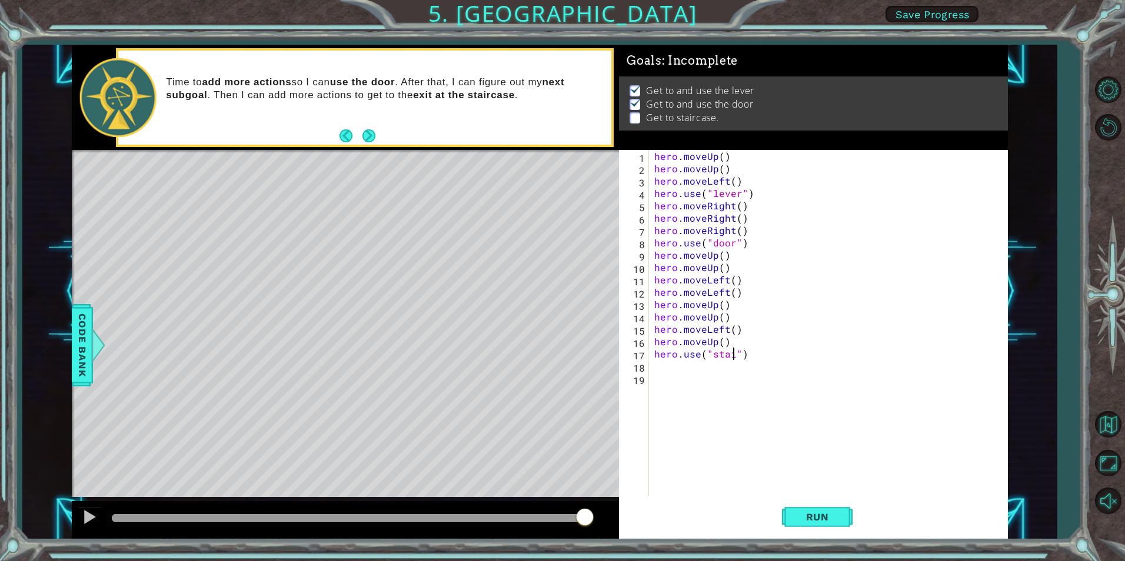
scroll to position [0, 5]
type textarea "hero.use("staircase")"
click at [785, 509] on button "Run" at bounding box center [817, 517] width 71 height 39
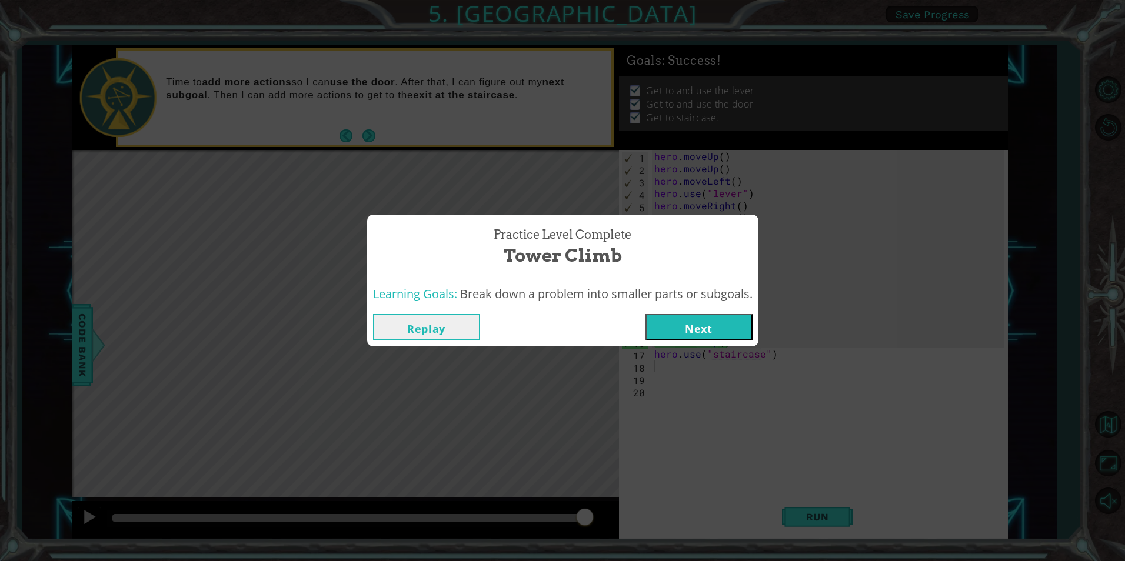
click at [716, 326] on button "Next" at bounding box center [698, 327] width 107 height 26
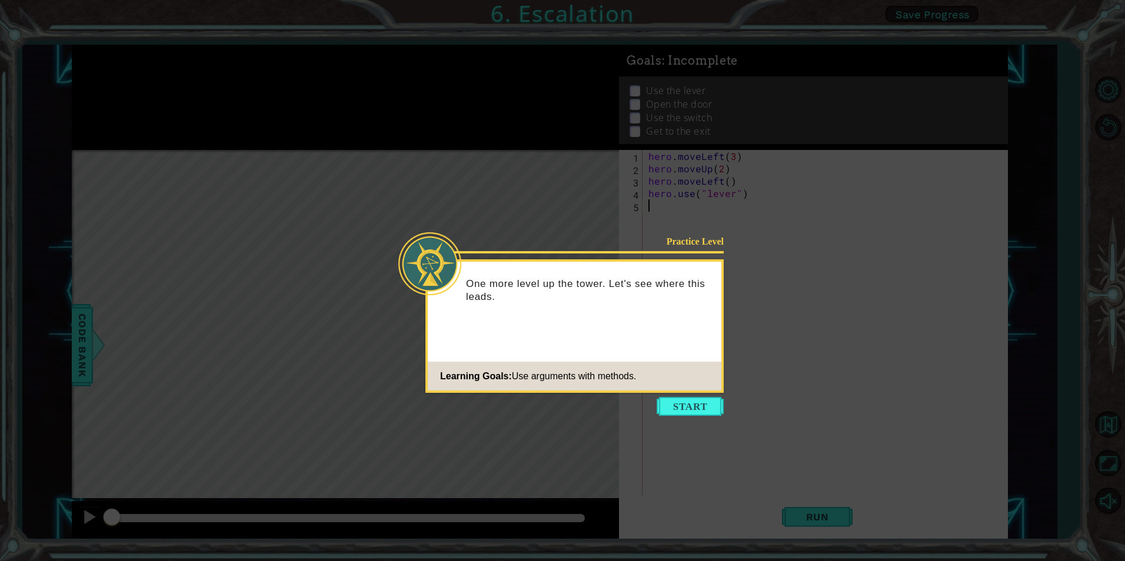
click at [691, 407] on button "Start" at bounding box center [690, 406] width 67 height 19
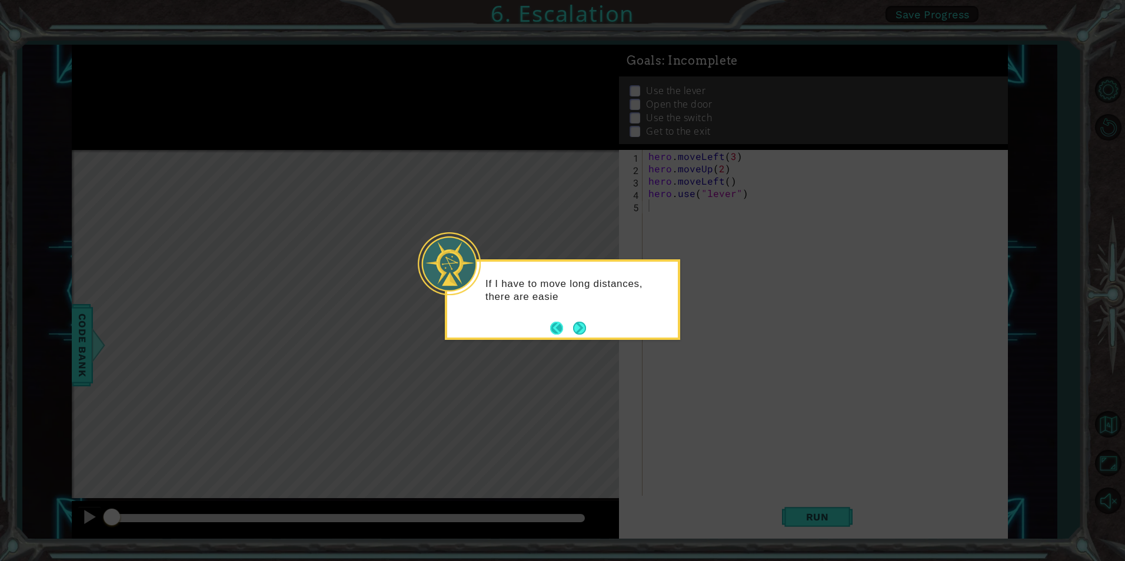
click at [570, 329] on footer at bounding box center [568, 328] width 36 height 18
click at [581, 325] on button "Next" at bounding box center [579, 328] width 13 height 13
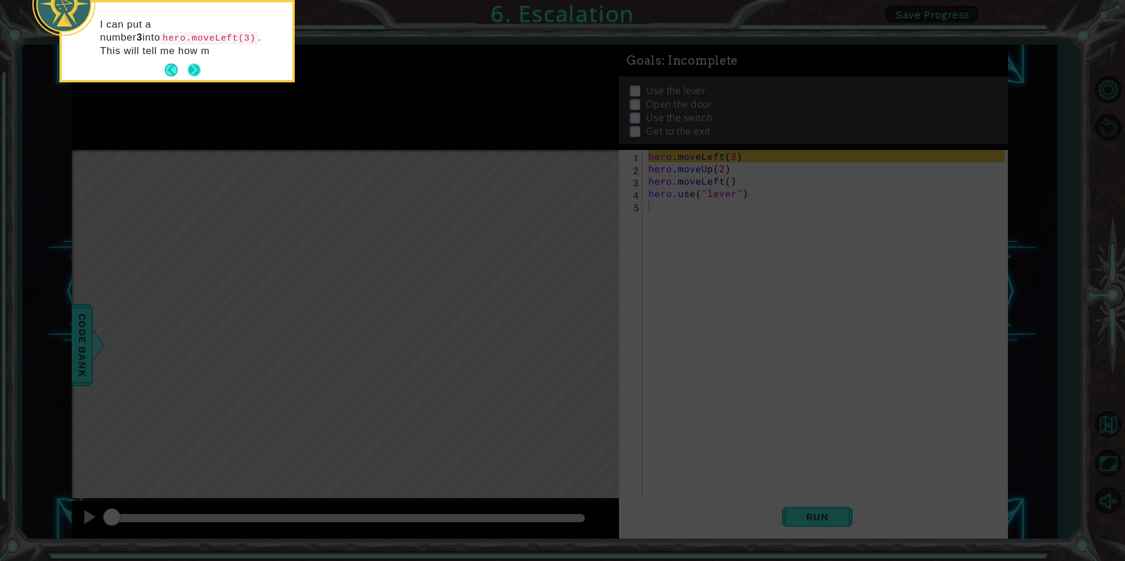
click at [185, 64] on button "Back" at bounding box center [176, 70] width 23 height 13
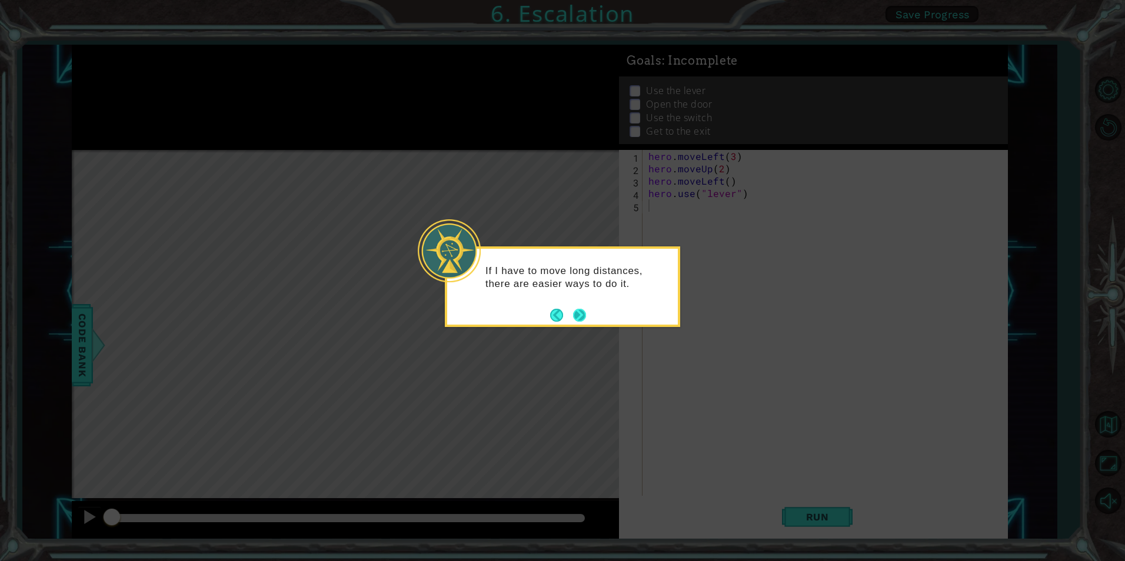
click at [578, 319] on button "Next" at bounding box center [579, 315] width 13 height 13
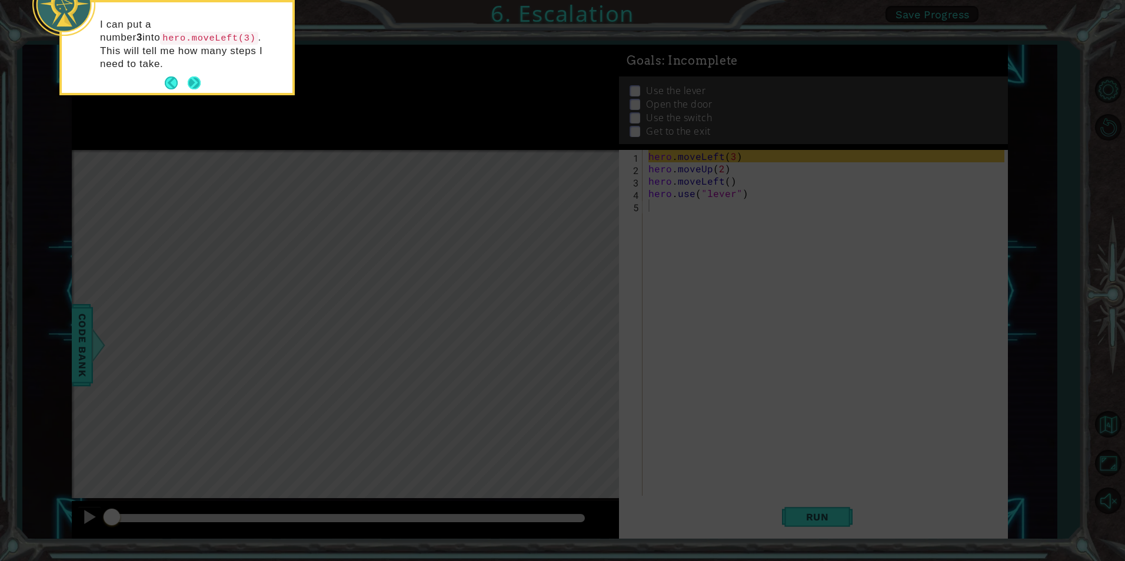
click at [193, 76] on button "Next" at bounding box center [194, 82] width 13 height 13
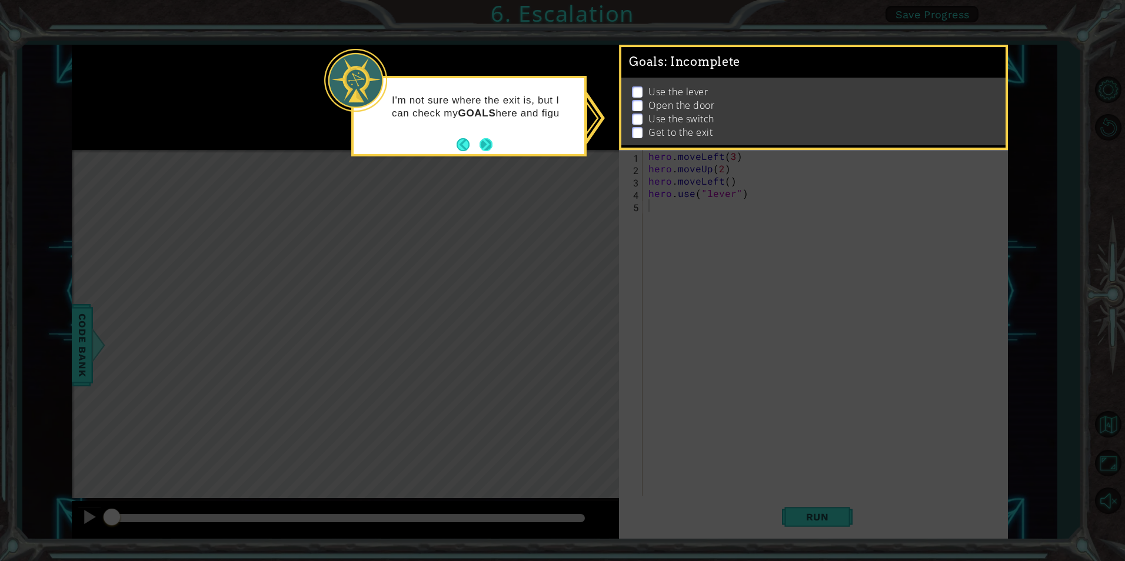
click at [486, 141] on button "Next" at bounding box center [485, 144] width 13 height 13
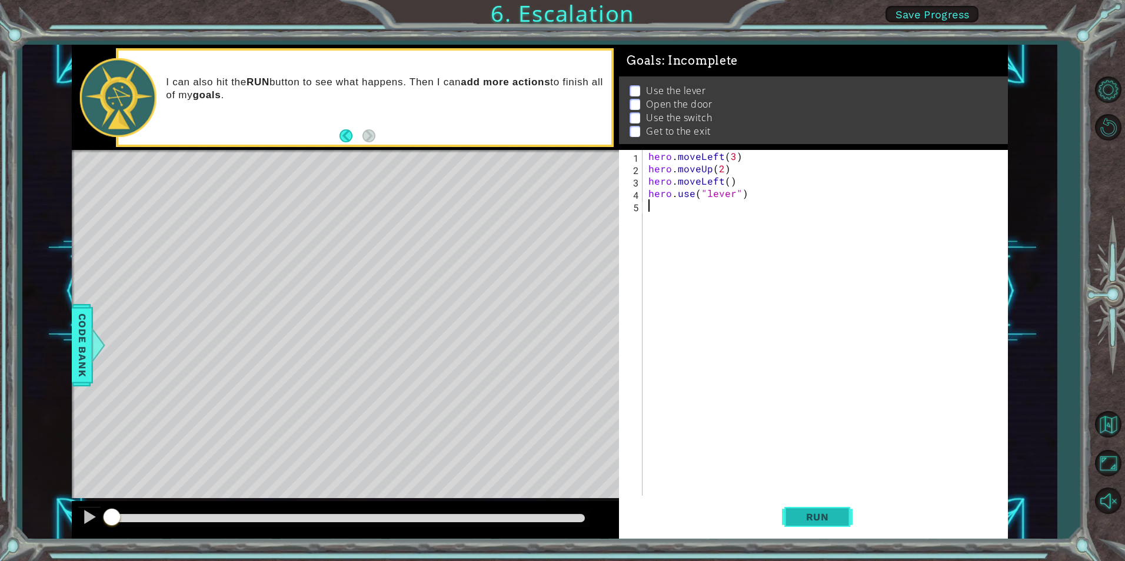
click at [835, 514] on span "Run" at bounding box center [817, 517] width 46 height 12
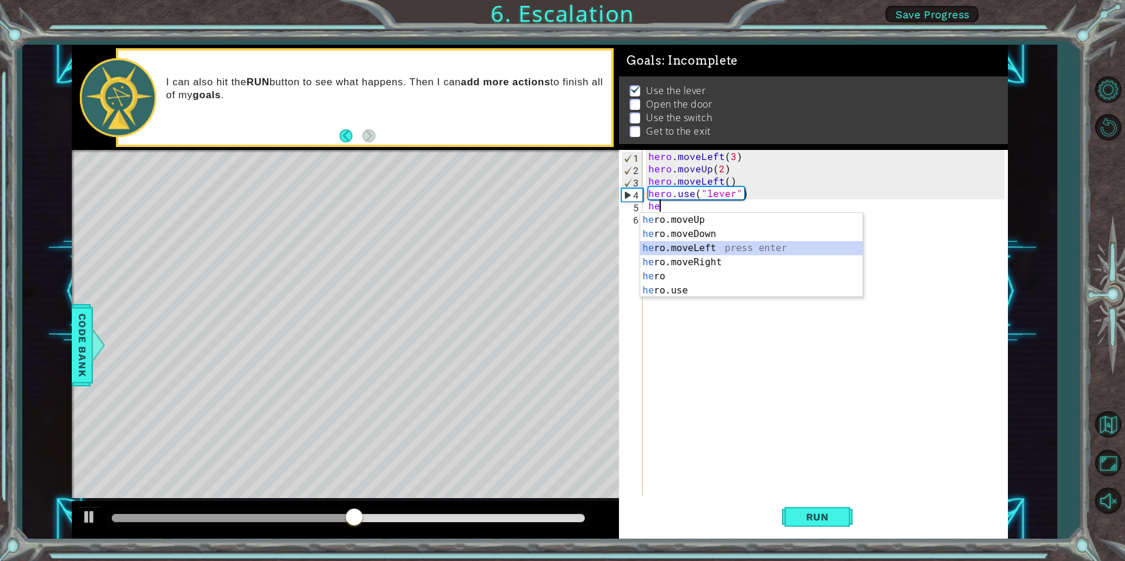
click at [707, 248] on div "he ro.moveUp press enter he ro.moveDown press enter he ro.moveLeft press enter …" at bounding box center [751, 269] width 222 height 113
type textarea "hero.moveLeft(1)"
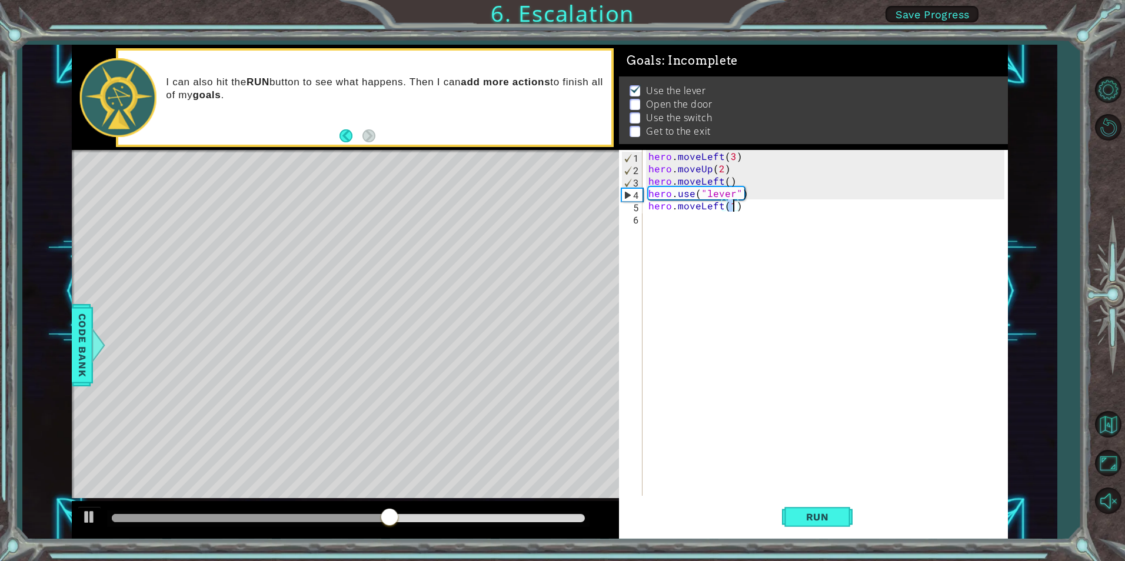
click at [665, 228] on div "hero . moveLeft ( 3 ) hero . moveUp ( 2 ) hero . moveLeft ( ) hero . use ( "lev…" at bounding box center [828, 335] width 364 height 371
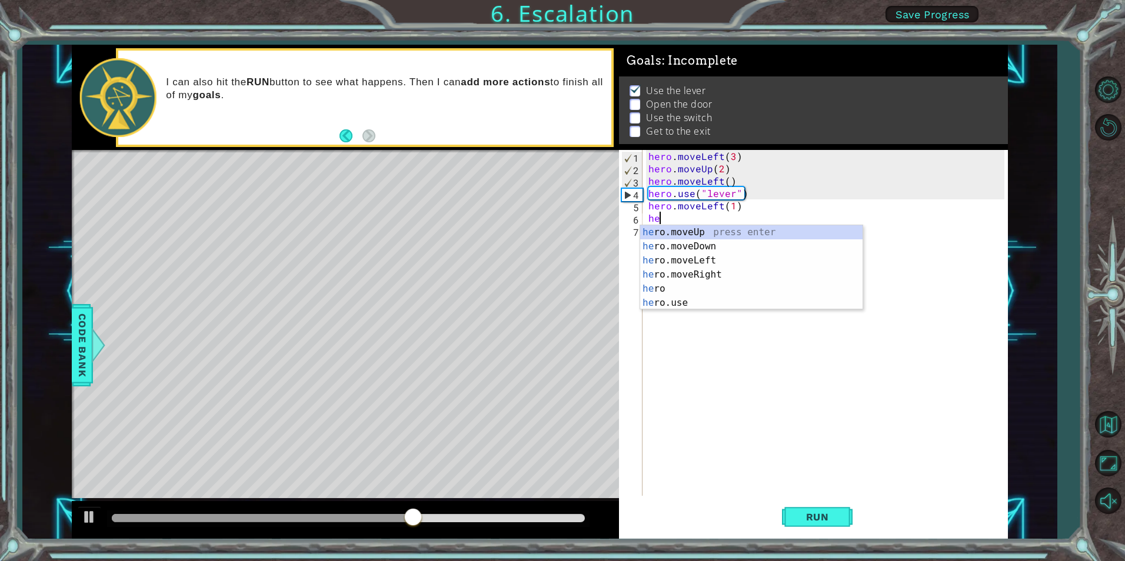
scroll to position [0, 1]
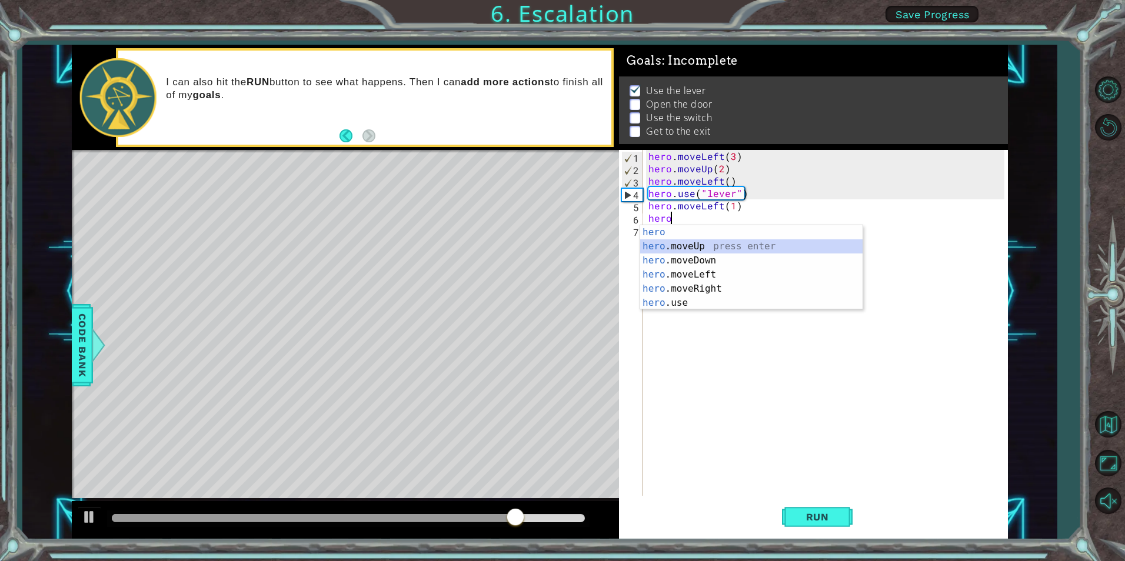
click at [680, 241] on div "hero press enter hero .moveUp press enter hero .moveDown press enter hero .move…" at bounding box center [751, 281] width 222 height 113
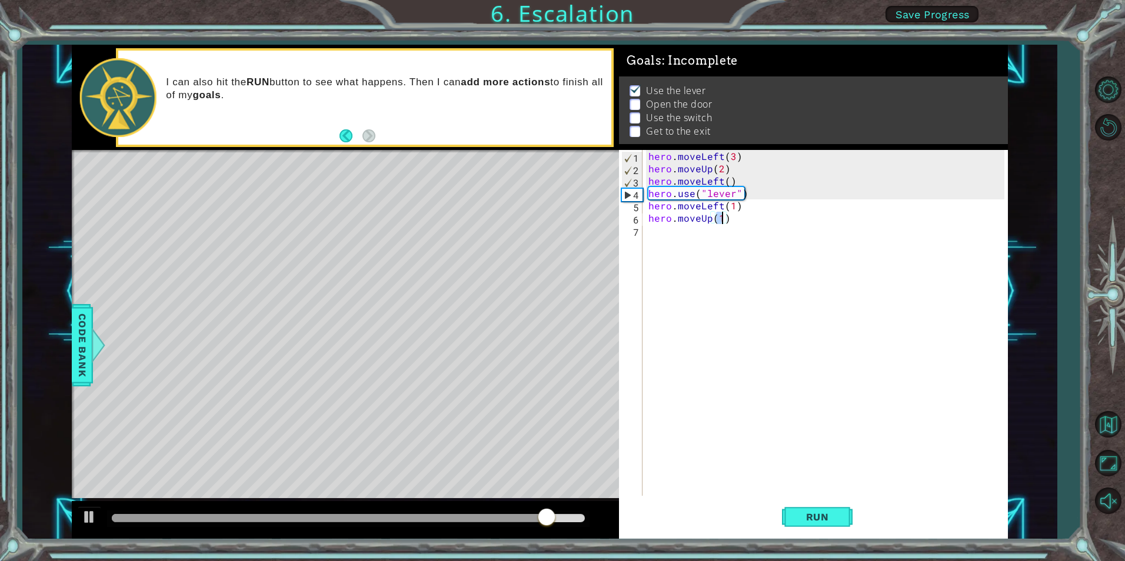
type textarea "hero.moveUp(2)"
click at [689, 232] on div "hero . moveLeft ( 3 ) hero . moveUp ( 2 ) hero . moveLeft ( ) hero . use ( "lev…" at bounding box center [828, 335] width 364 height 371
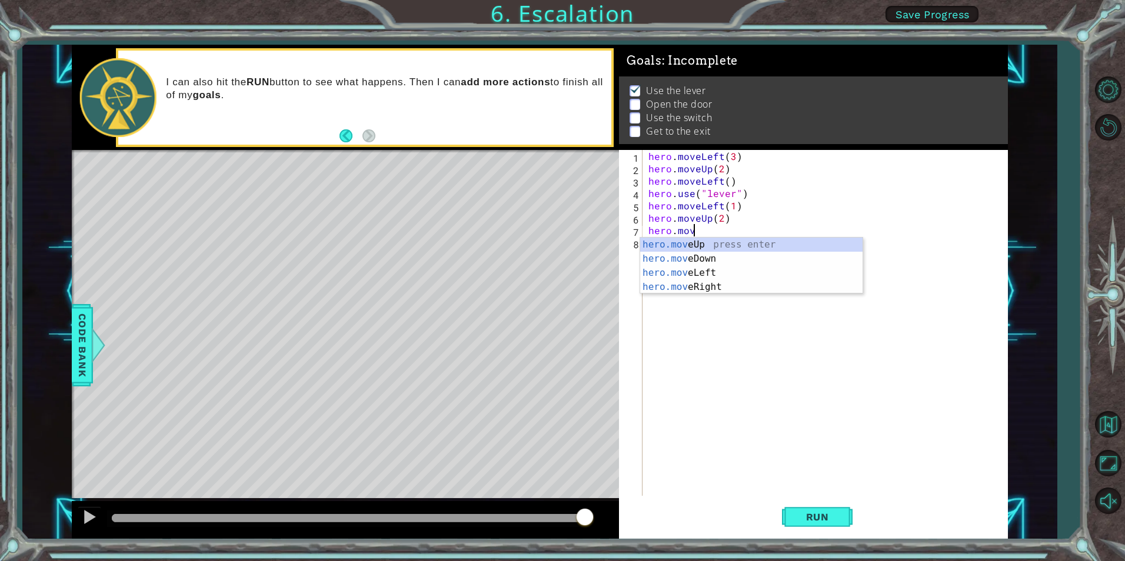
scroll to position [0, 2]
click at [698, 291] on div "hero.move Up press enter hero.move Down press enter hero.move Left press enter …" at bounding box center [751, 280] width 222 height 85
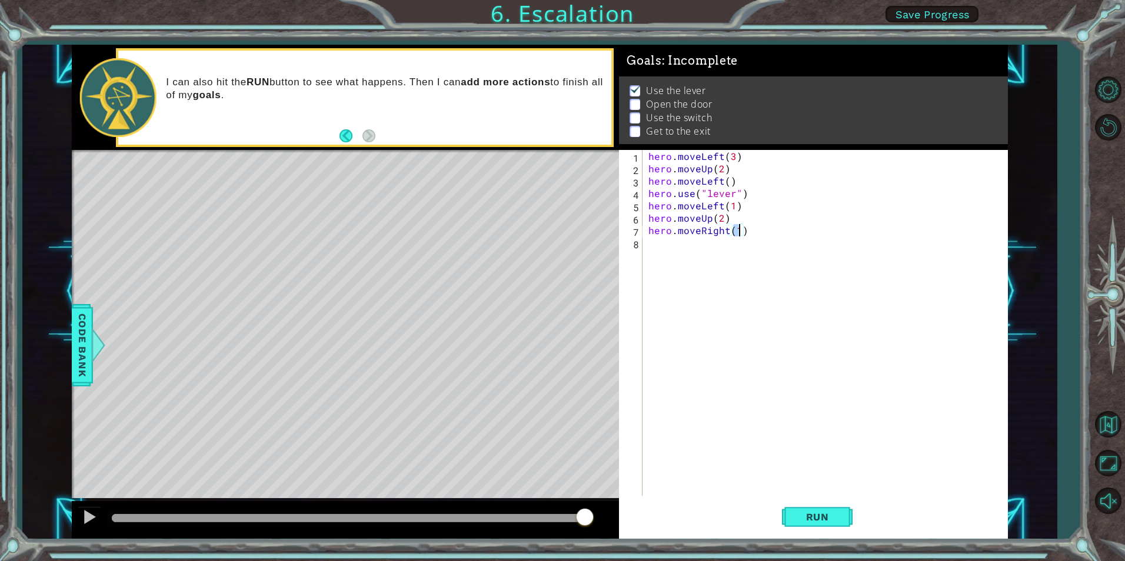
type textarea "hero.moveRight(2)"
click at [674, 251] on div "hero . moveLeft ( 3 ) hero . moveUp ( 2 ) hero . moveLeft ( ) hero . use ( "lev…" at bounding box center [828, 335] width 364 height 371
type textarea "hero.use("lever")"
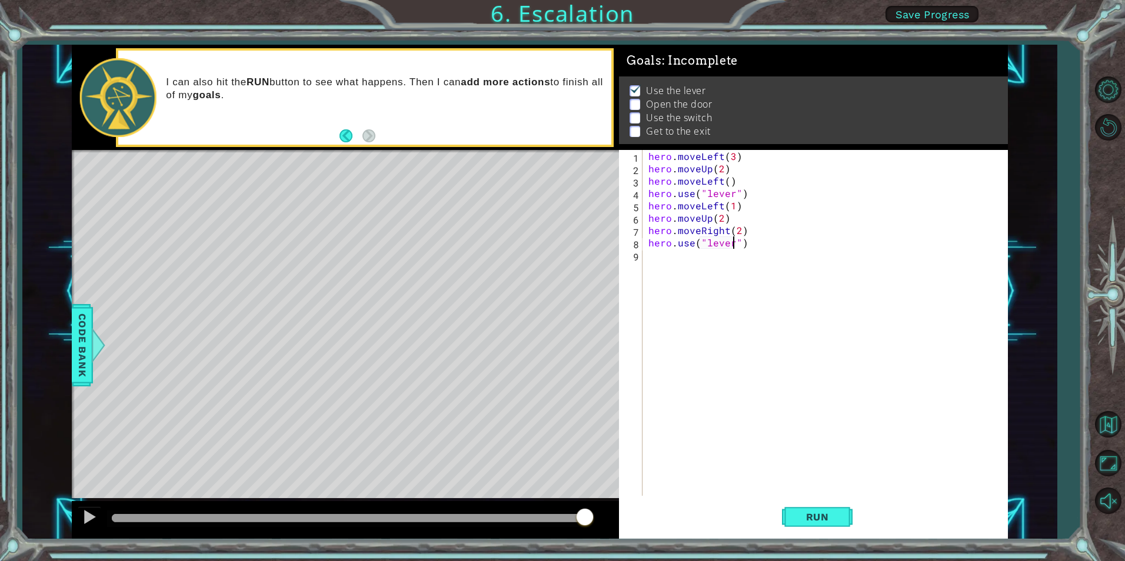
click at [674, 251] on div "hero . moveLeft ( 3 ) hero . moveUp ( 2 ) hero . moveLeft ( ) hero . use ( "lev…" at bounding box center [828, 335] width 364 height 371
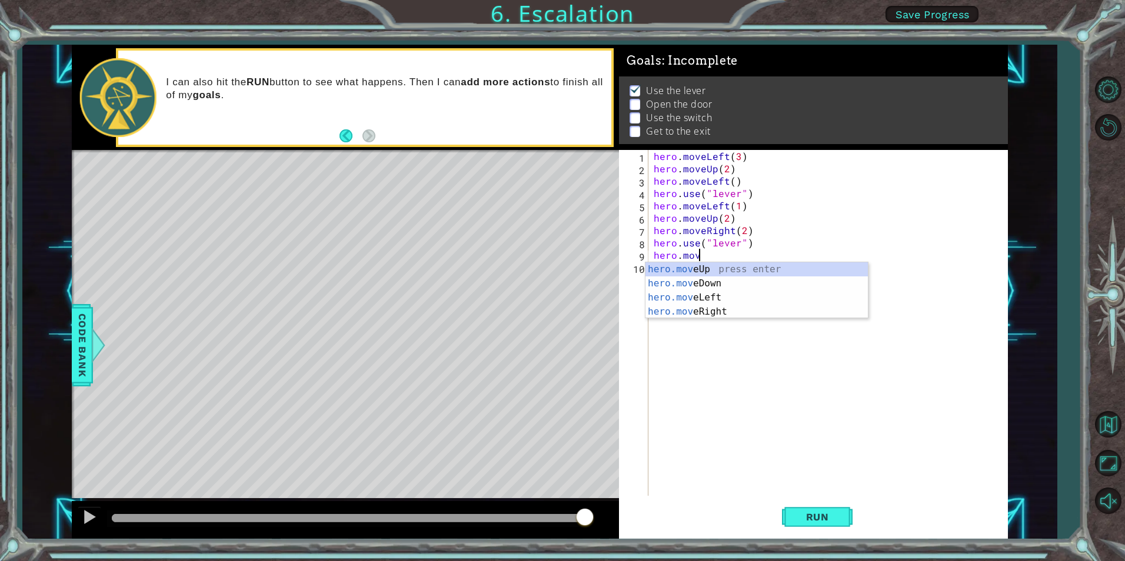
scroll to position [0, 2]
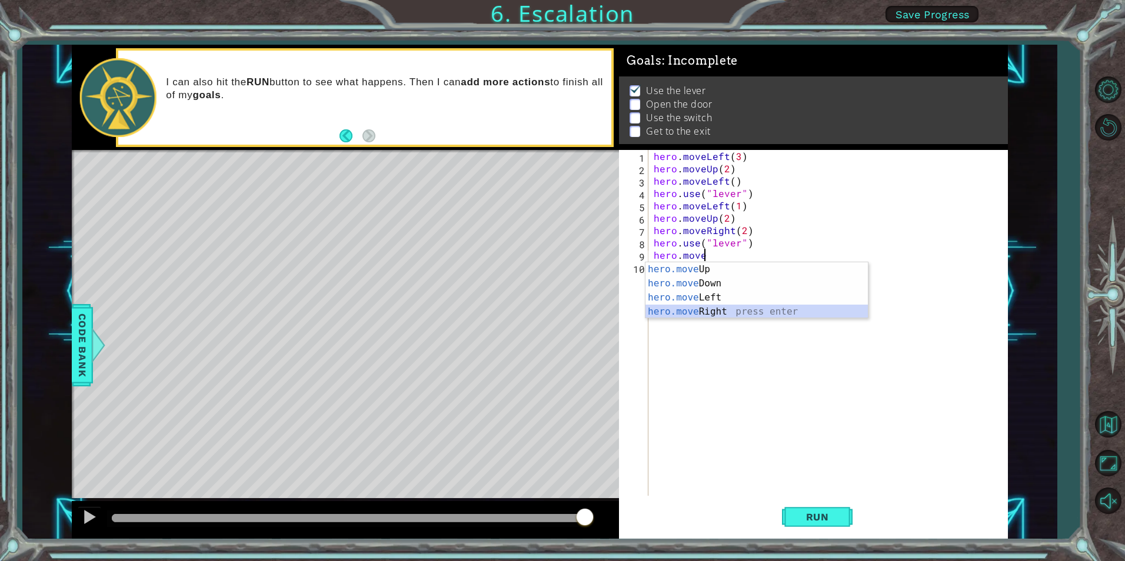
click at [726, 308] on div "hero.move Up press enter hero.move Down press enter hero.move Left press enter …" at bounding box center [756, 304] width 222 height 85
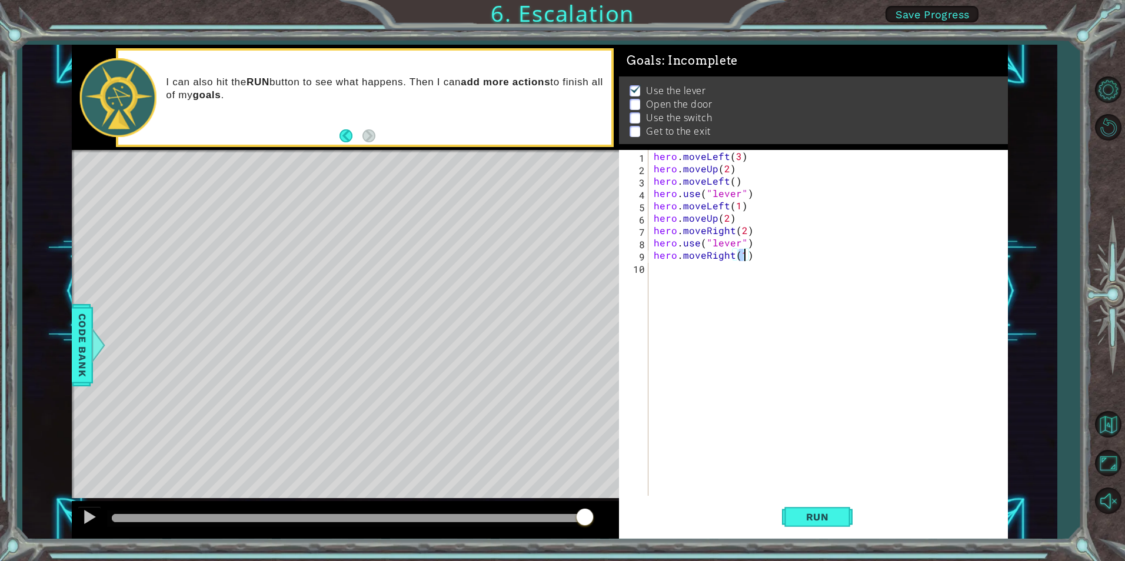
type textarea "hero.moveRight(2)"
click at [664, 274] on div "hero . moveLeft ( 3 ) hero . moveUp ( 2 ) hero . moveLeft ( ) hero . use ( "lev…" at bounding box center [830, 335] width 358 height 371
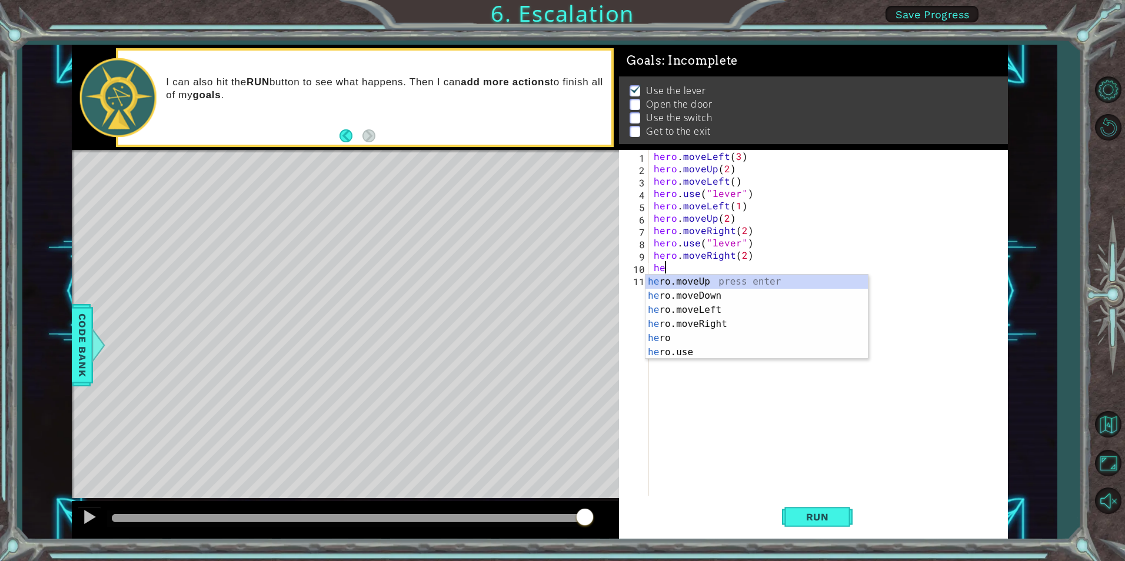
scroll to position [0, 1]
click at [684, 282] on div "her o.moveUp press enter her o.moveDown press enter her o.moveLeft press enter …" at bounding box center [756, 331] width 222 height 113
type textarea "hero.moveUp(1)"
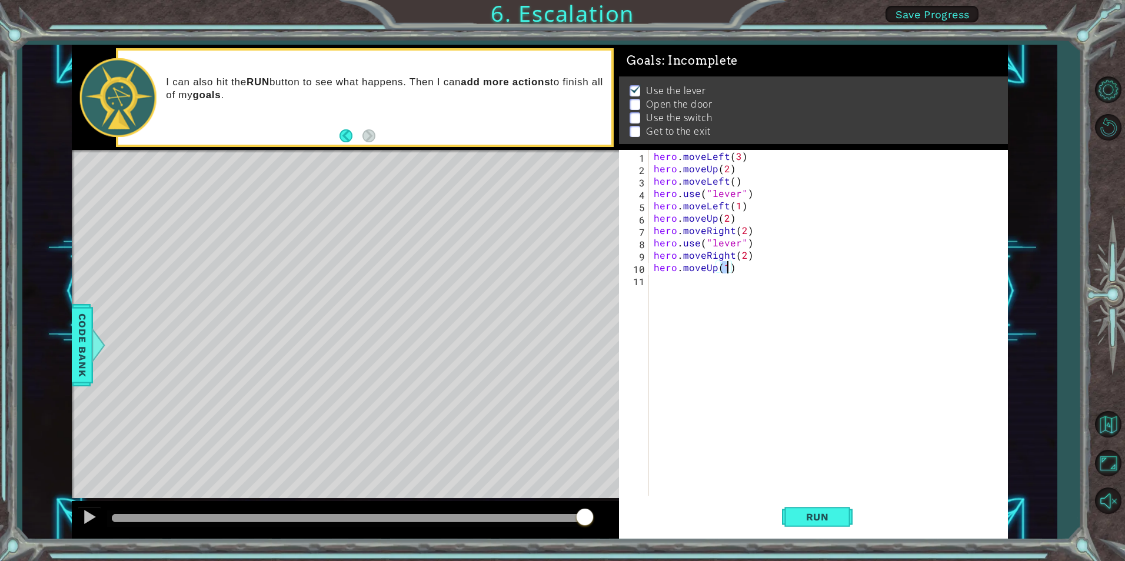
scroll to position [0, 4]
click at [681, 288] on div "hero . moveLeft ( 3 ) hero . moveUp ( 2 ) hero . moveLeft ( ) hero . use ( "lev…" at bounding box center [830, 335] width 358 height 371
type textarea "hero.use("door")"
click at [799, 509] on button "Run" at bounding box center [817, 517] width 71 height 39
